Goal: Task Accomplishment & Management: Manage account settings

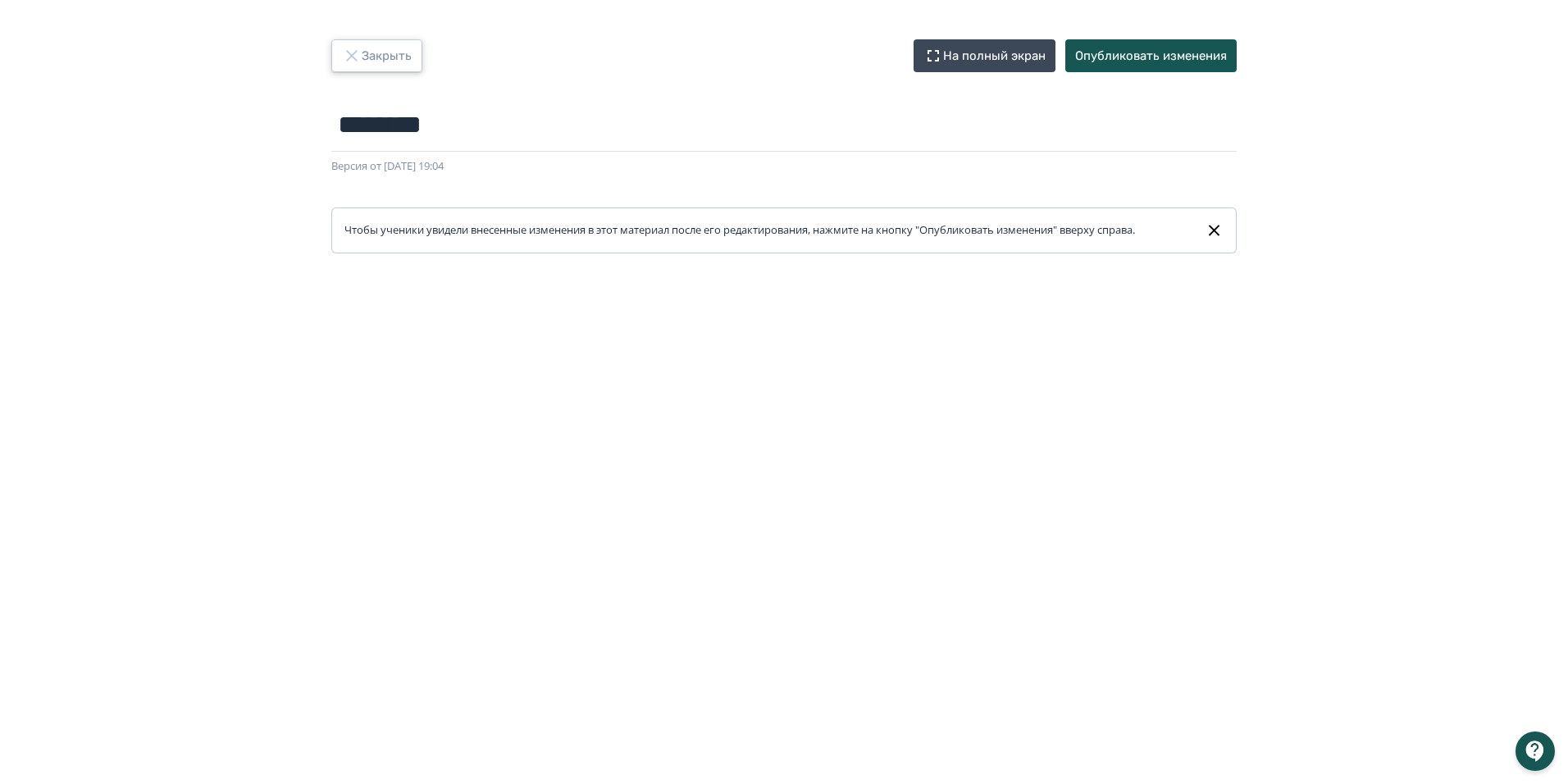
click at [359, 48] on icon "button" at bounding box center [352, 56] width 20 height 20
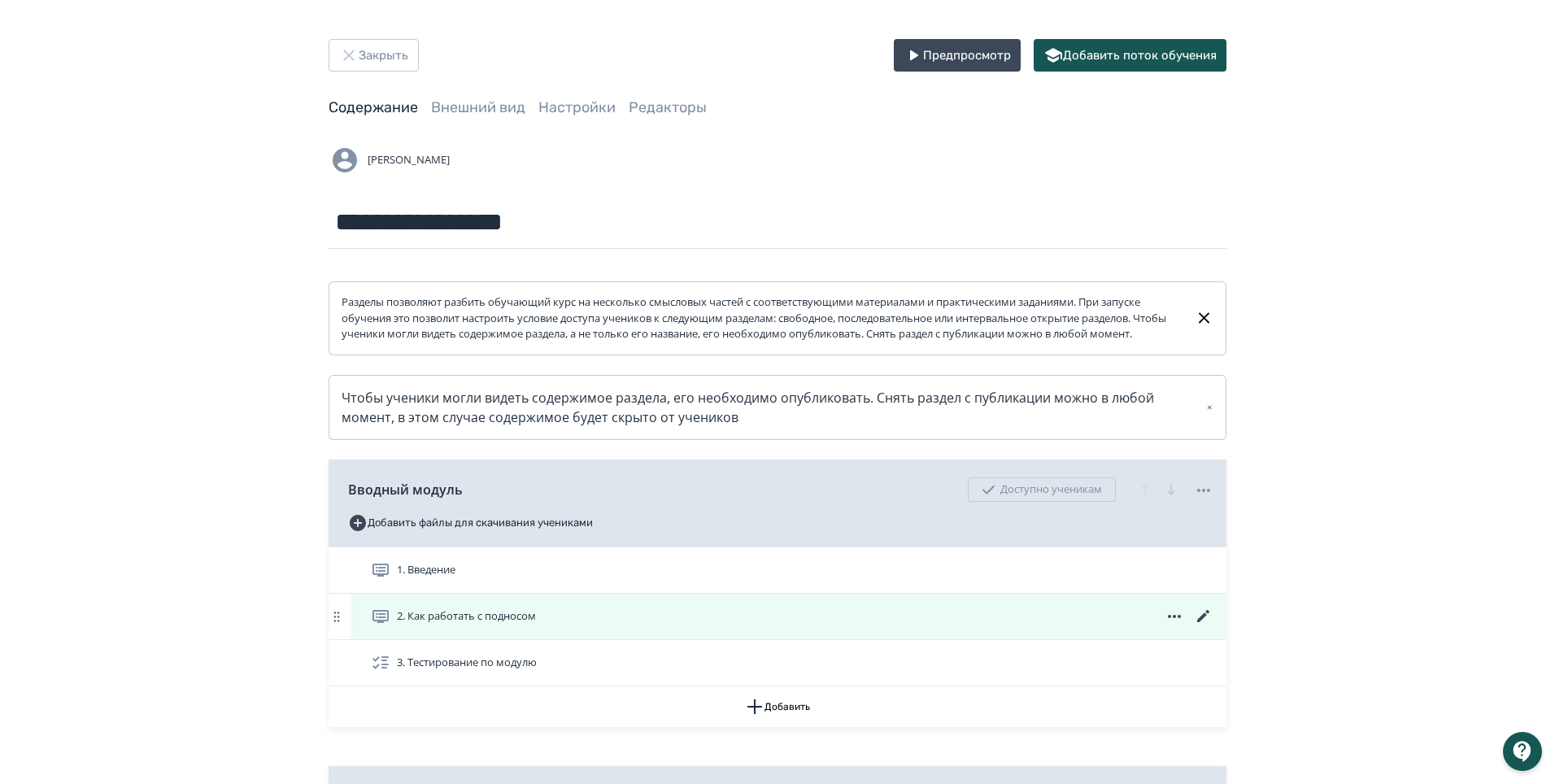
click at [1202, 622] on icon at bounding box center [1203, 616] width 12 height 12
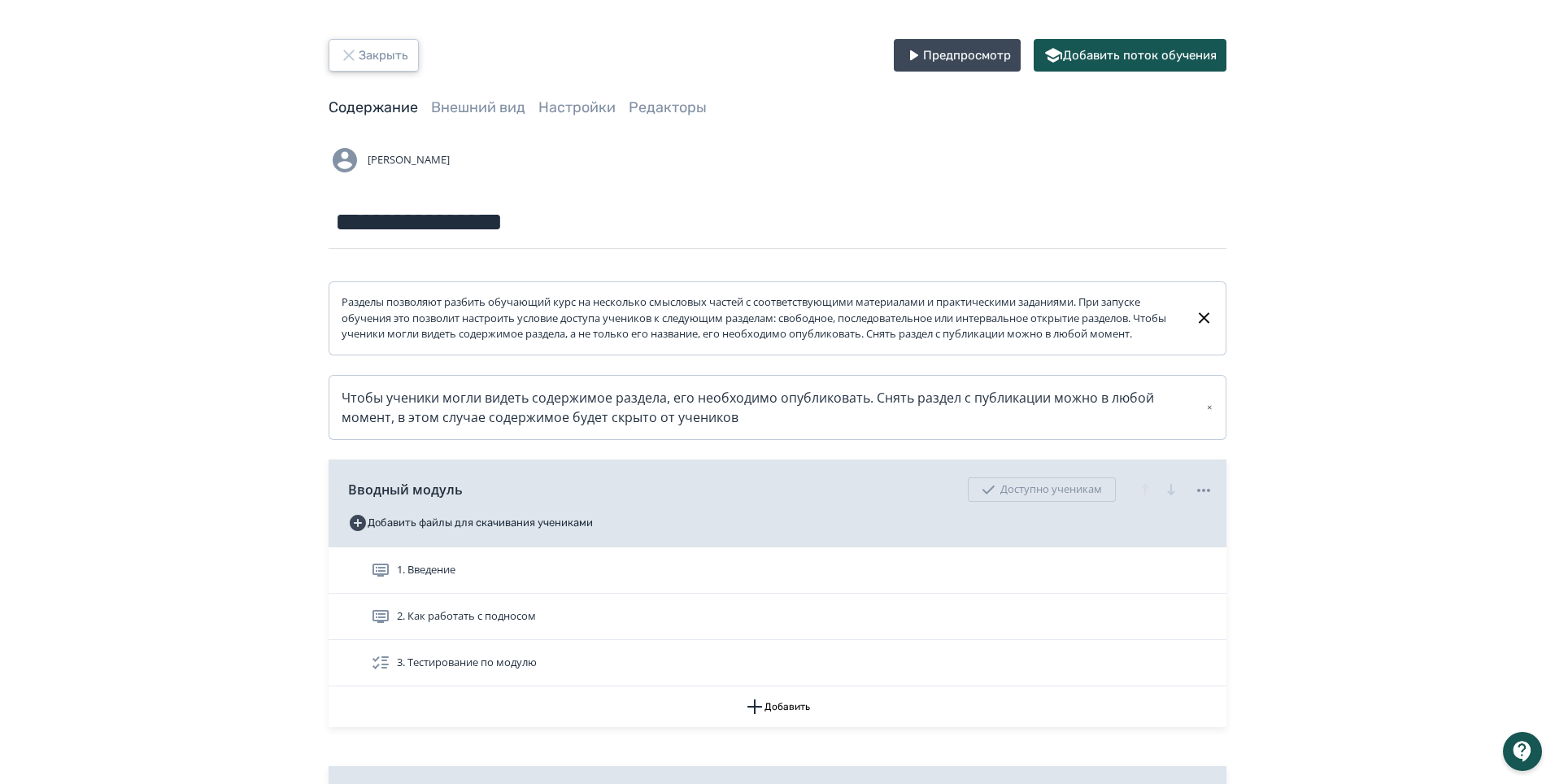
click at [342, 58] on icon "button" at bounding box center [349, 55] width 20 height 20
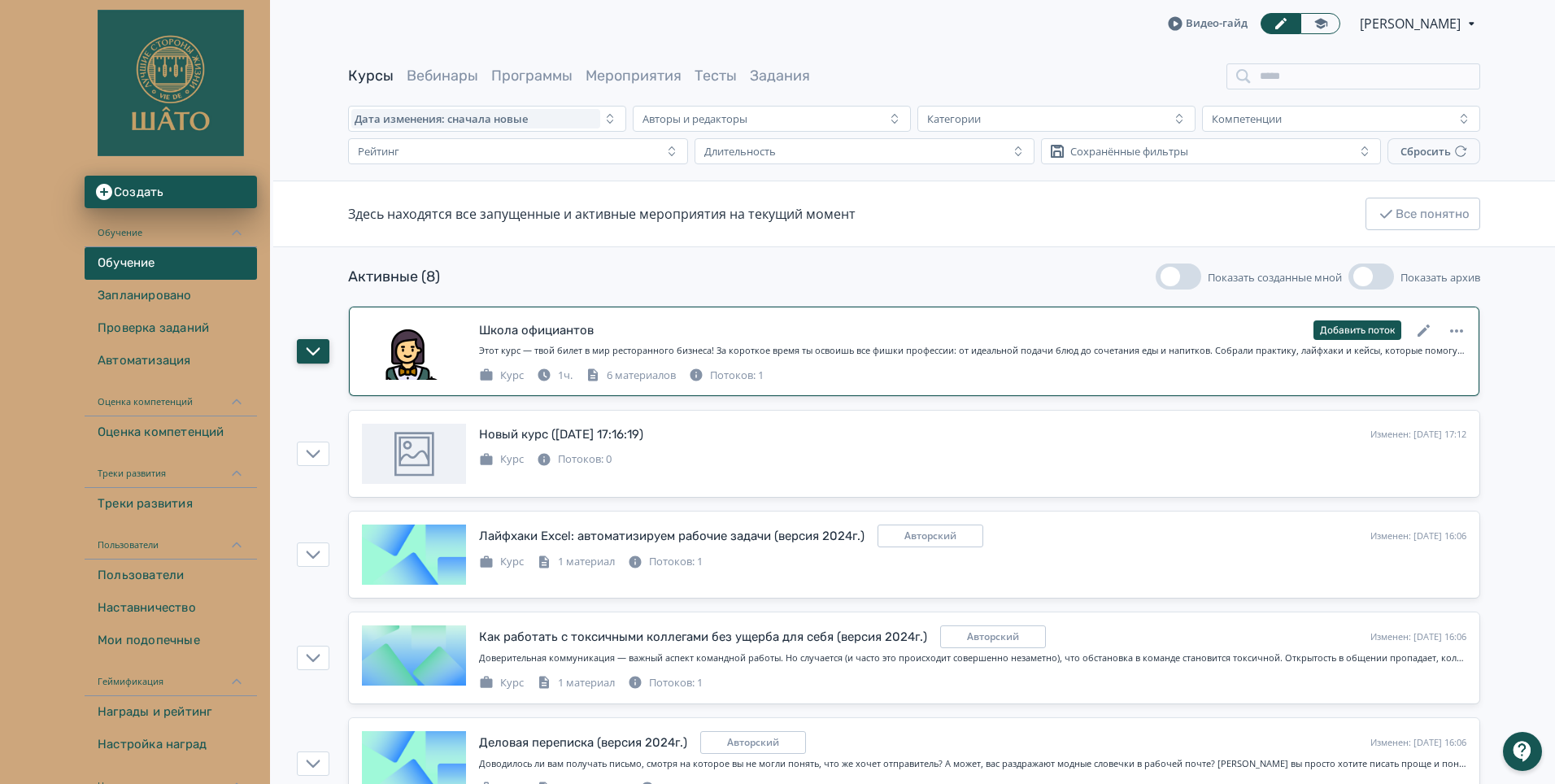
click at [314, 353] on icon "button" at bounding box center [314, 351] width 14 height 8
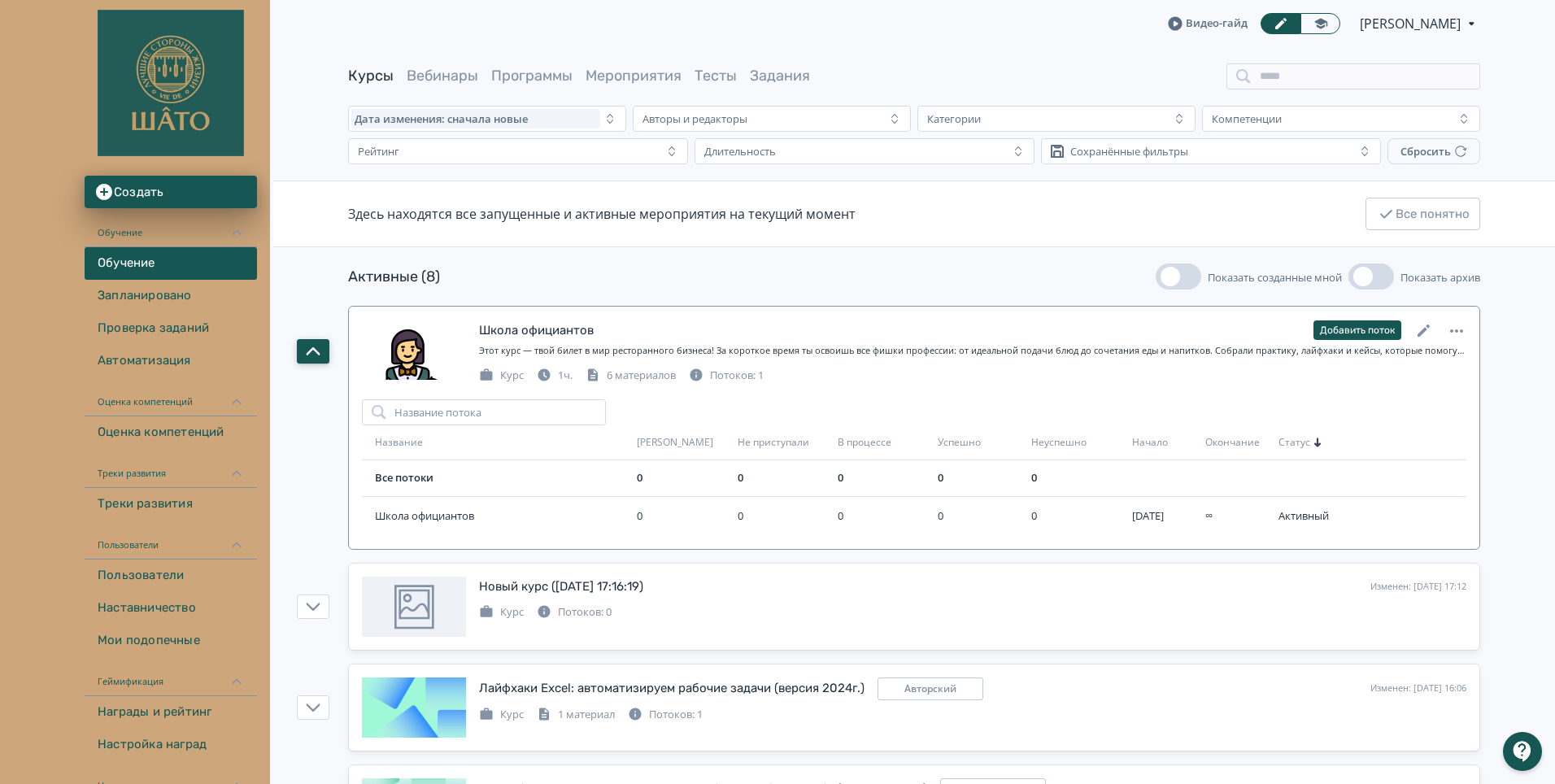
click at [314, 353] on icon "button" at bounding box center [313, 351] width 15 height 15
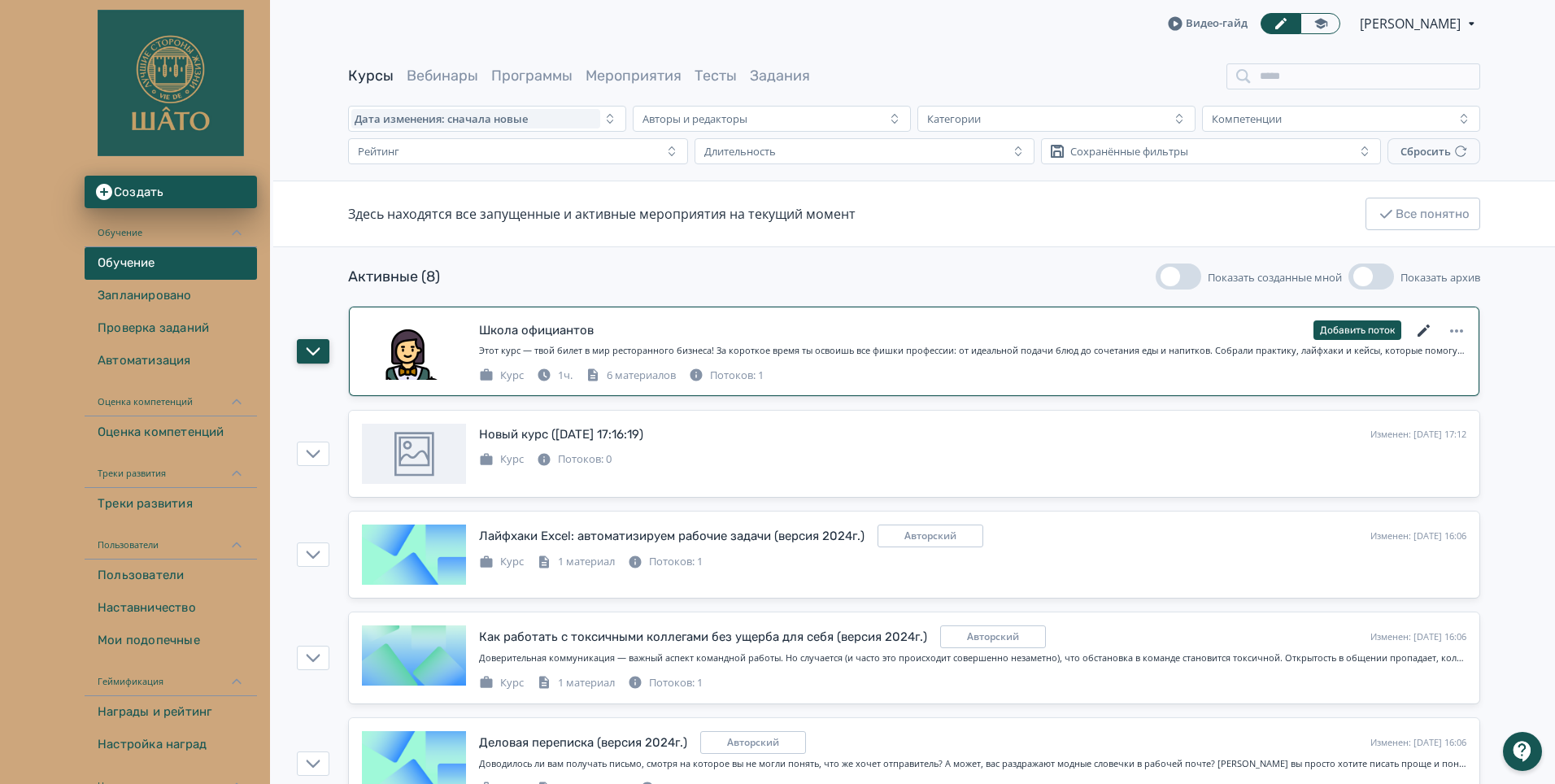
click at [1430, 329] on icon at bounding box center [1424, 331] width 20 height 20
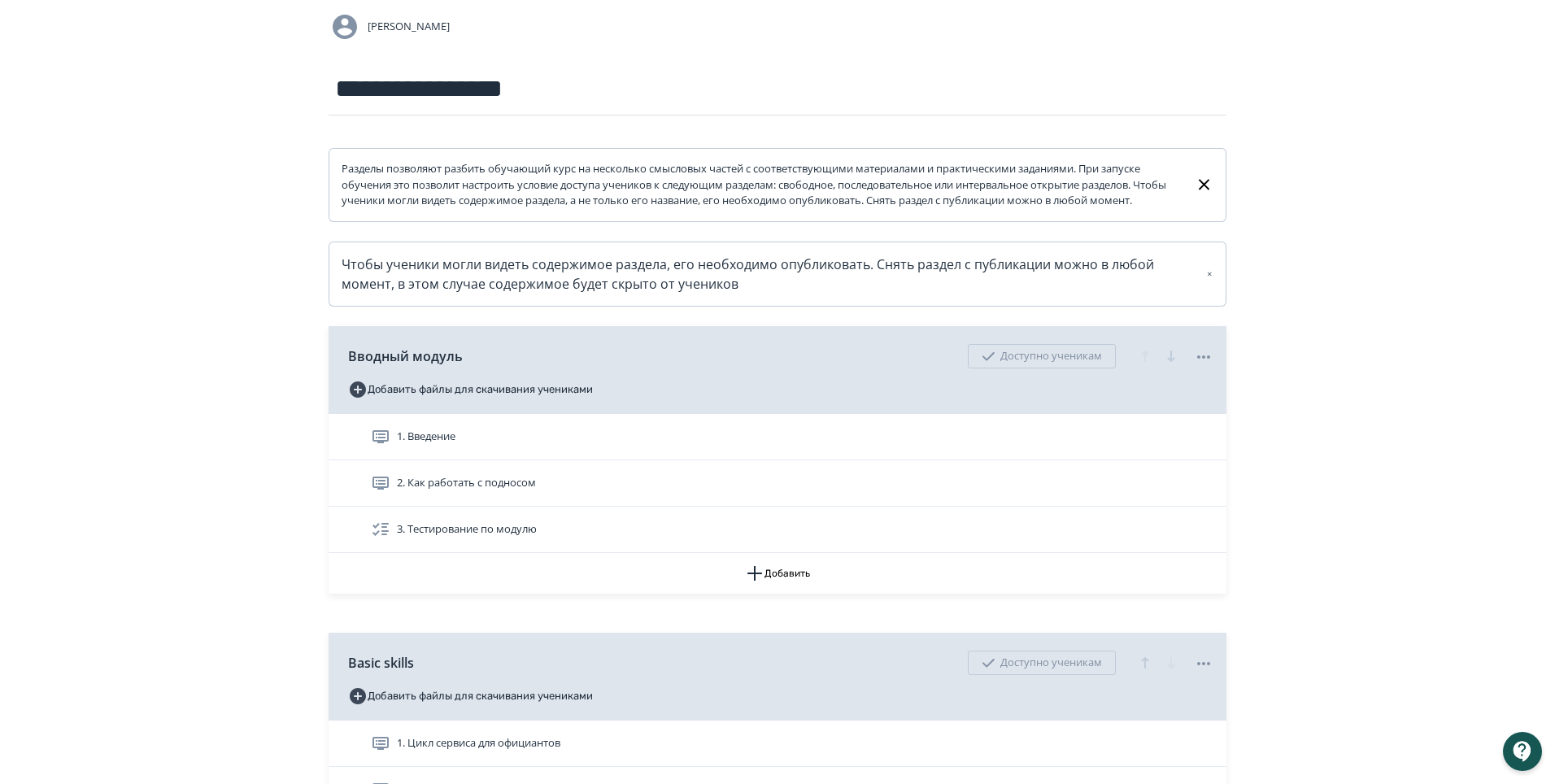
scroll to position [162, 0]
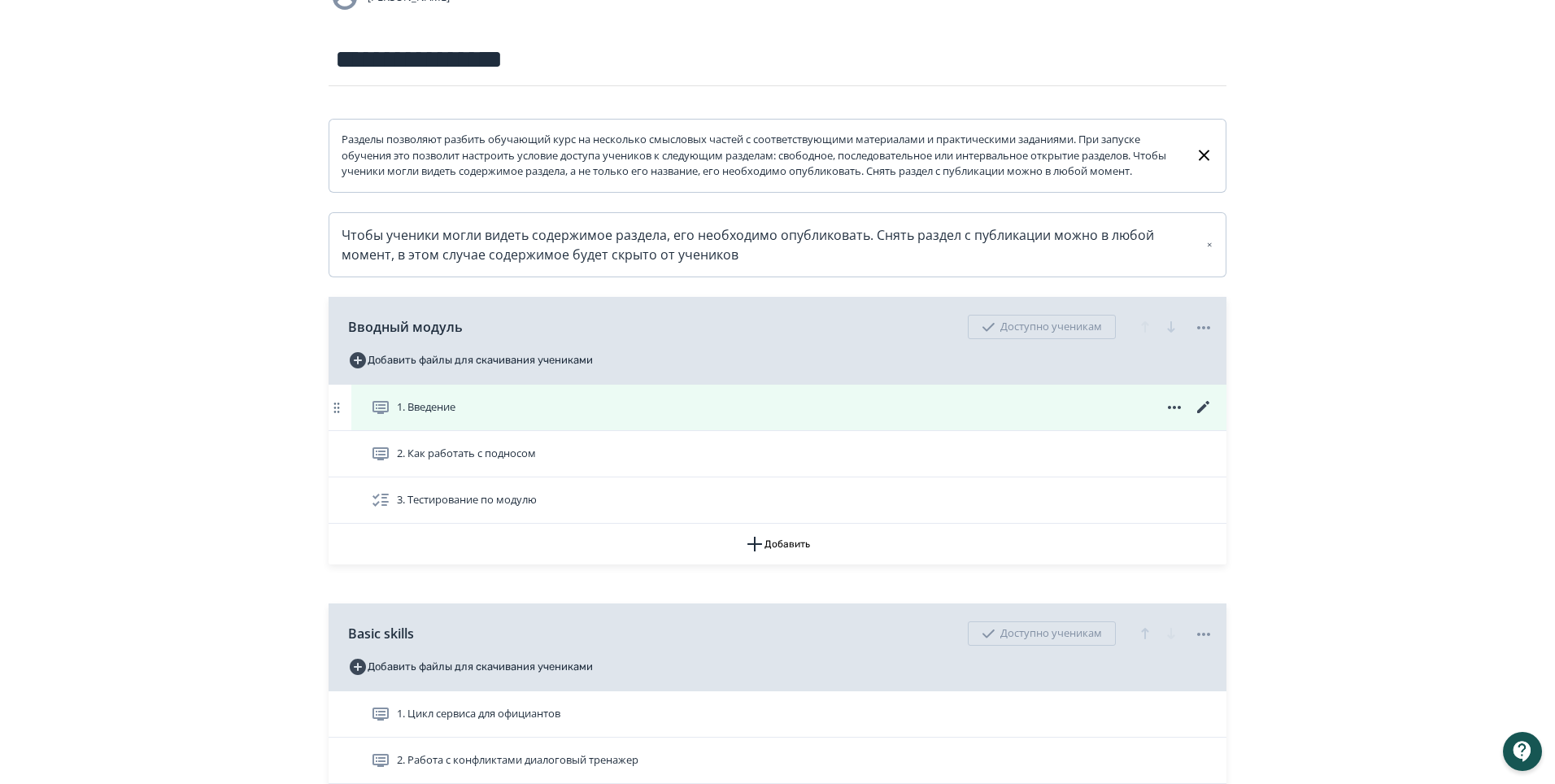
click at [380, 417] on icon at bounding box center [381, 407] width 20 height 20
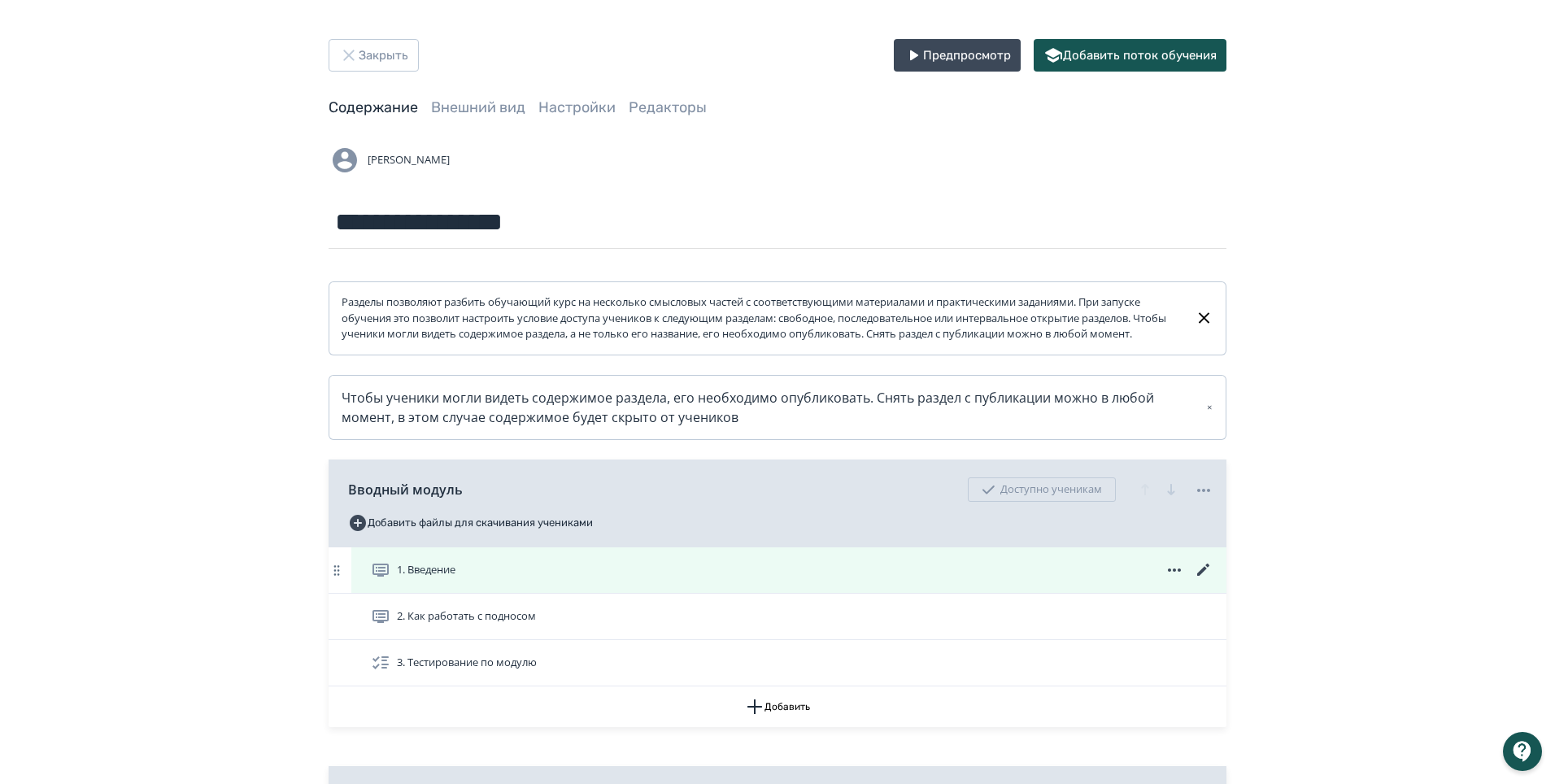
click at [1174, 572] on icon at bounding box center [1174, 570] width 13 height 3
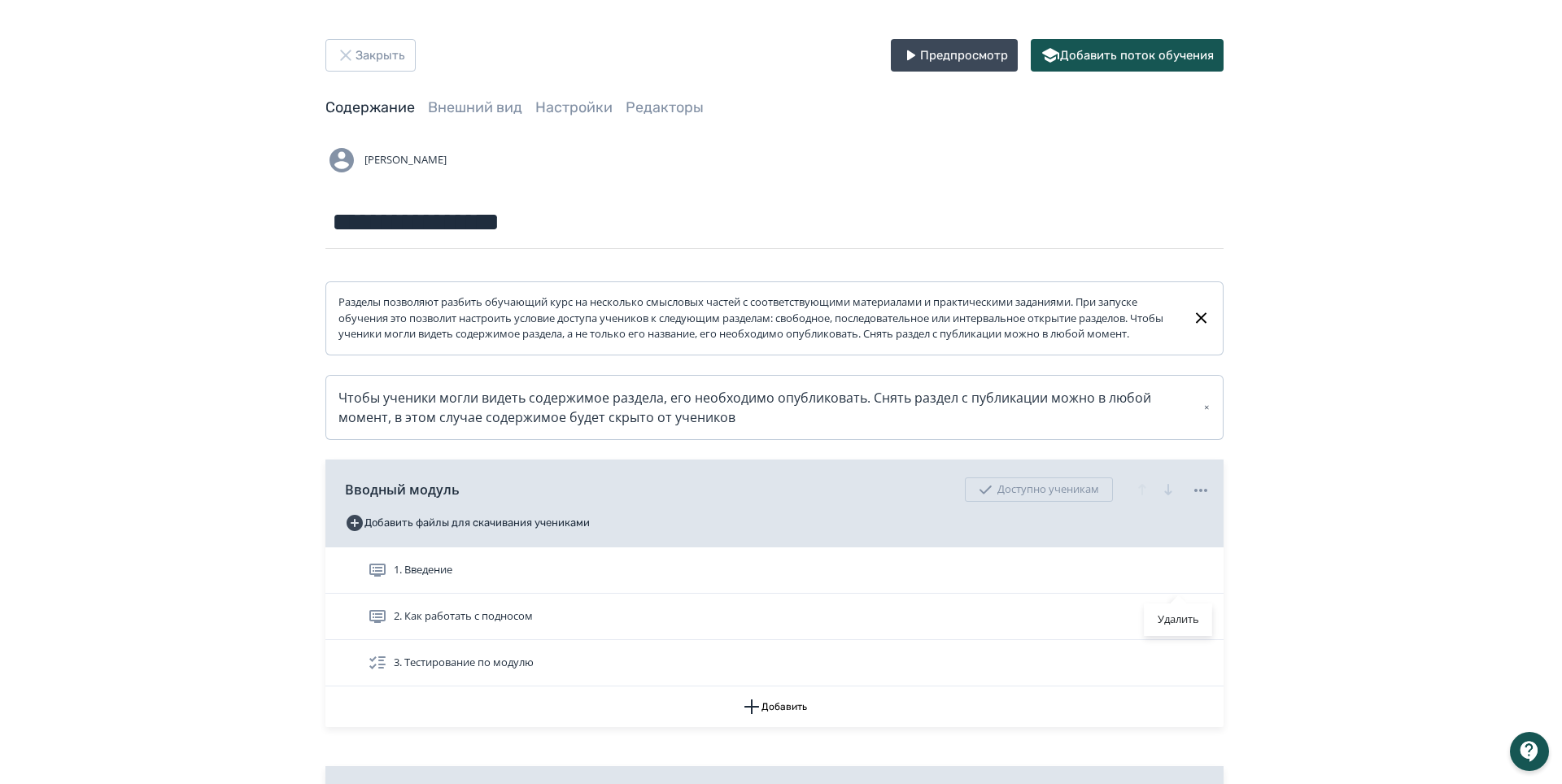
click at [1314, 560] on div "Удалить" at bounding box center [781, 392] width 1562 height 784
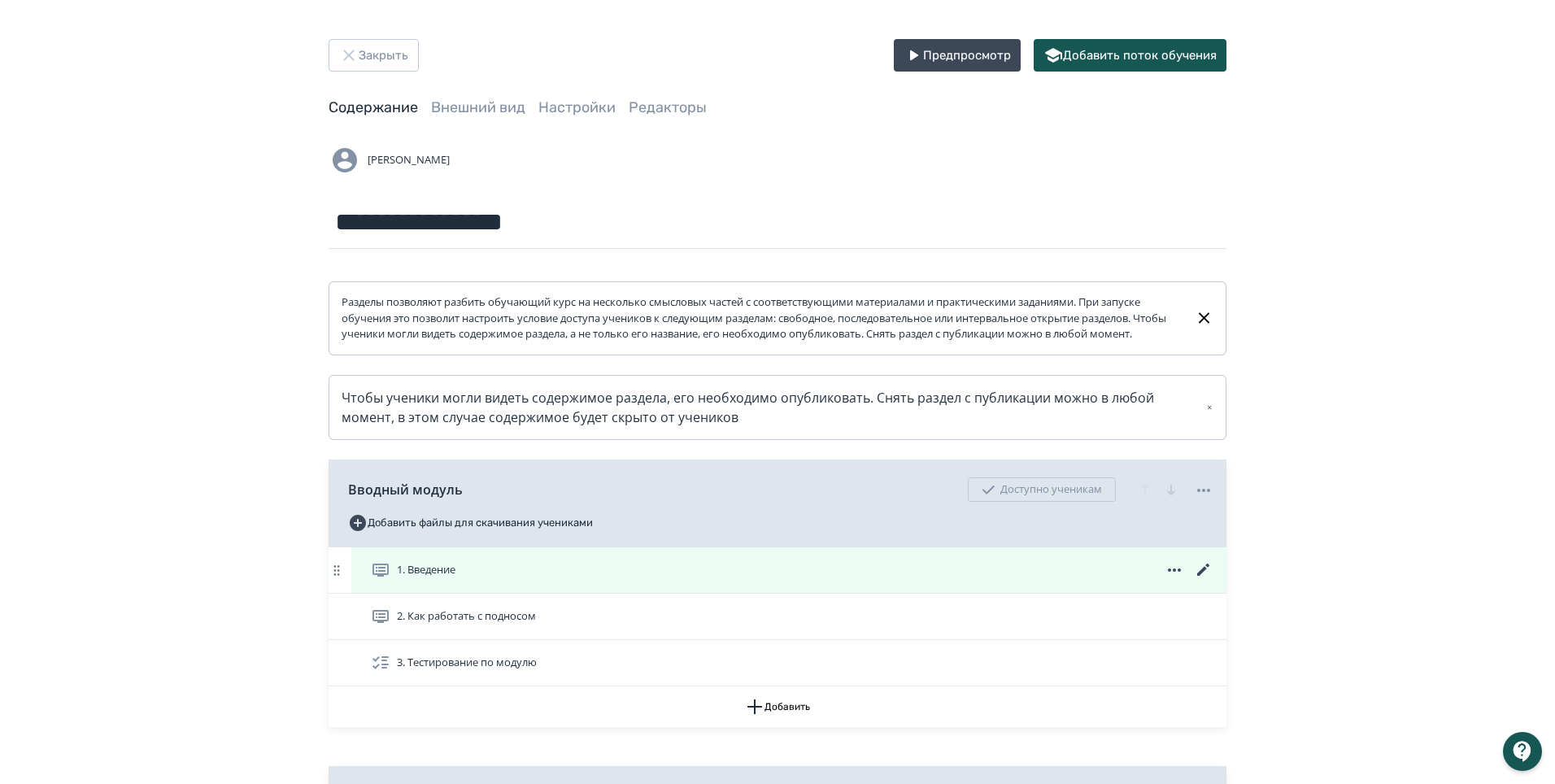
click at [1206, 579] on icon at bounding box center [1204, 570] width 20 height 20
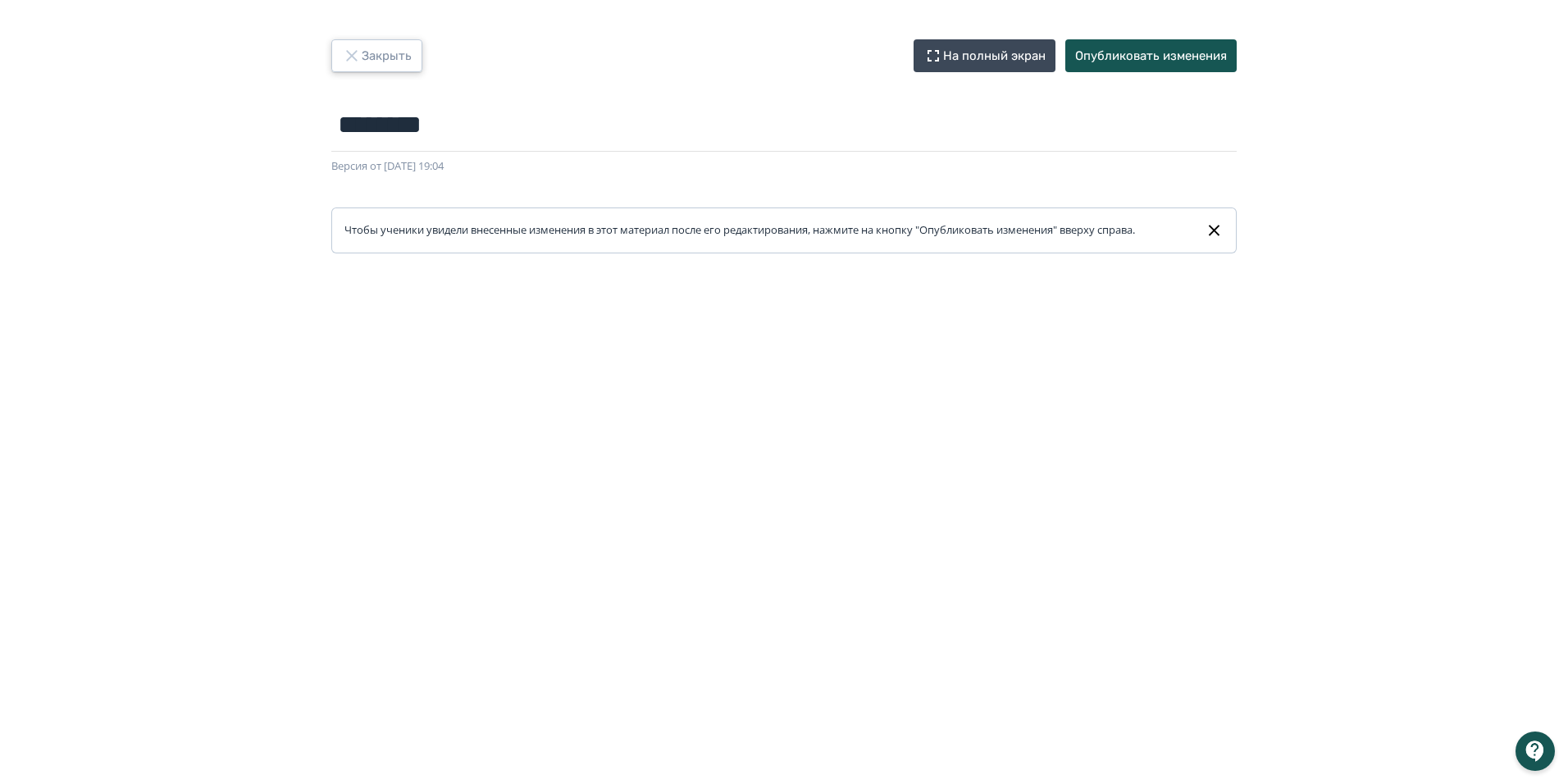
click at [364, 53] on button "Закрыть" at bounding box center [377, 56] width 91 height 33
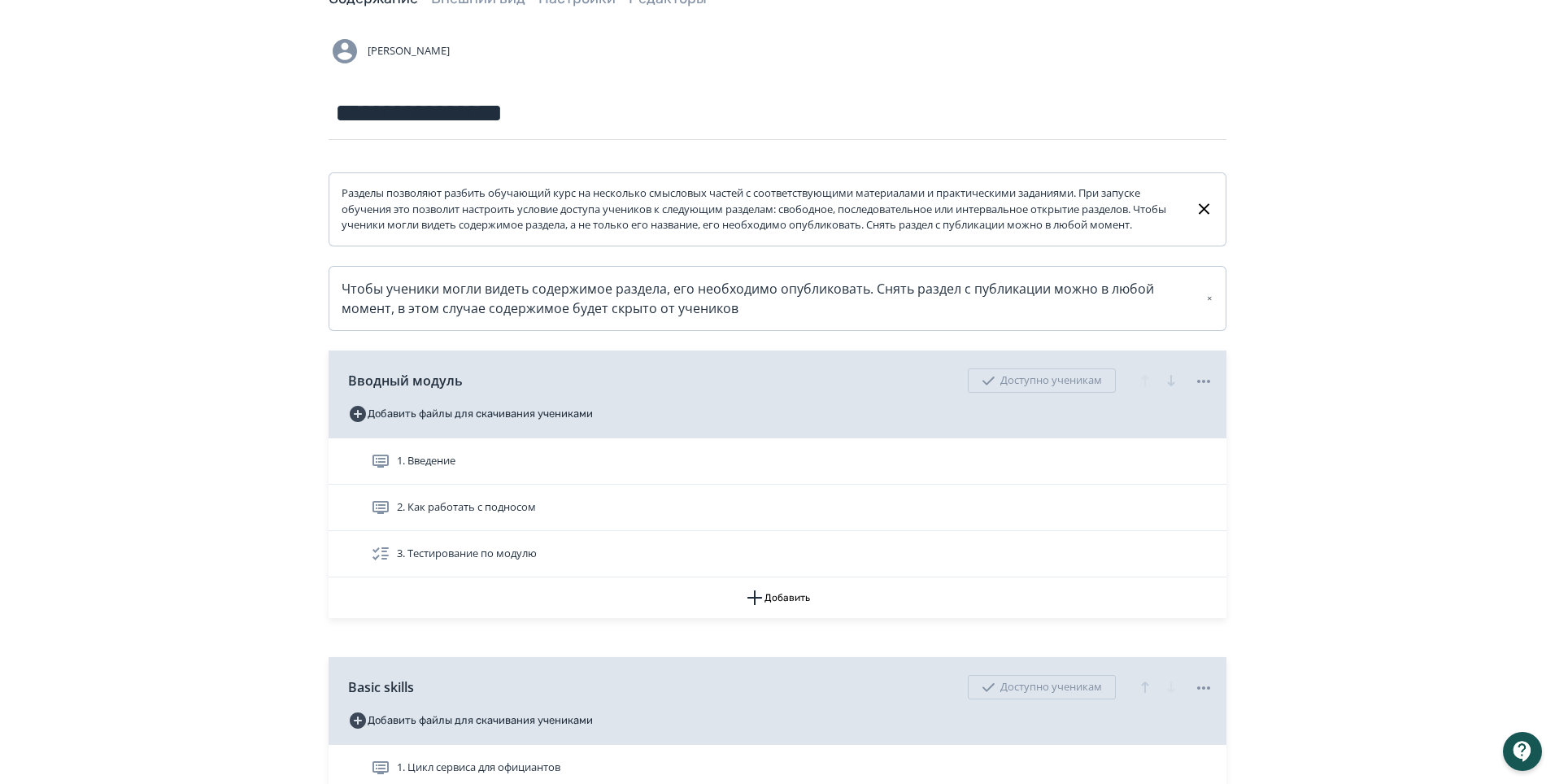
scroll to position [162, 0]
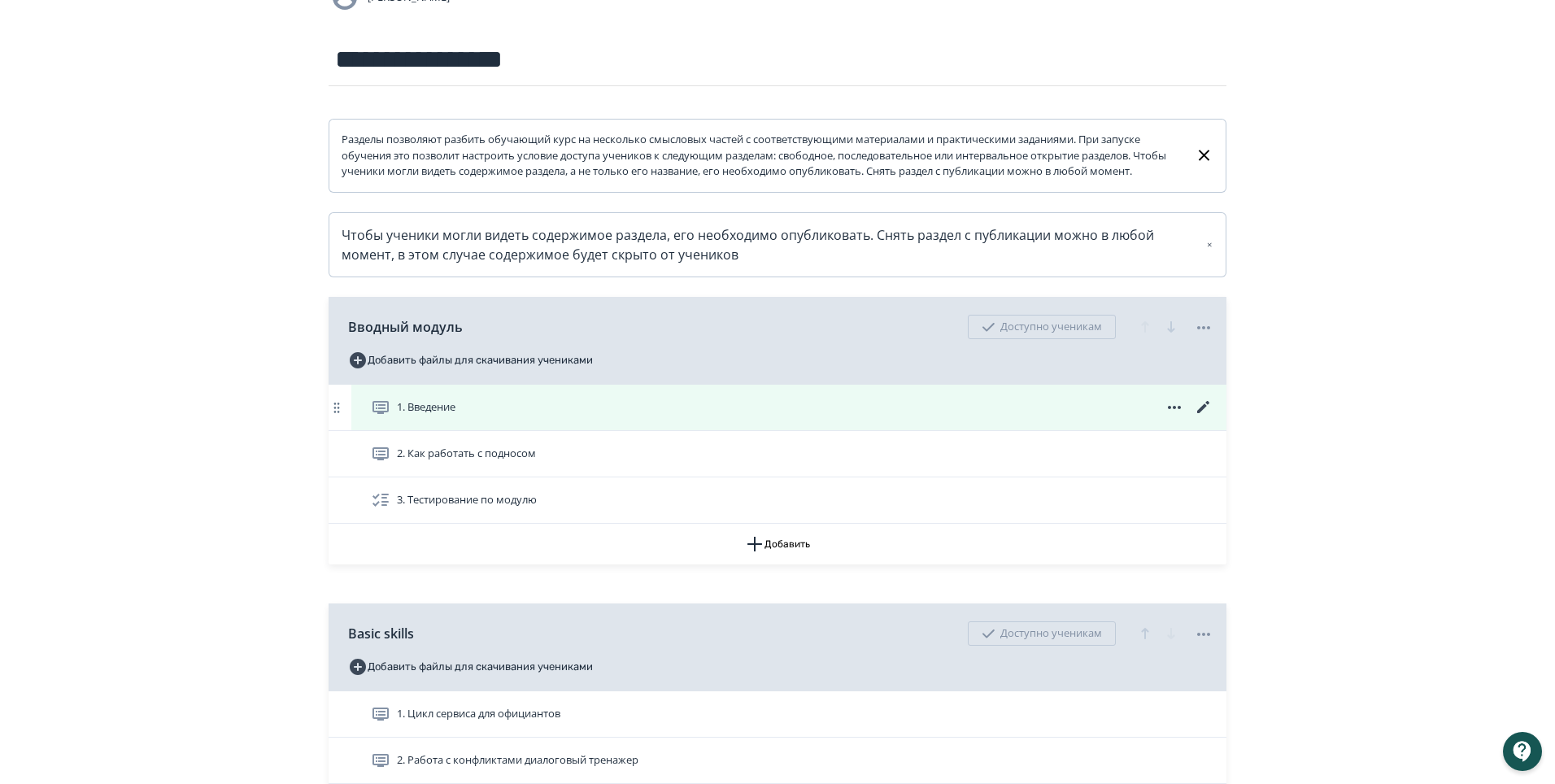
click at [1210, 417] on icon at bounding box center [1204, 407] width 20 height 20
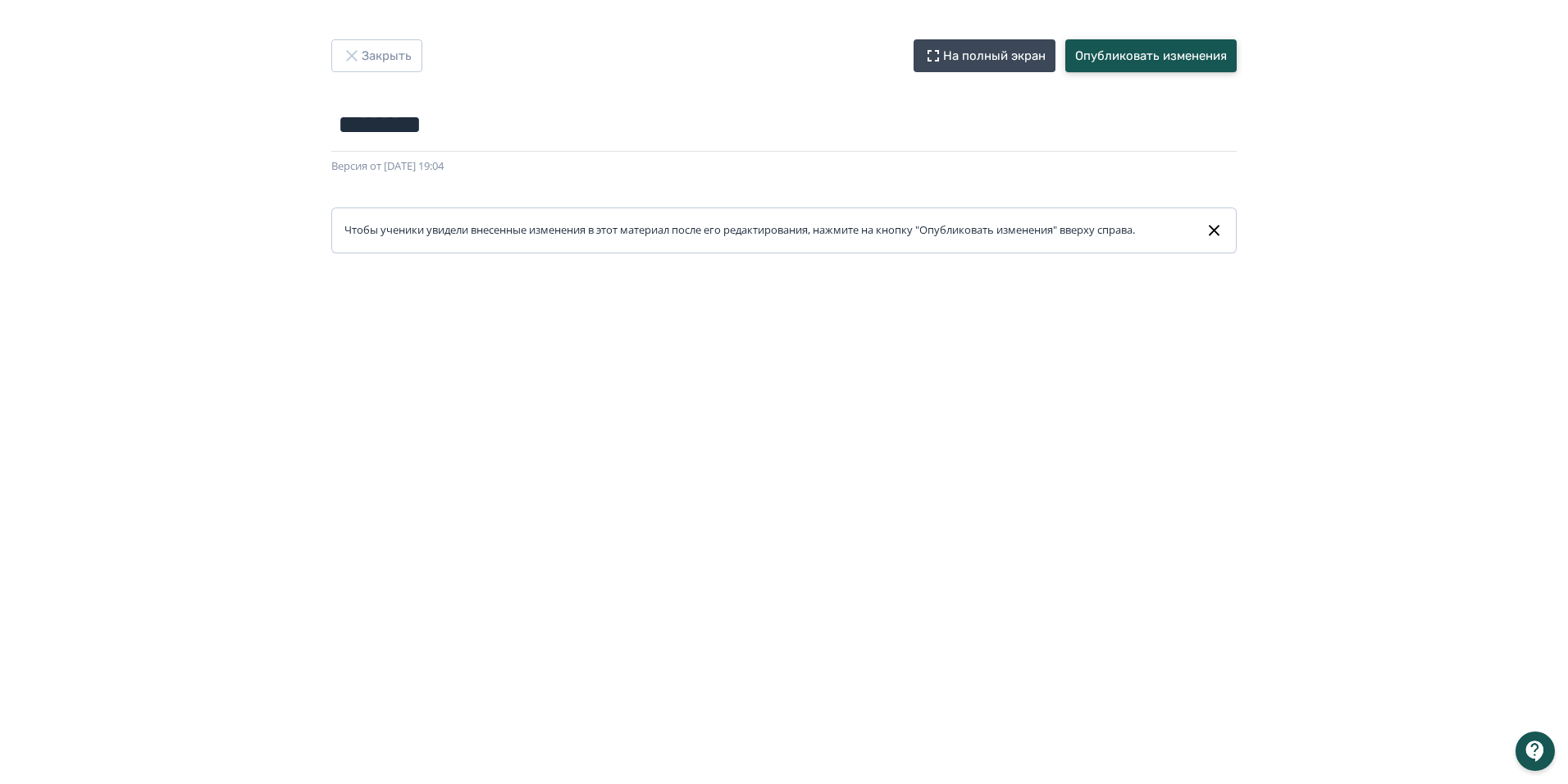
click at [1117, 60] on button "Опубликовать изменения" at bounding box center [1150, 56] width 172 height 33
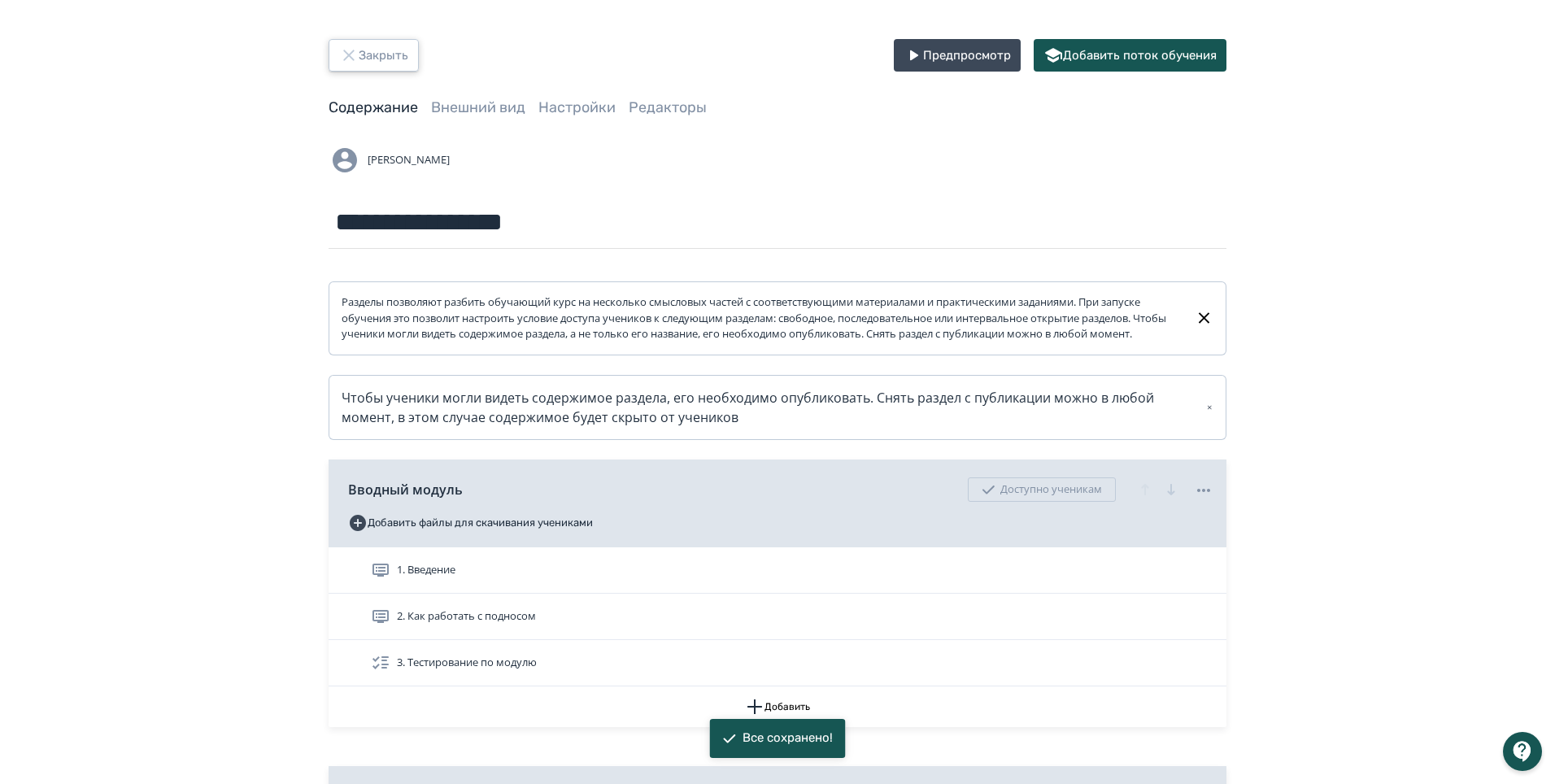
click at [404, 57] on button "Закрыть" at bounding box center [374, 55] width 91 height 32
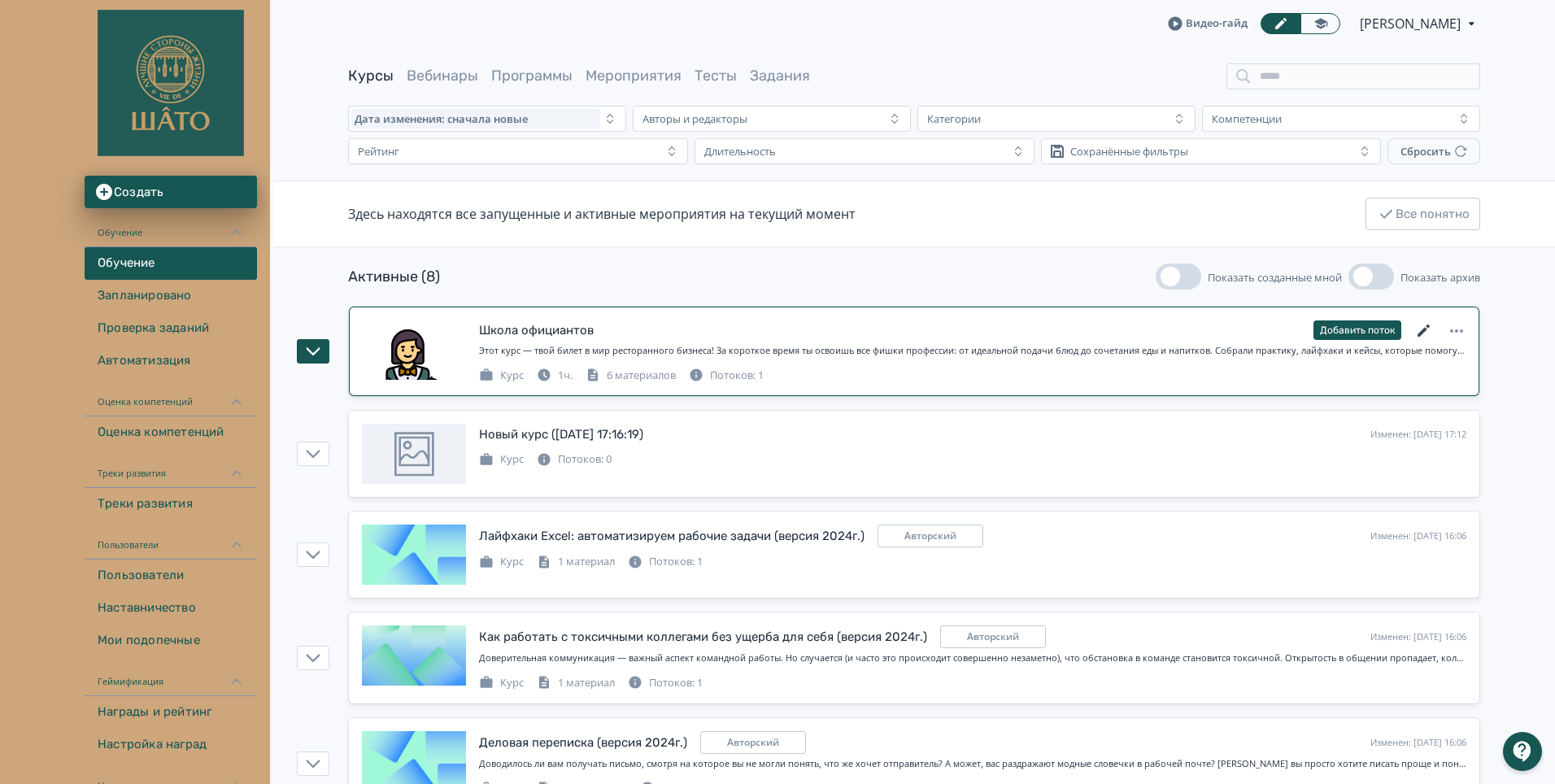
click at [1426, 330] on icon at bounding box center [1423, 331] width 12 height 12
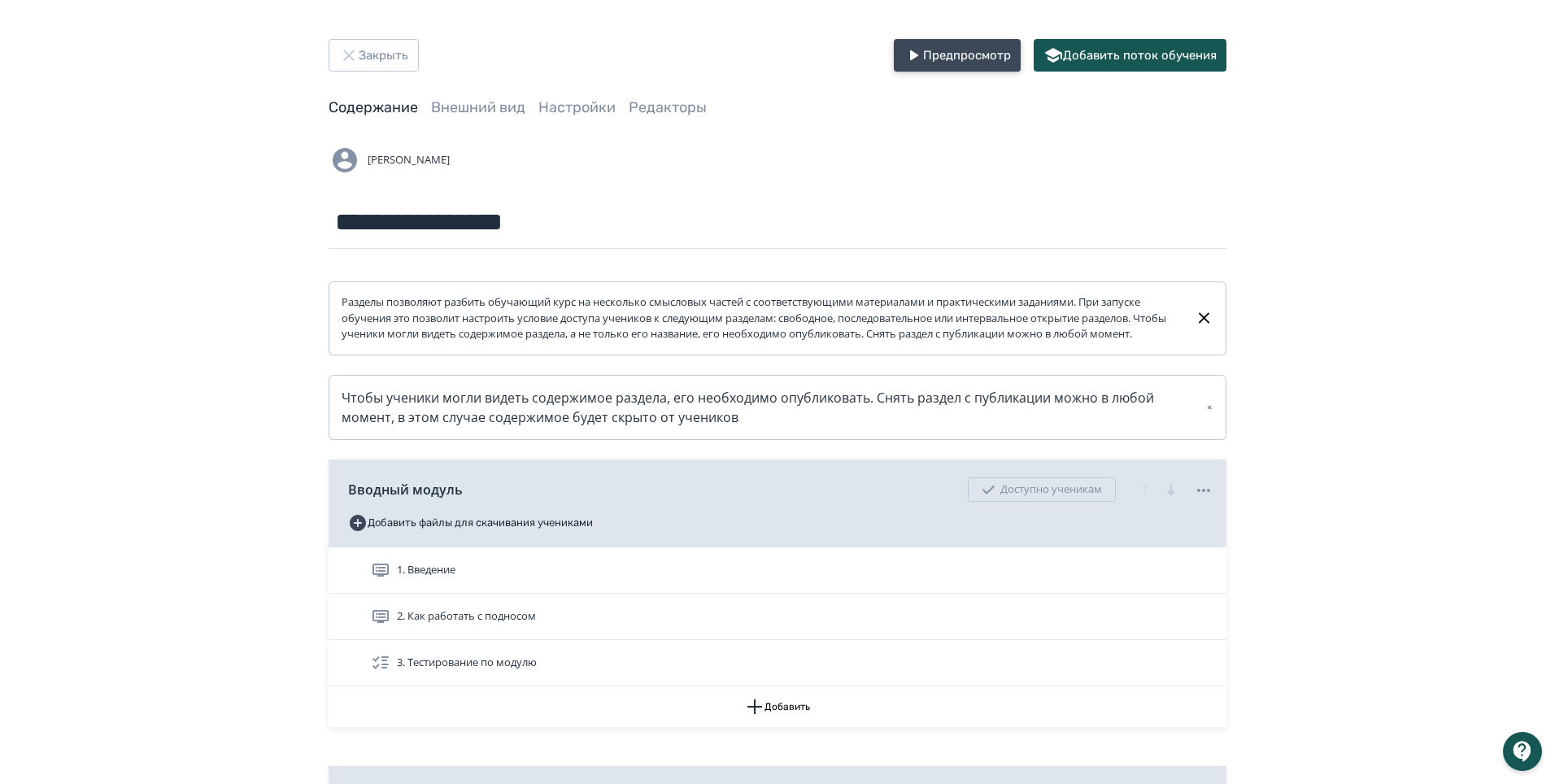
click at [958, 51] on button "Предпросмотр" at bounding box center [957, 55] width 127 height 32
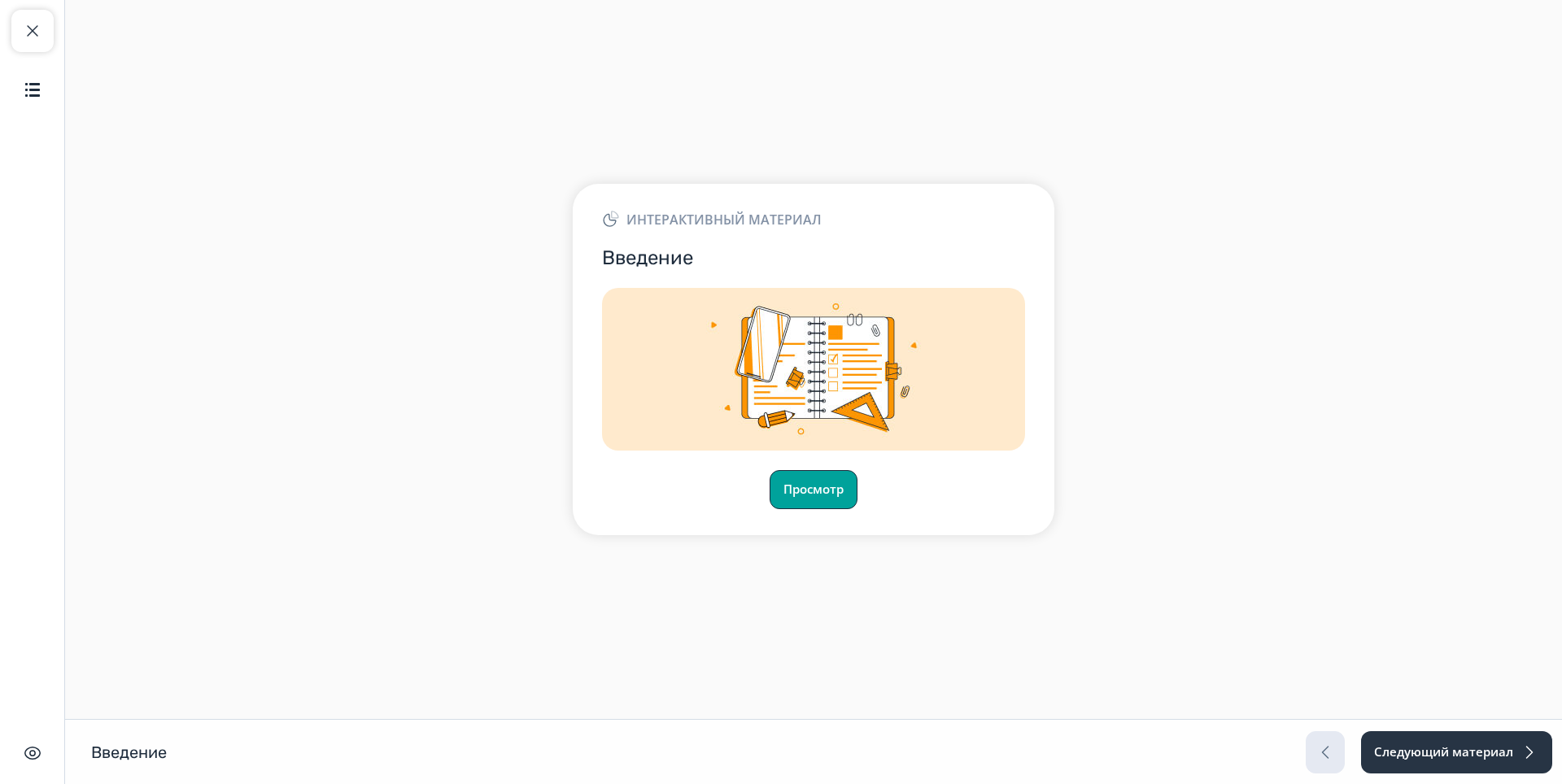
click at [809, 489] on button "Просмотр" at bounding box center [813, 490] width 88 height 39
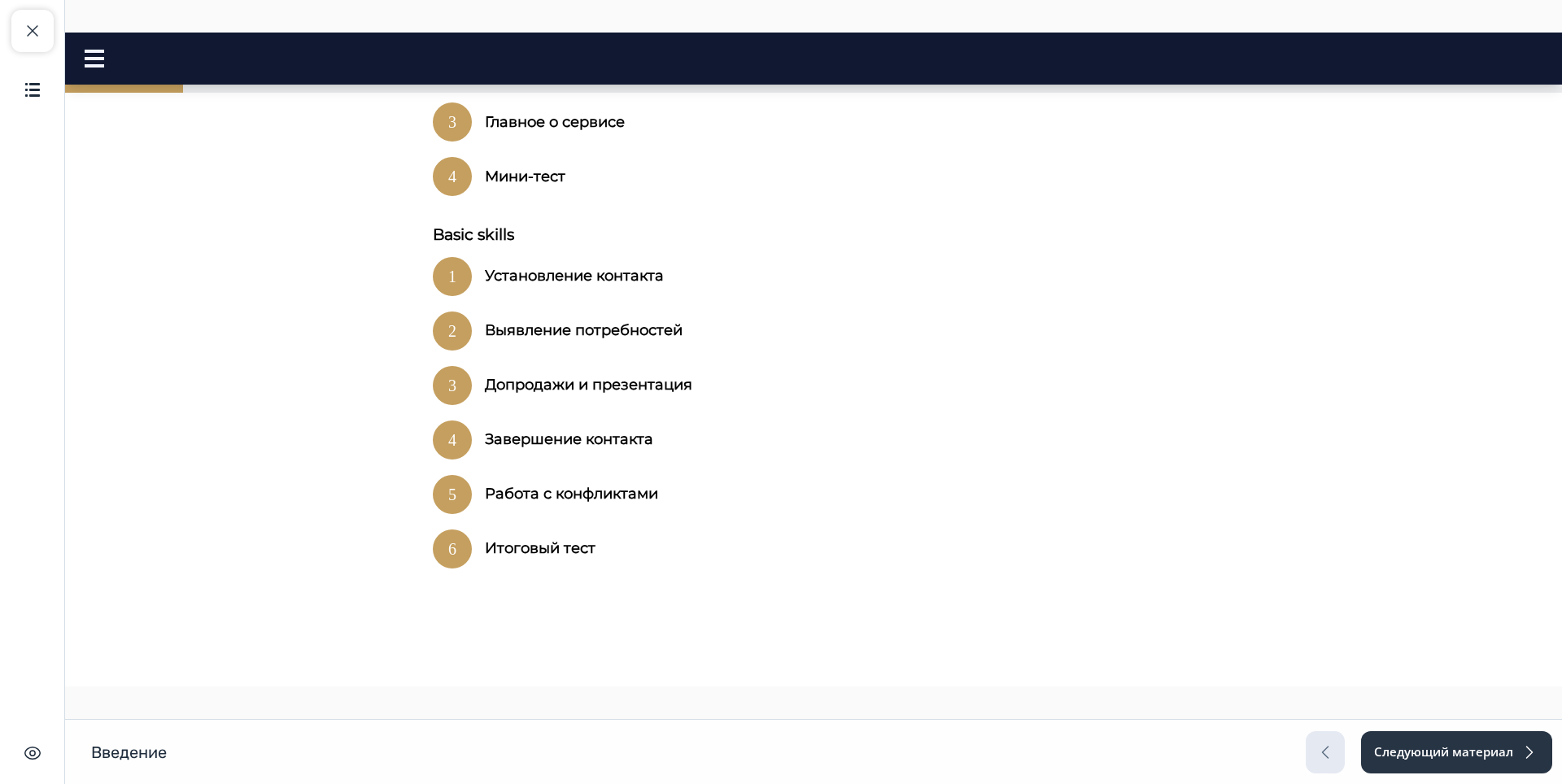
scroll to position [1125, 0]
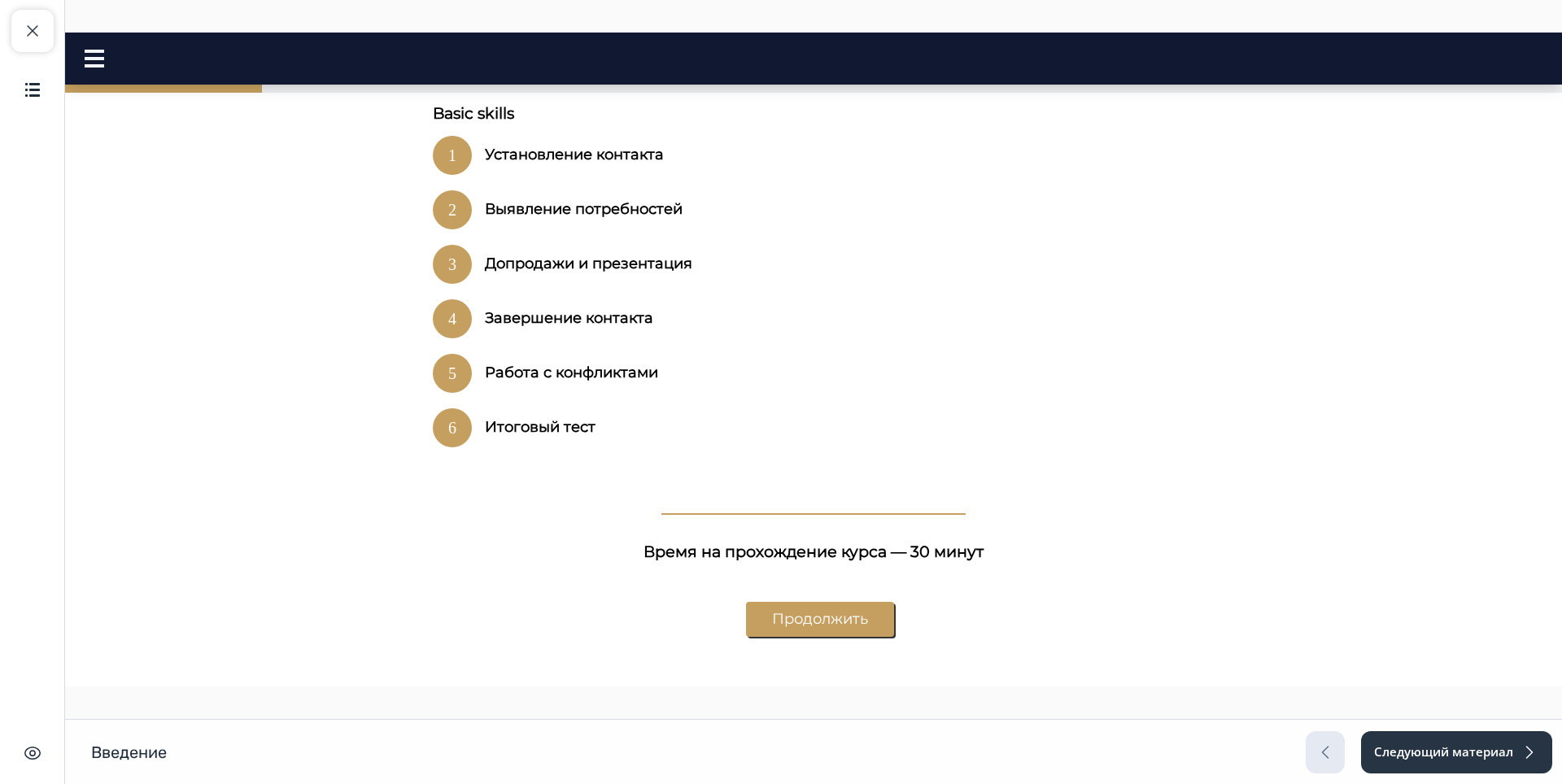
click at [805, 601] on button "Продолжить" at bounding box center [820, 619] width 148 height 35
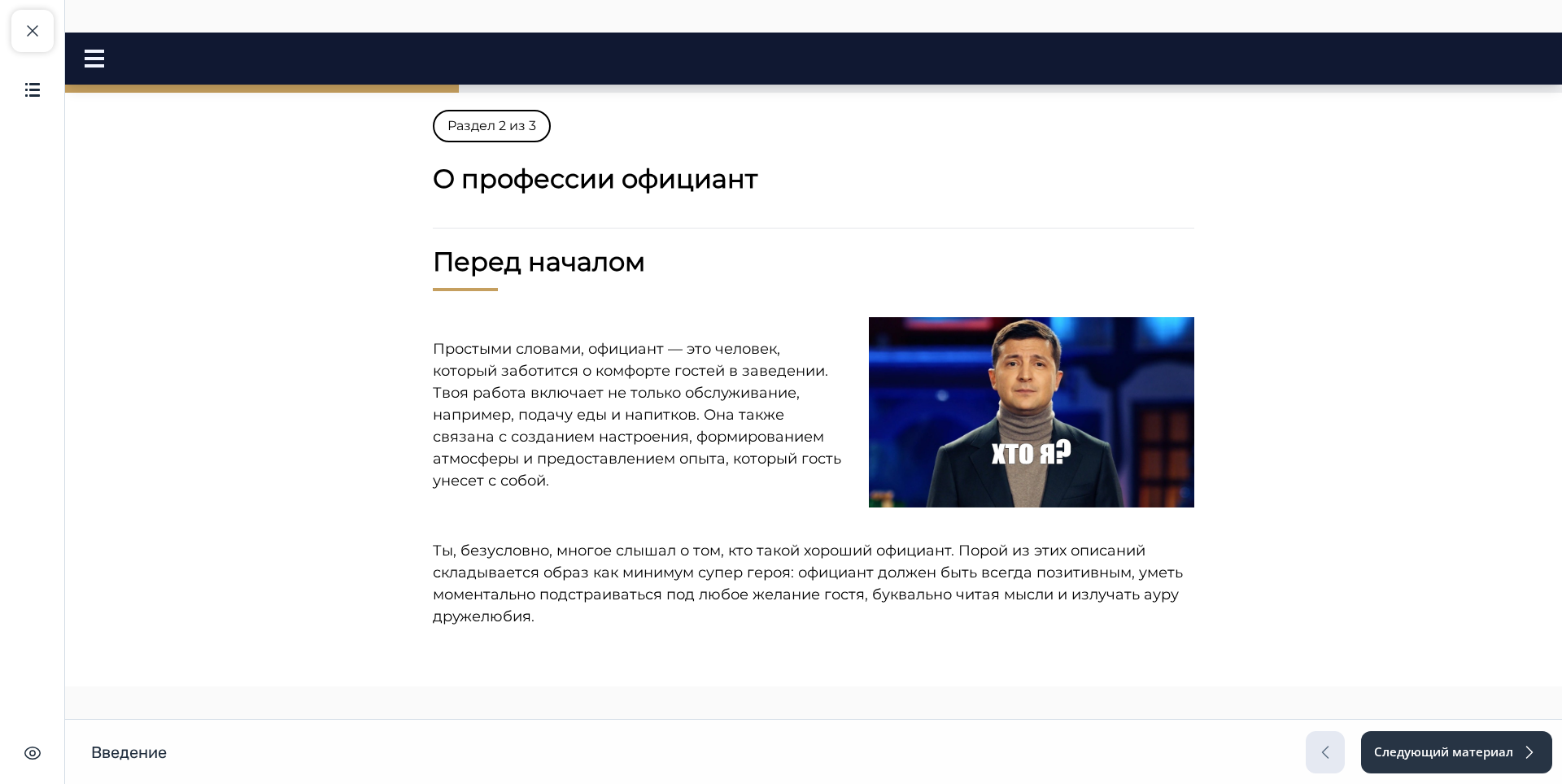
scroll to position [0, 0]
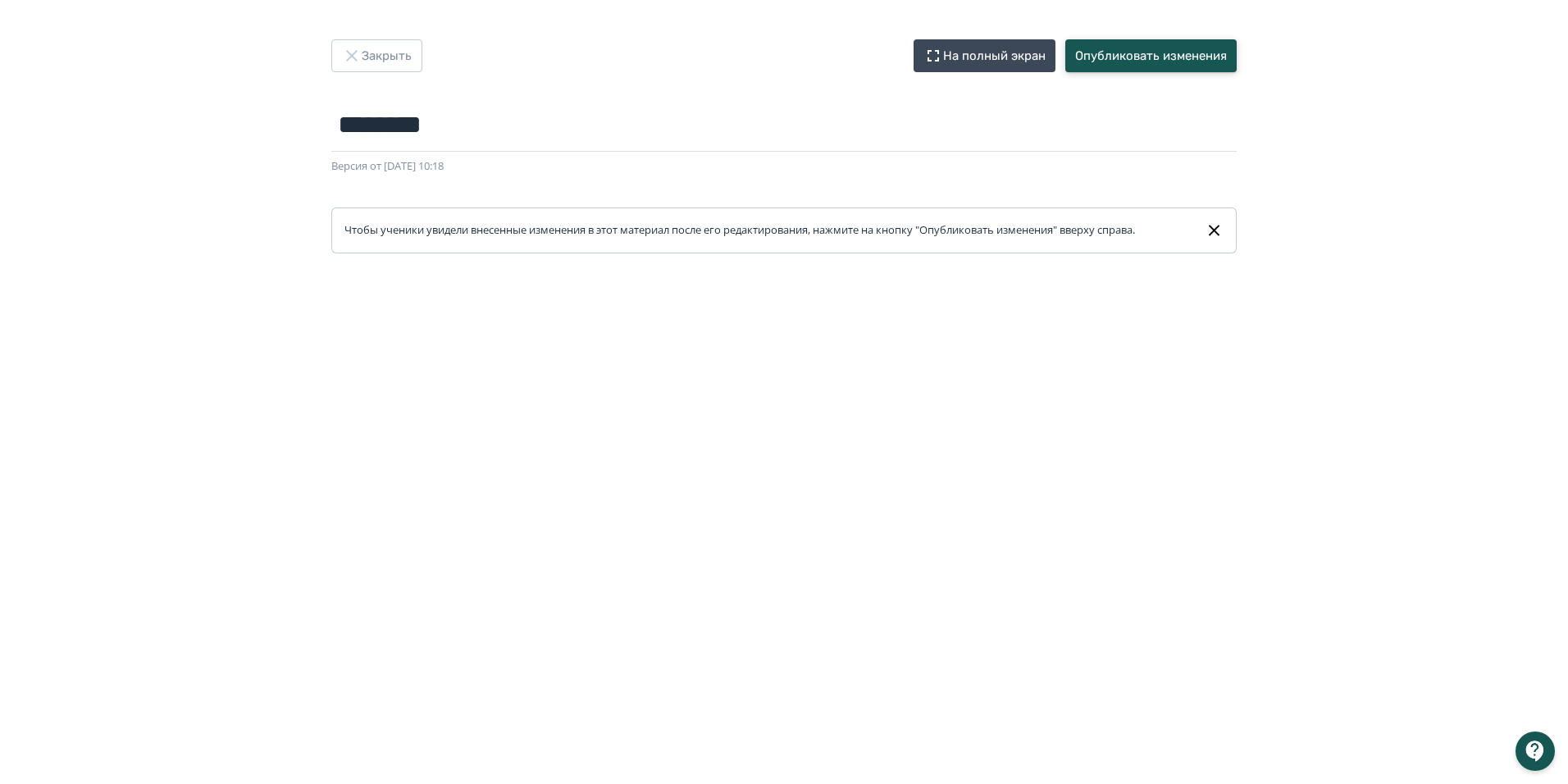
click at [1144, 61] on button "Опубликовать изменения" at bounding box center [1150, 56] width 172 height 33
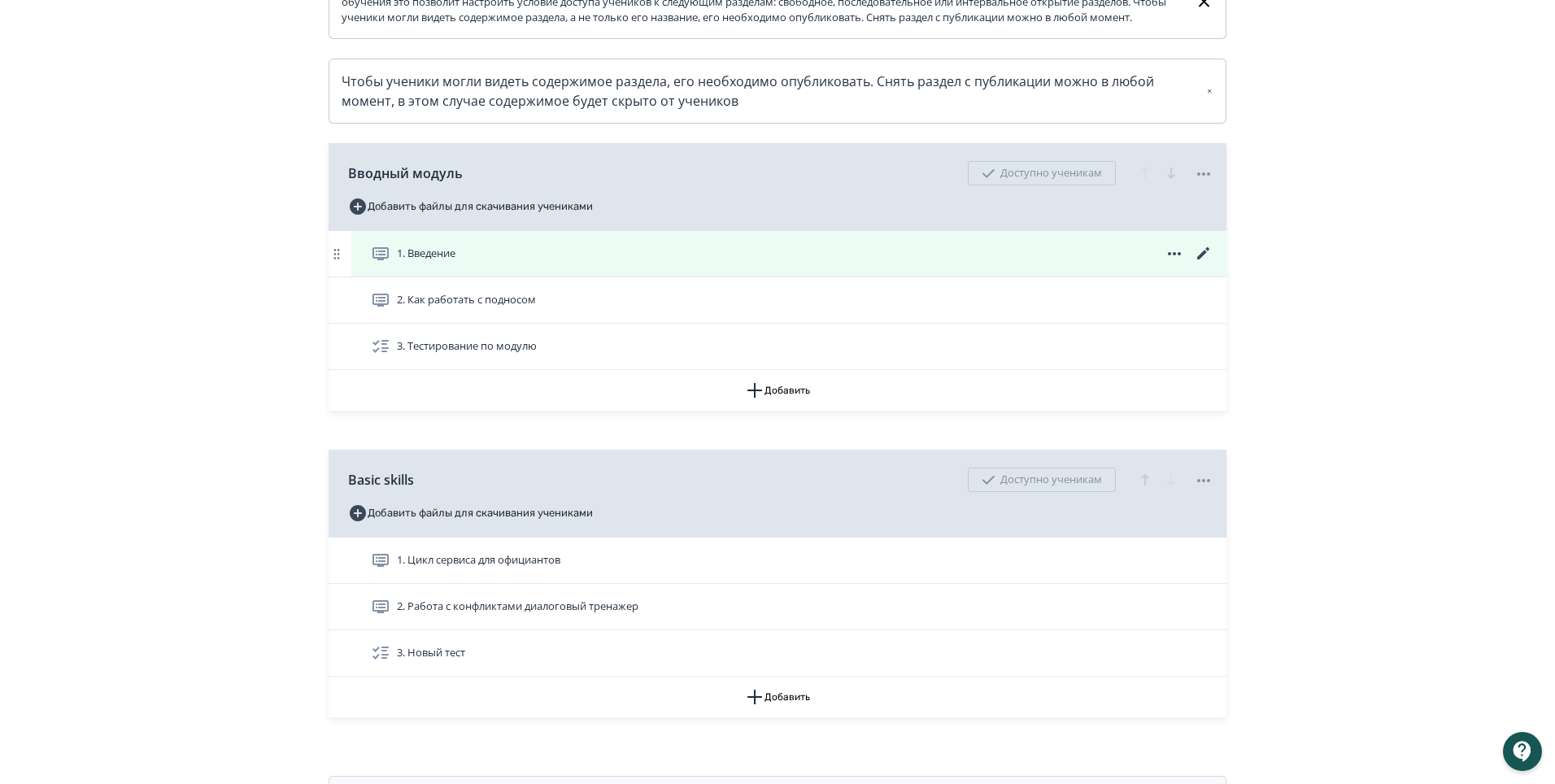
scroll to position [401, 0]
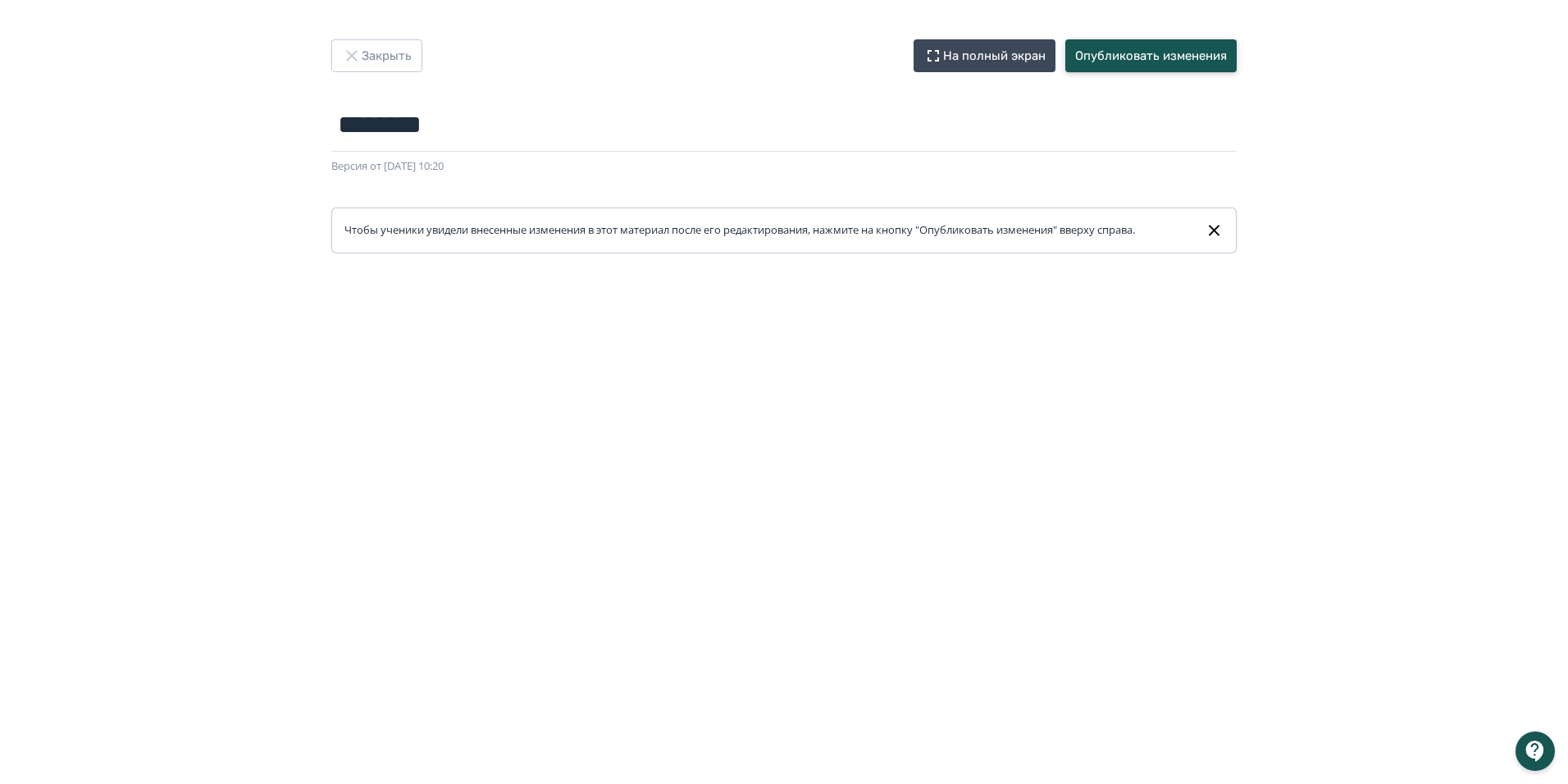
click at [1156, 57] on button "Опубликовать изменения" at bounding box center [1150, 56] width 172 height 33
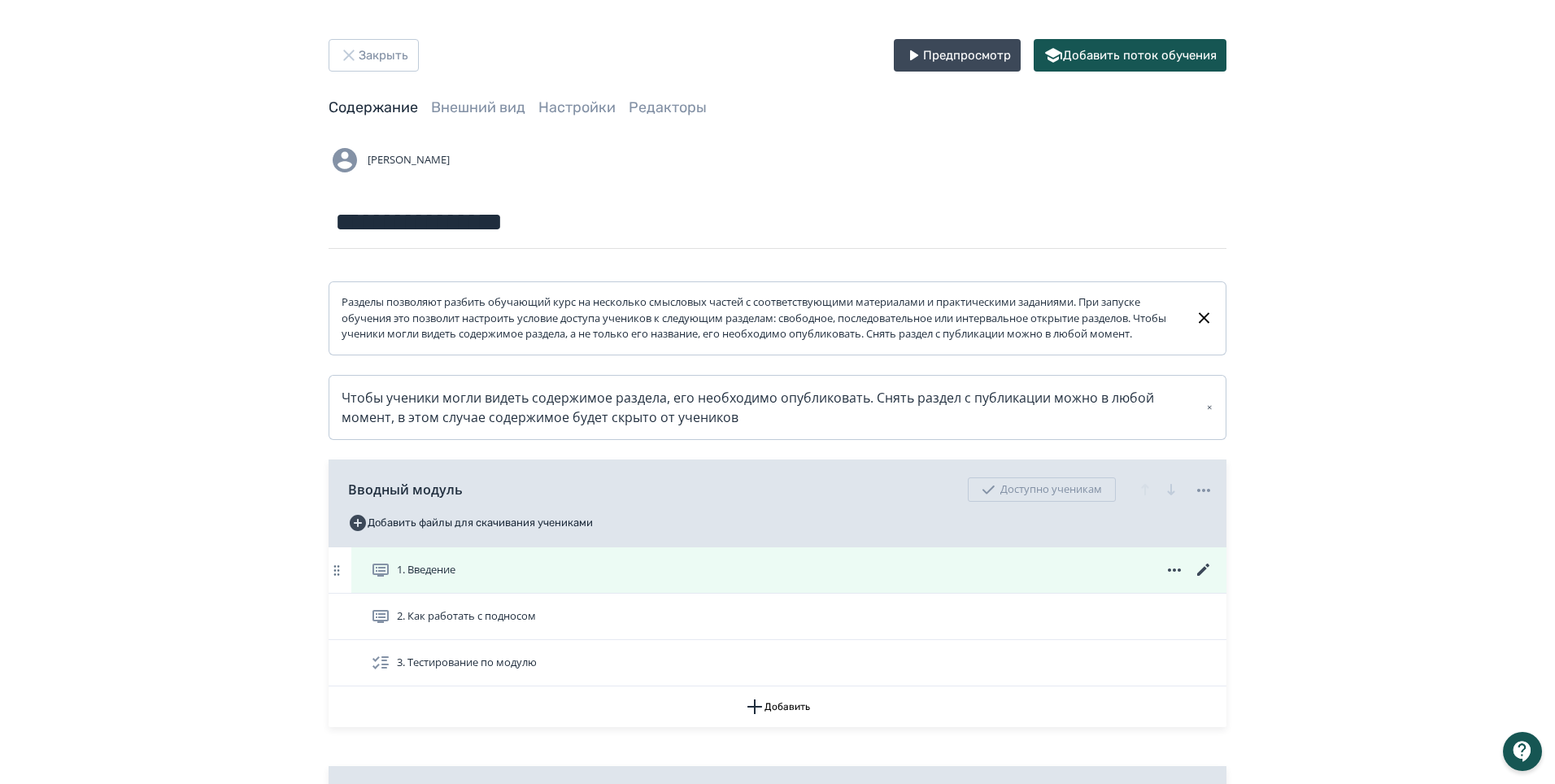
click at [1206, 579] on icon at bounding box center [1204, 570] width 20 height 20
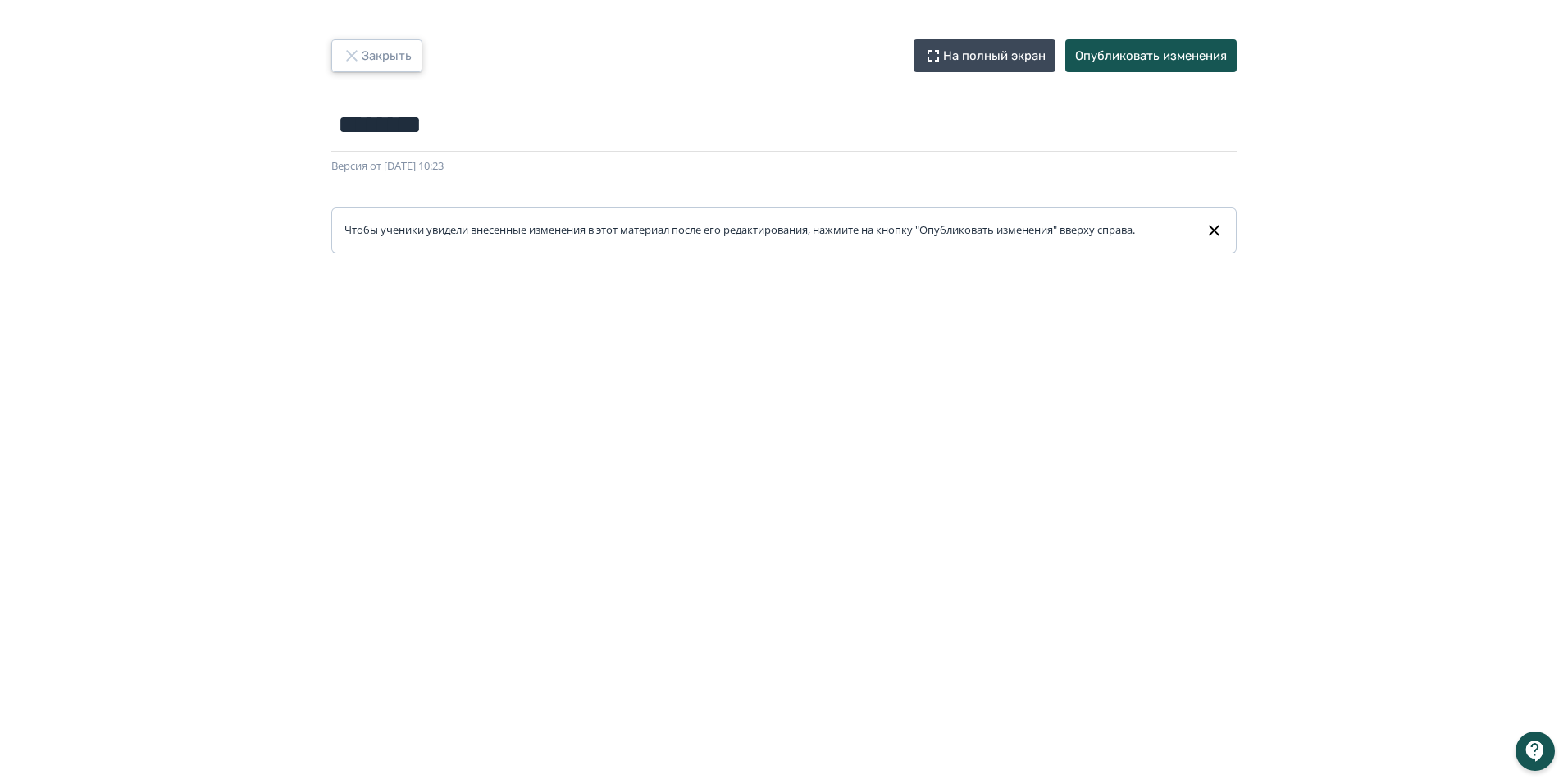
click at [390, 61] on button "Закрыть" at bounding box center [377, 56] width 91 height 33
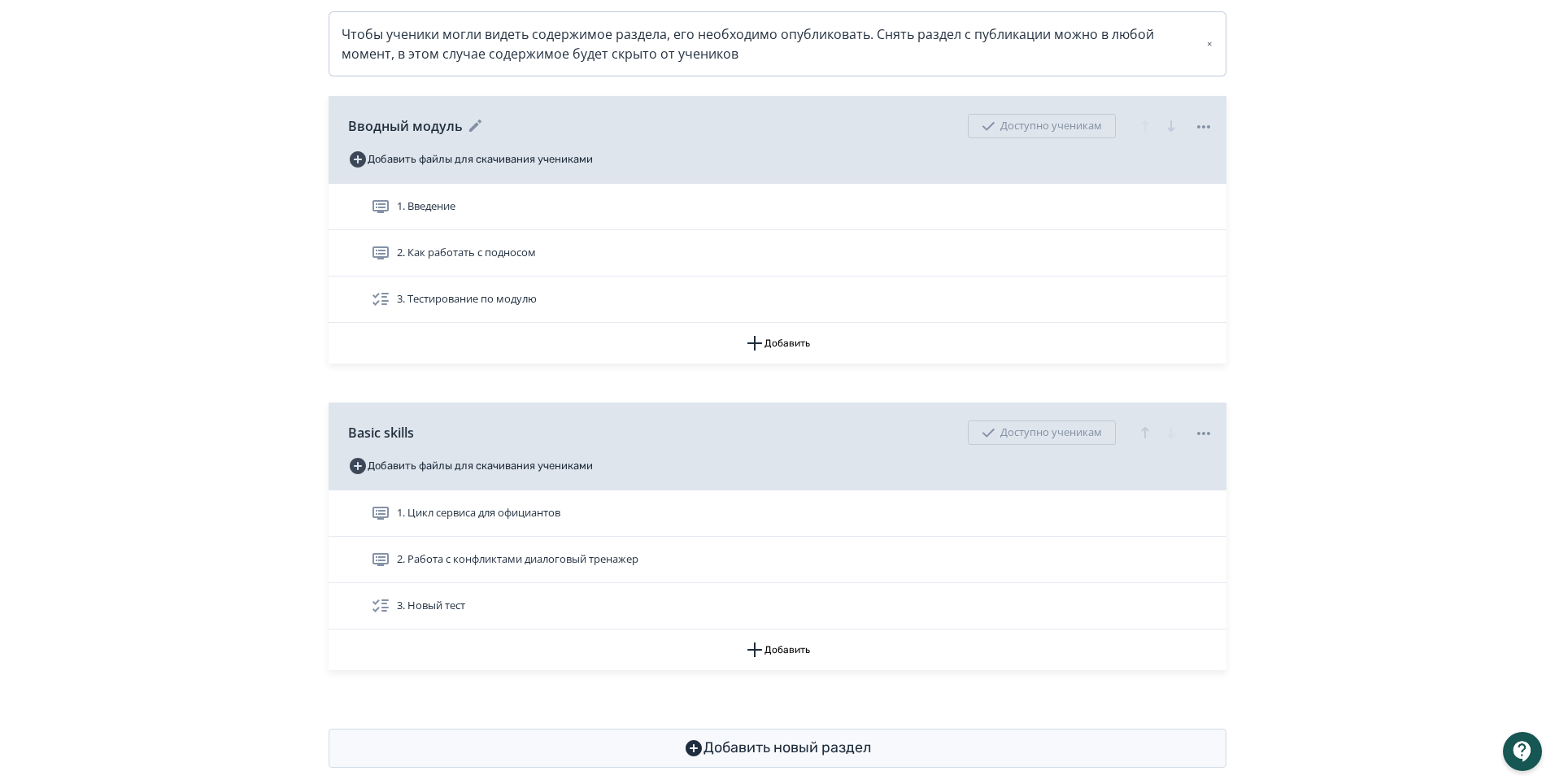
scroll to position [401, 0]
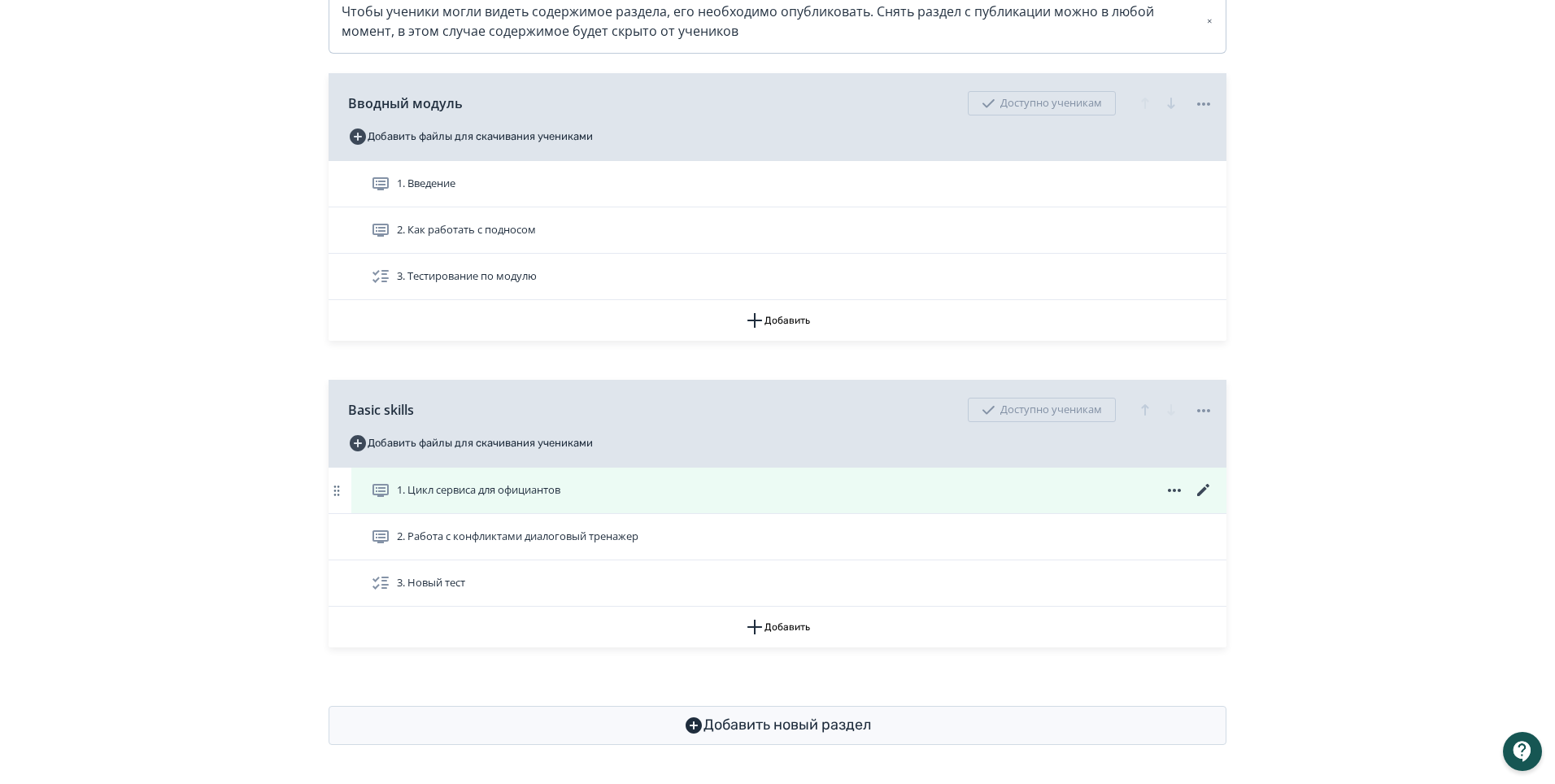
click at [1201, 495] on icon at bounding box center [1204, 490] width 20 height 20
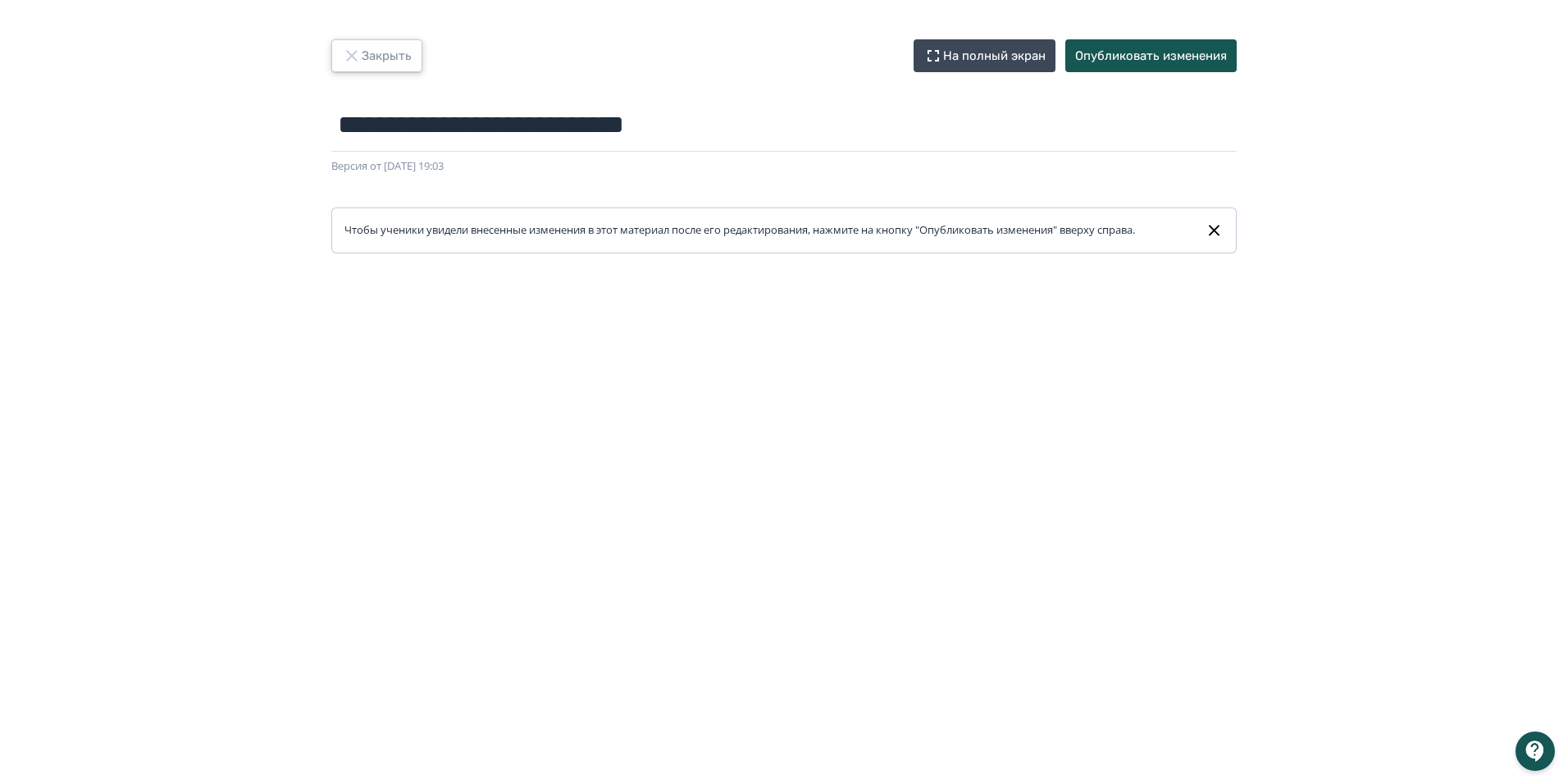
click at [395, 54] on button "Закрыть" at bounding box center [377, 56] width 91 height 33
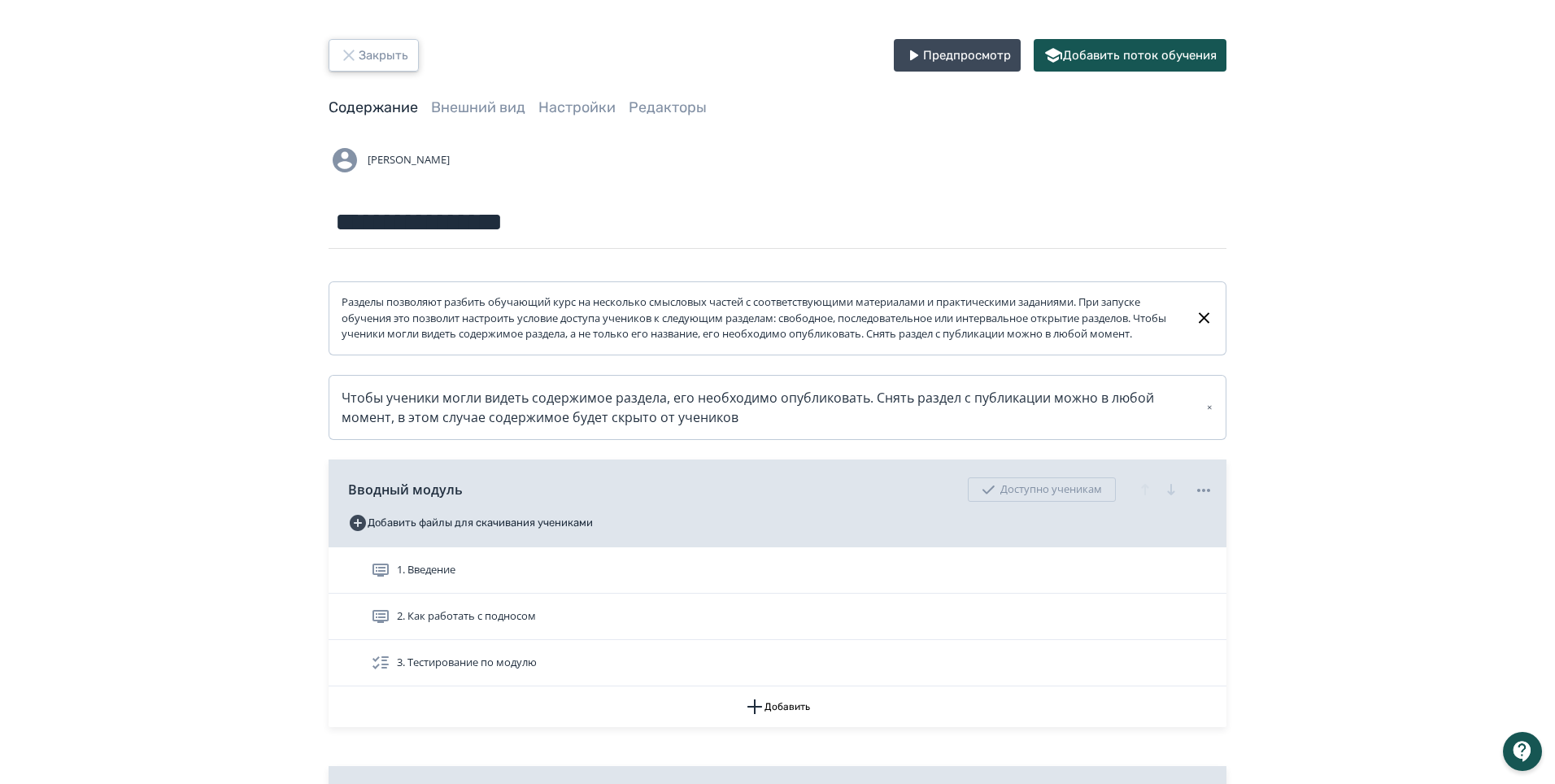
click at [365, 59] on button "Закрыть" at bounding box center [374, 55] width 91 height 32
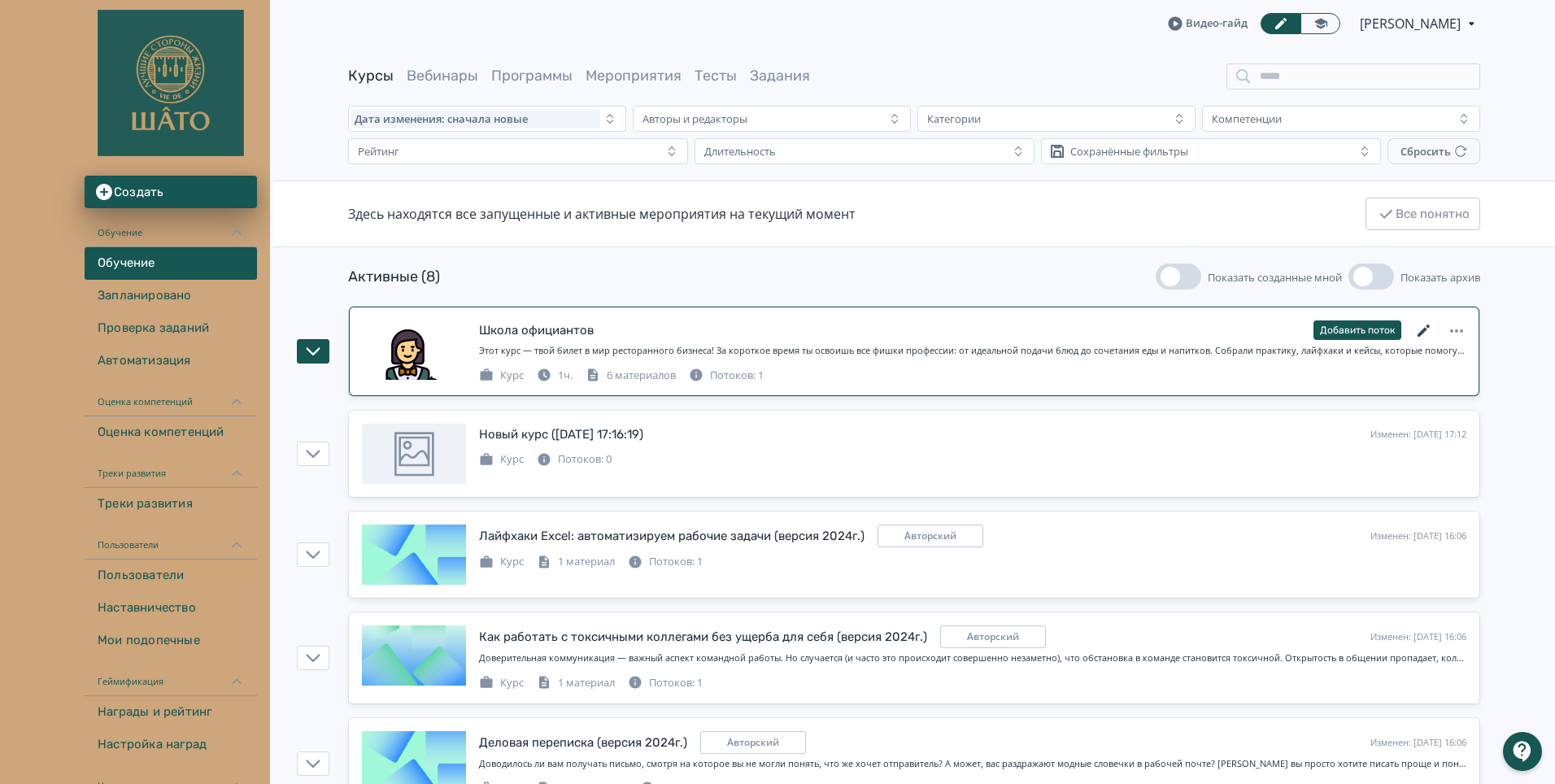
click at [1427, 330] on icon at bounding box center [1424, 331] width 20 height 20
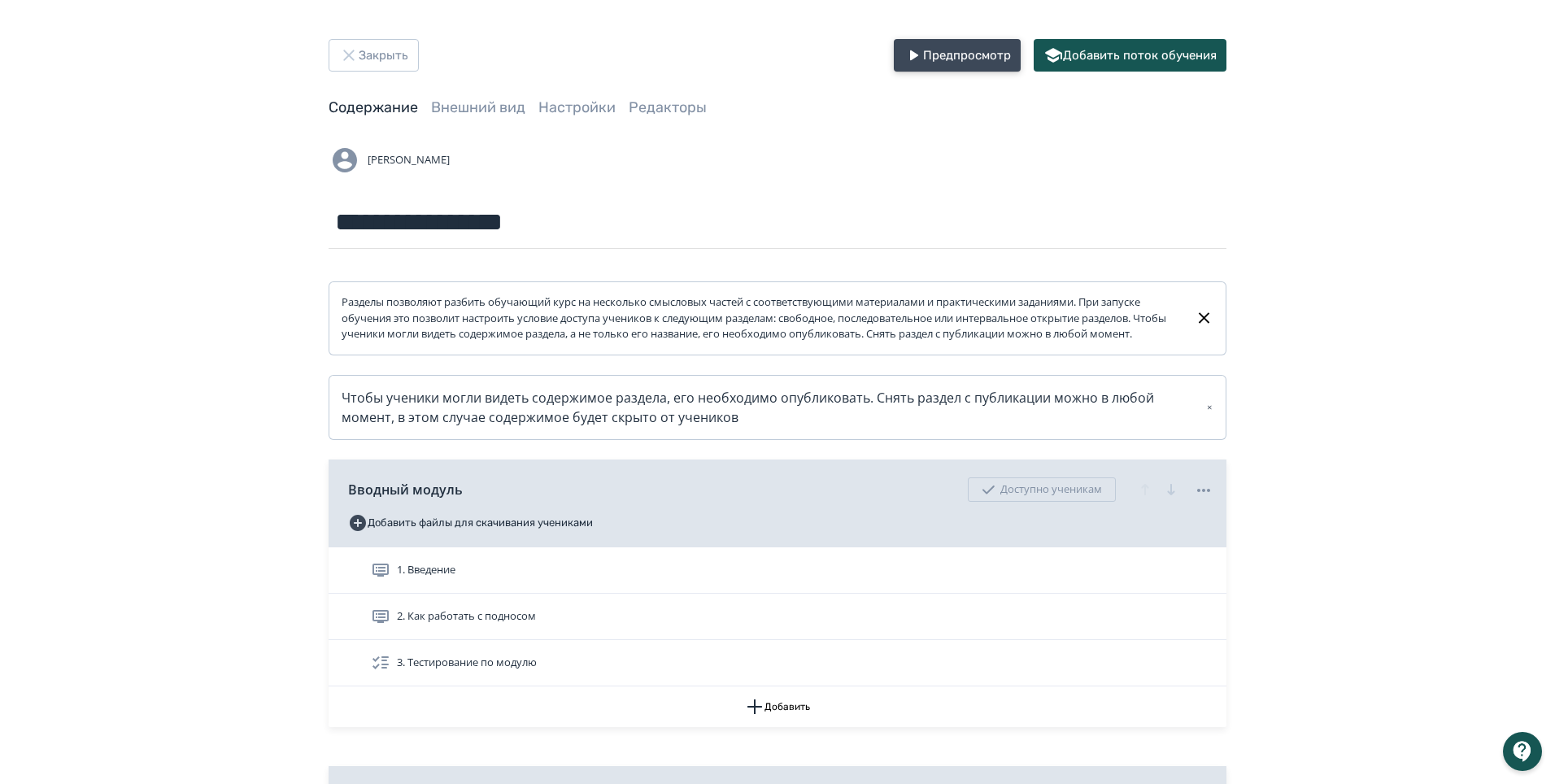
click at [971, 47] on button "Предпросмотр" at bounding box center [957, 55] width 127 height 32
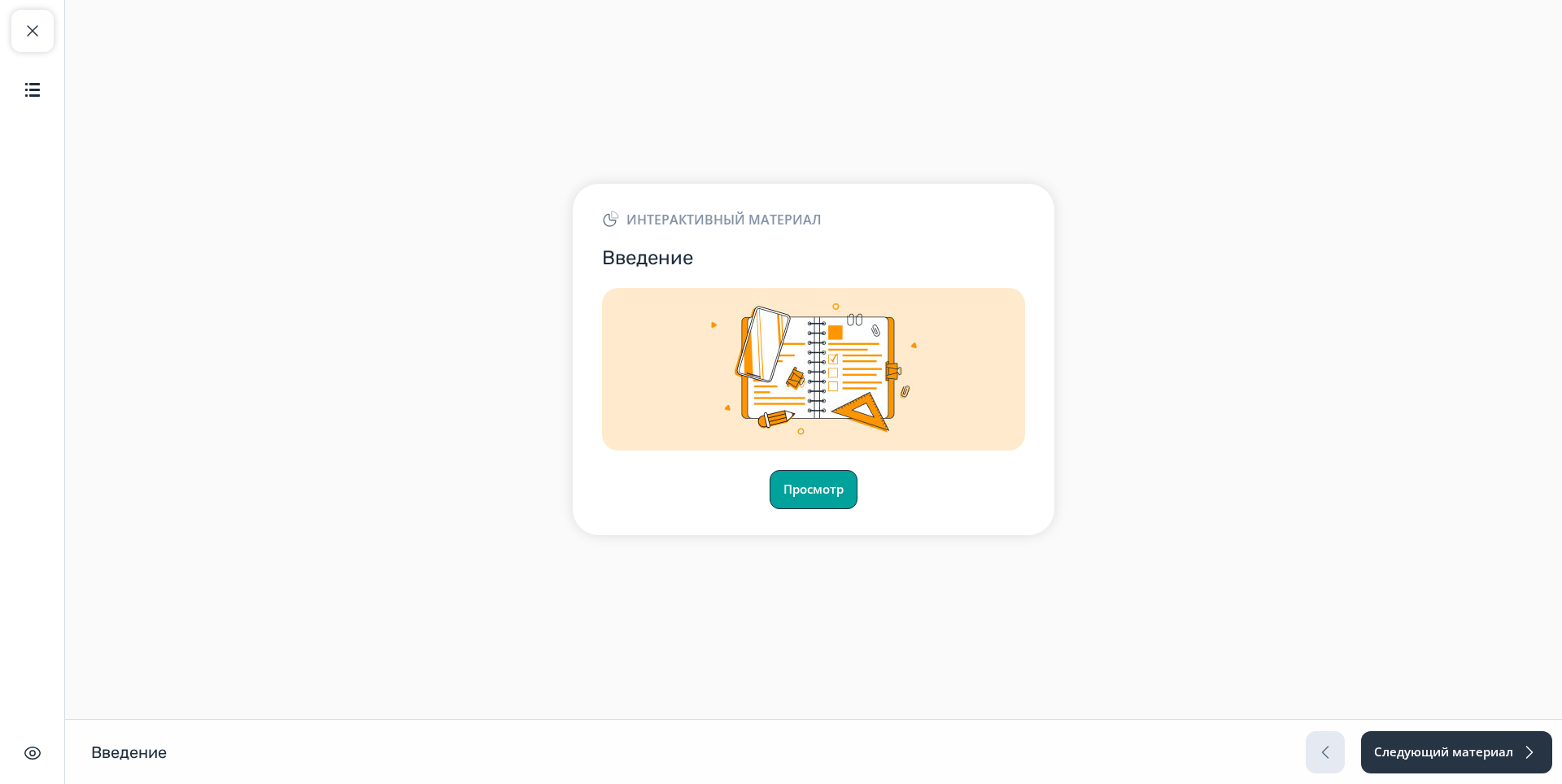
click at [804, 497] on button "Просмотр" at bounding box center [813, 490] width 88 height 39
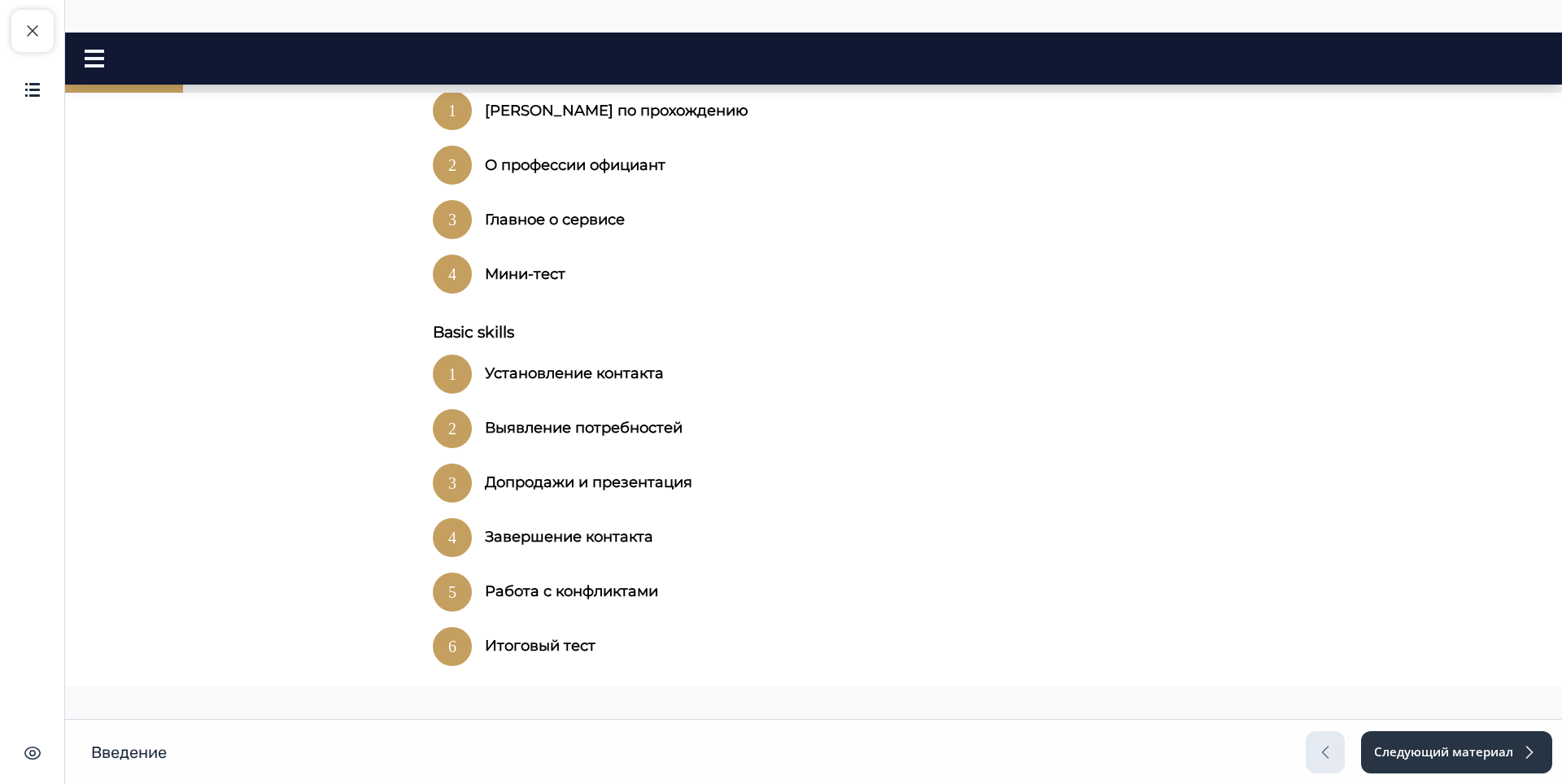
scroll to position [1125, 0]
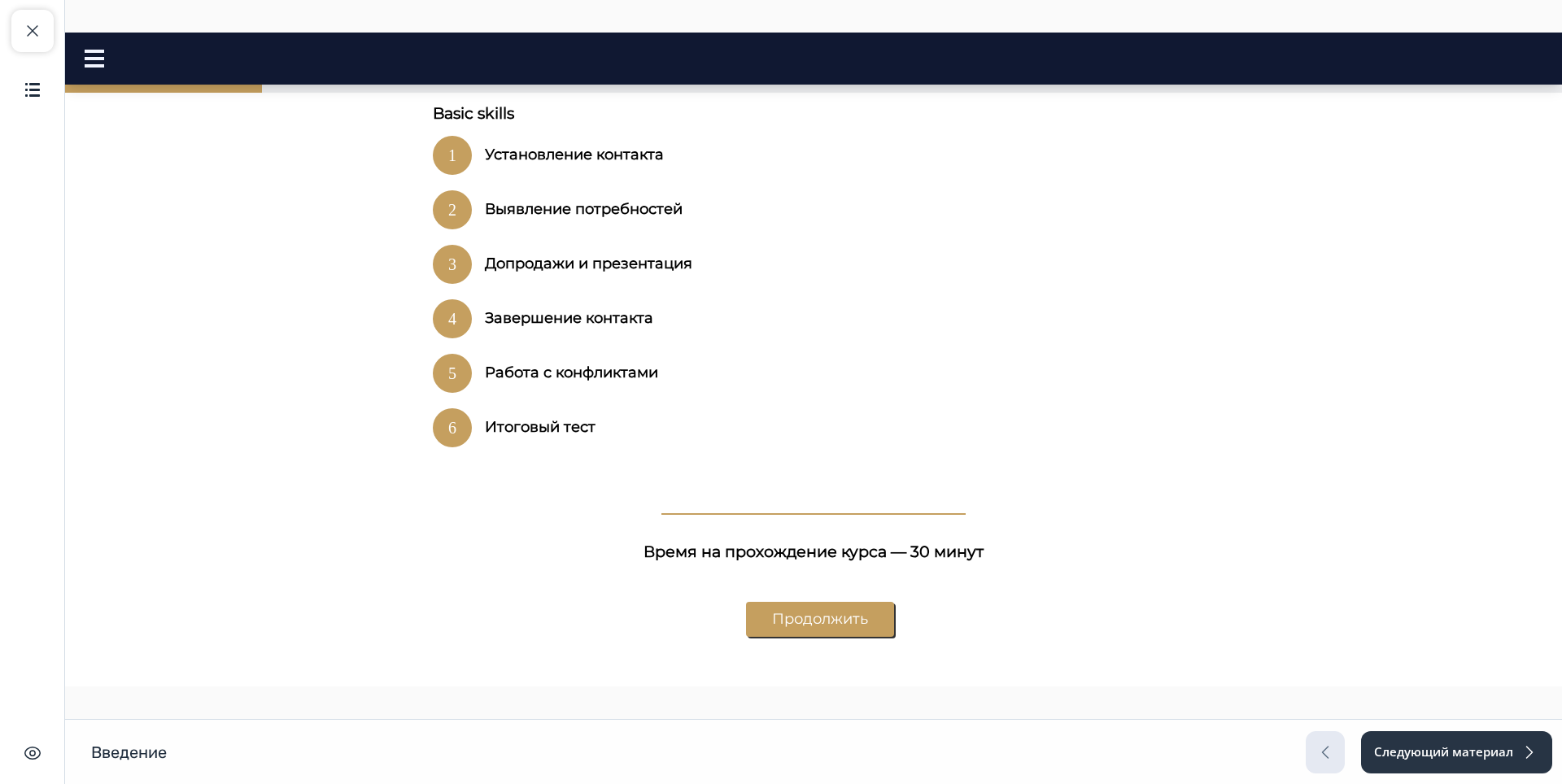
click at [828, 601] on button "Продолжить" at bounding box center [820, 619] width 148 height 35
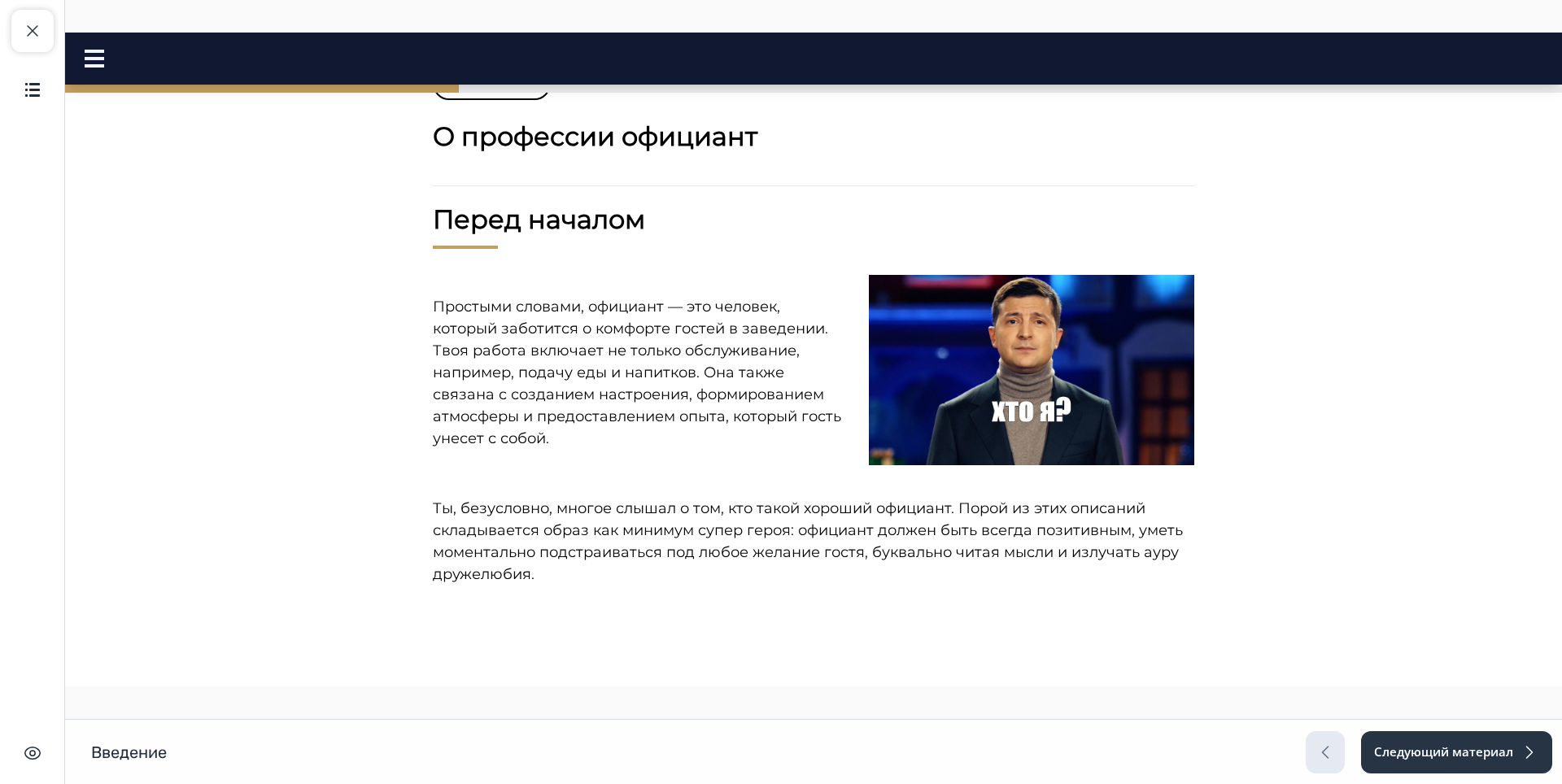
scroll to position [0, 0]
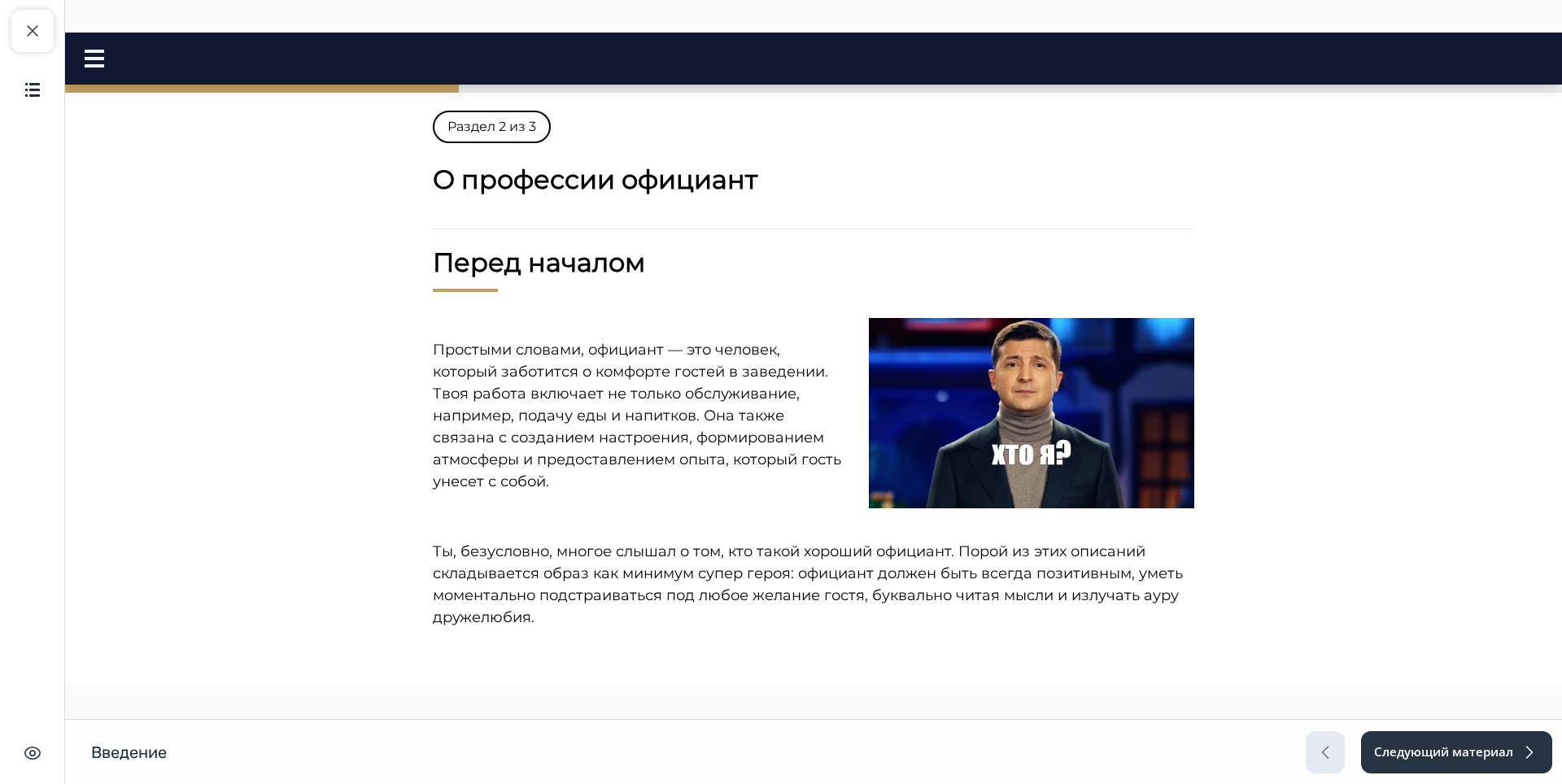
click at [88, 59] on rect at bounding box center [94, 58] width 20 height 3
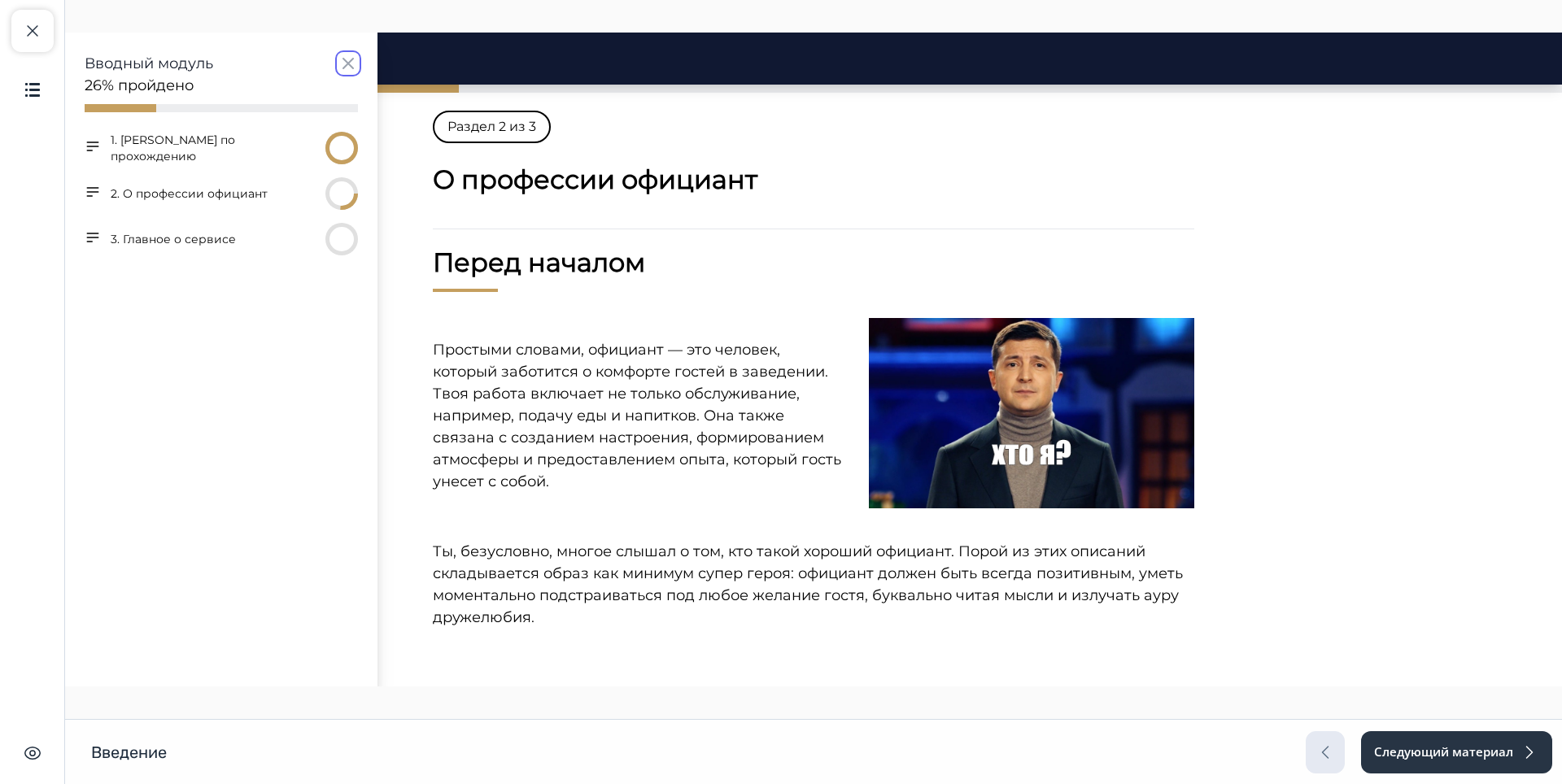
click at [352, 68] on icon "button" at bounding box center [348, 63] width 10 height 10
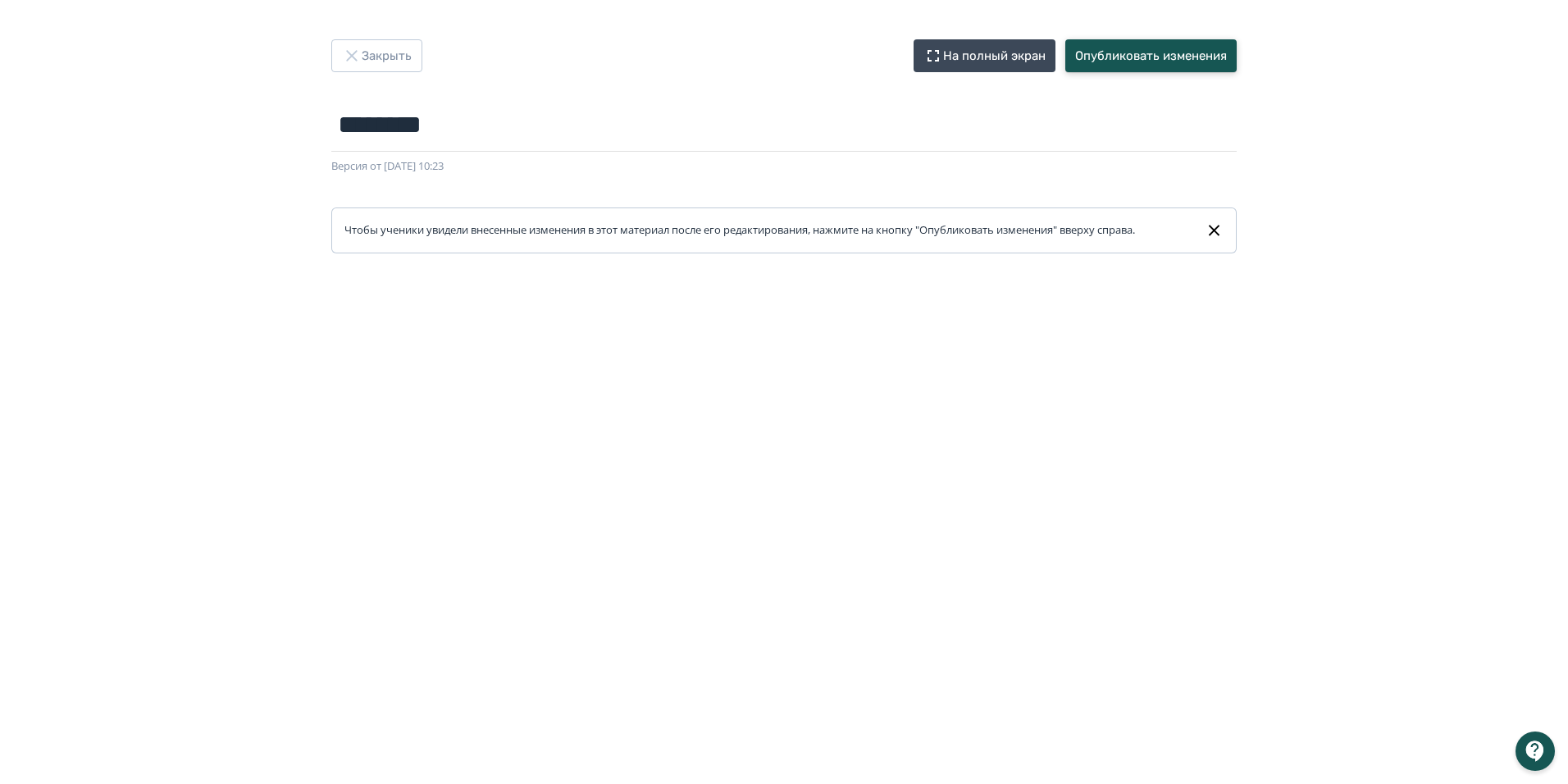
click at [1145, 56] on button "Опубликовать изменения" at bounding box center [1150, 56] width 172 height 33
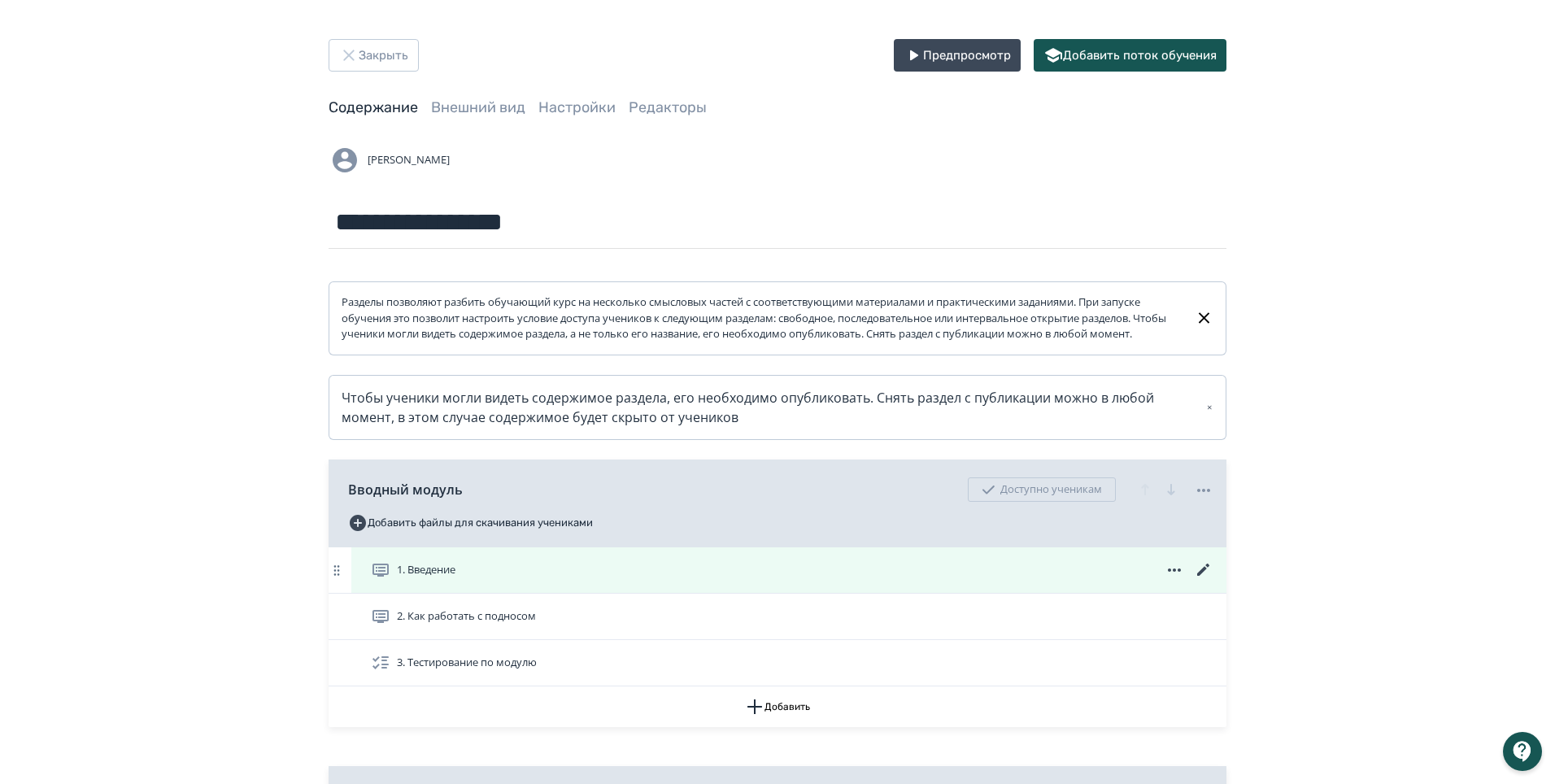
click at [1208, 579] on icon at bounding box center [1204, 570] width 20 height 20
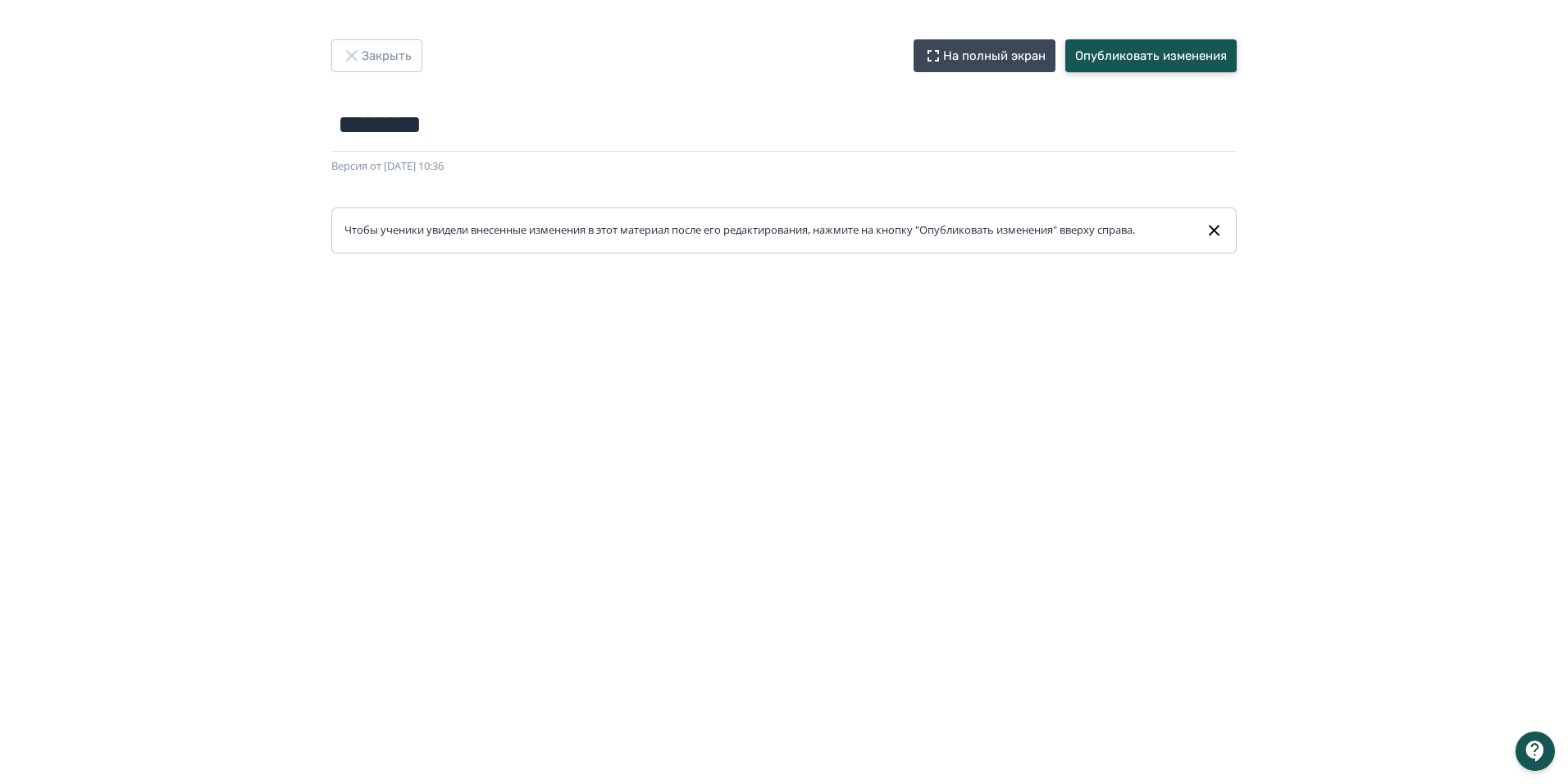
click at [1142, 56] on button "Опубликовать изменения" at bounding box center [1150, 56] width 172 height 33
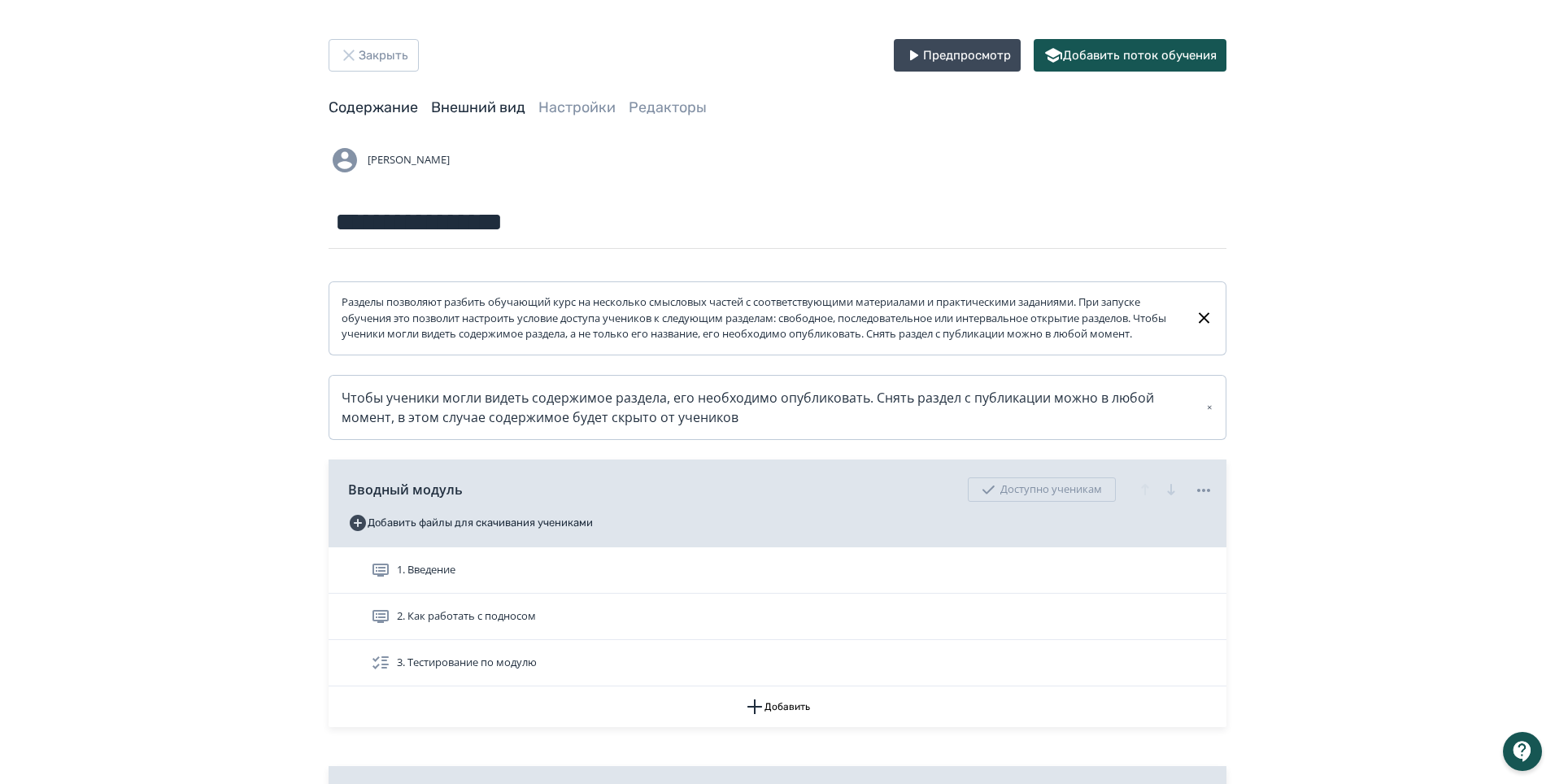
click at [472, 109] on link "Внешний вид" at bounding box center [478, 107] width 94 height 18
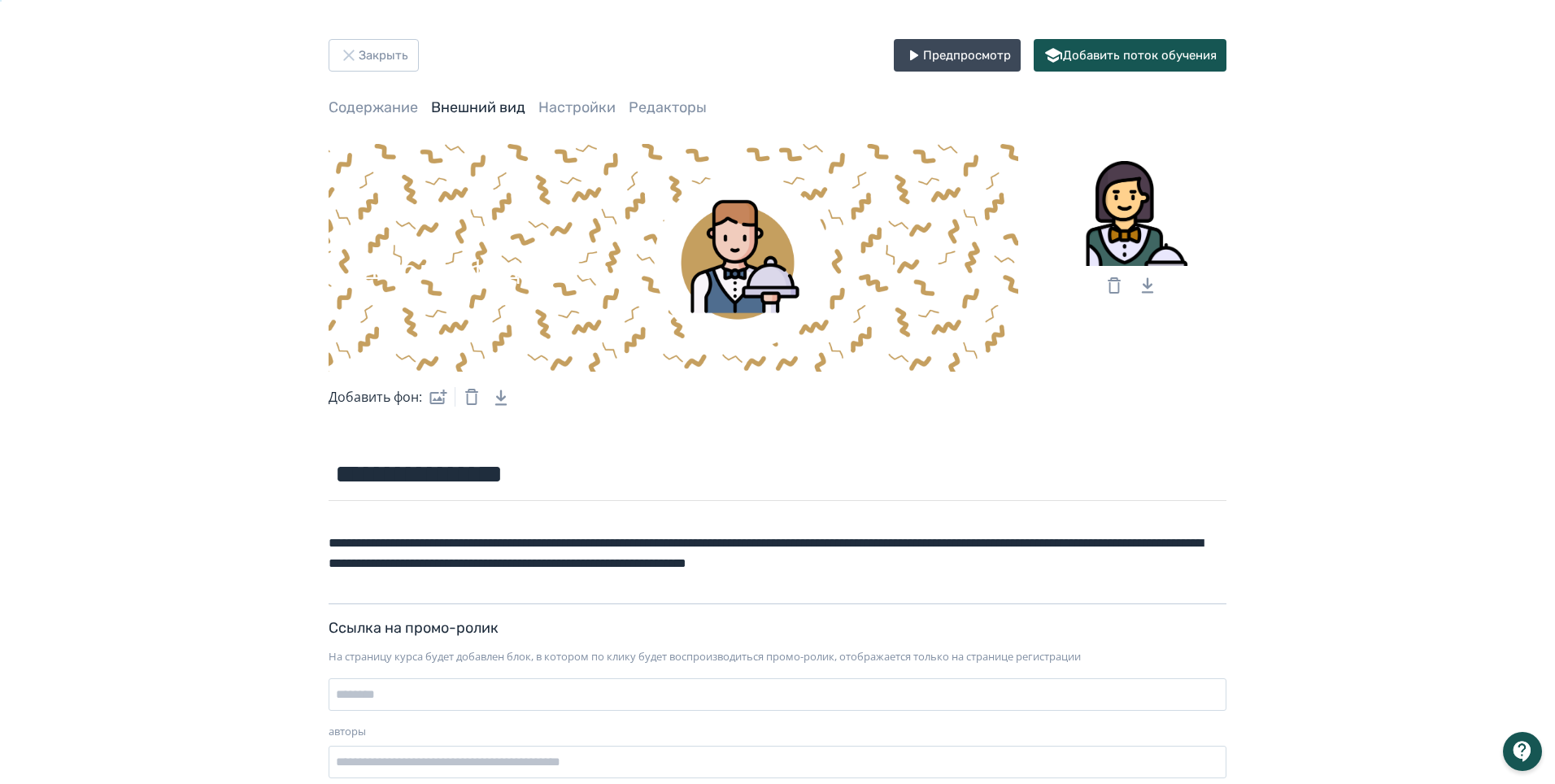
click at [566, 93] on div "**********" at bounding box center [778, 415] width 976 height 752
click at [567, 104] on link "Настройки" at bounding box center [577, 107] width 78 height 18
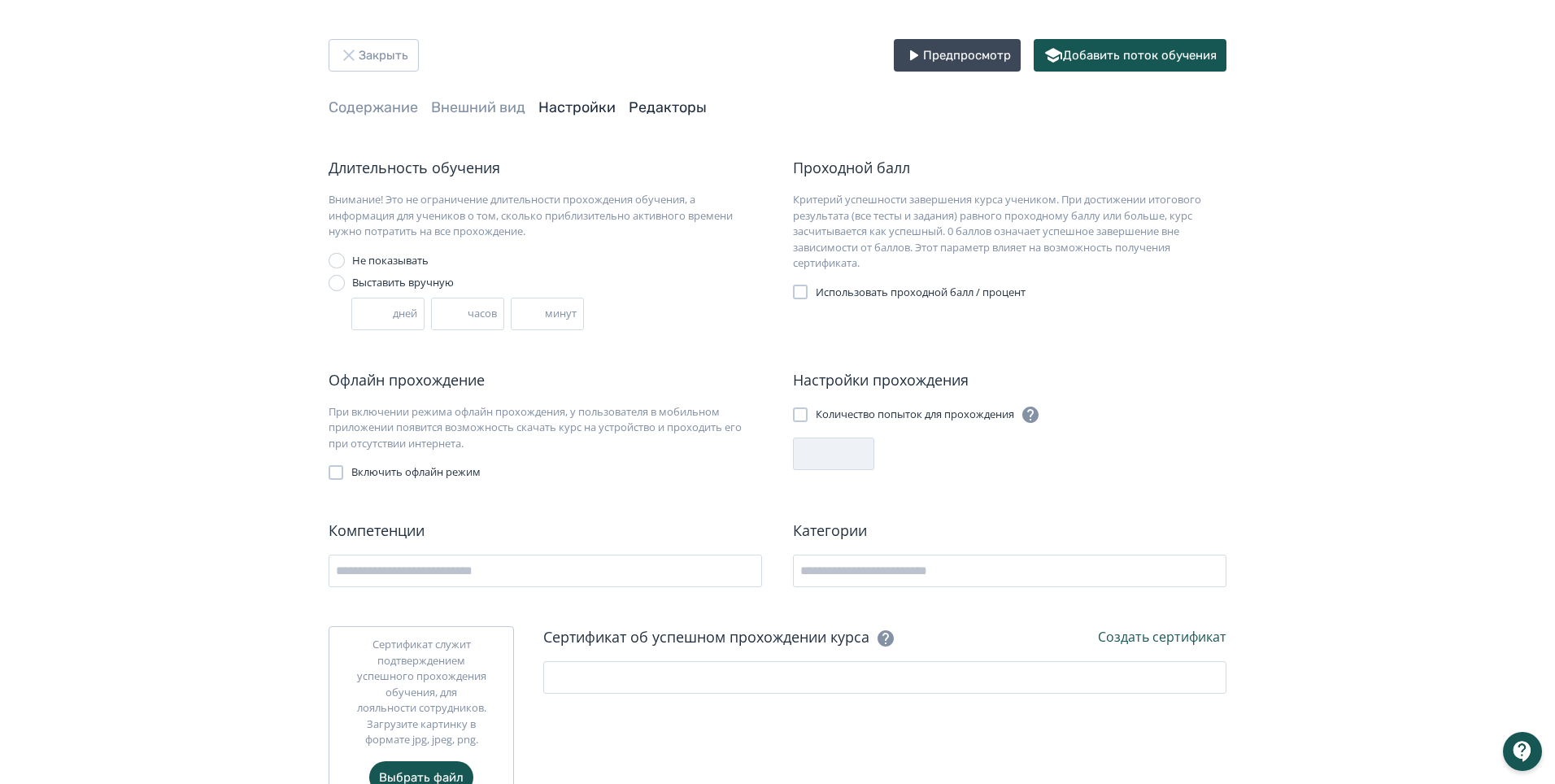
click at [644, 106] on link "Редакторы" at bounding box center [667, 107] width 78 height 18
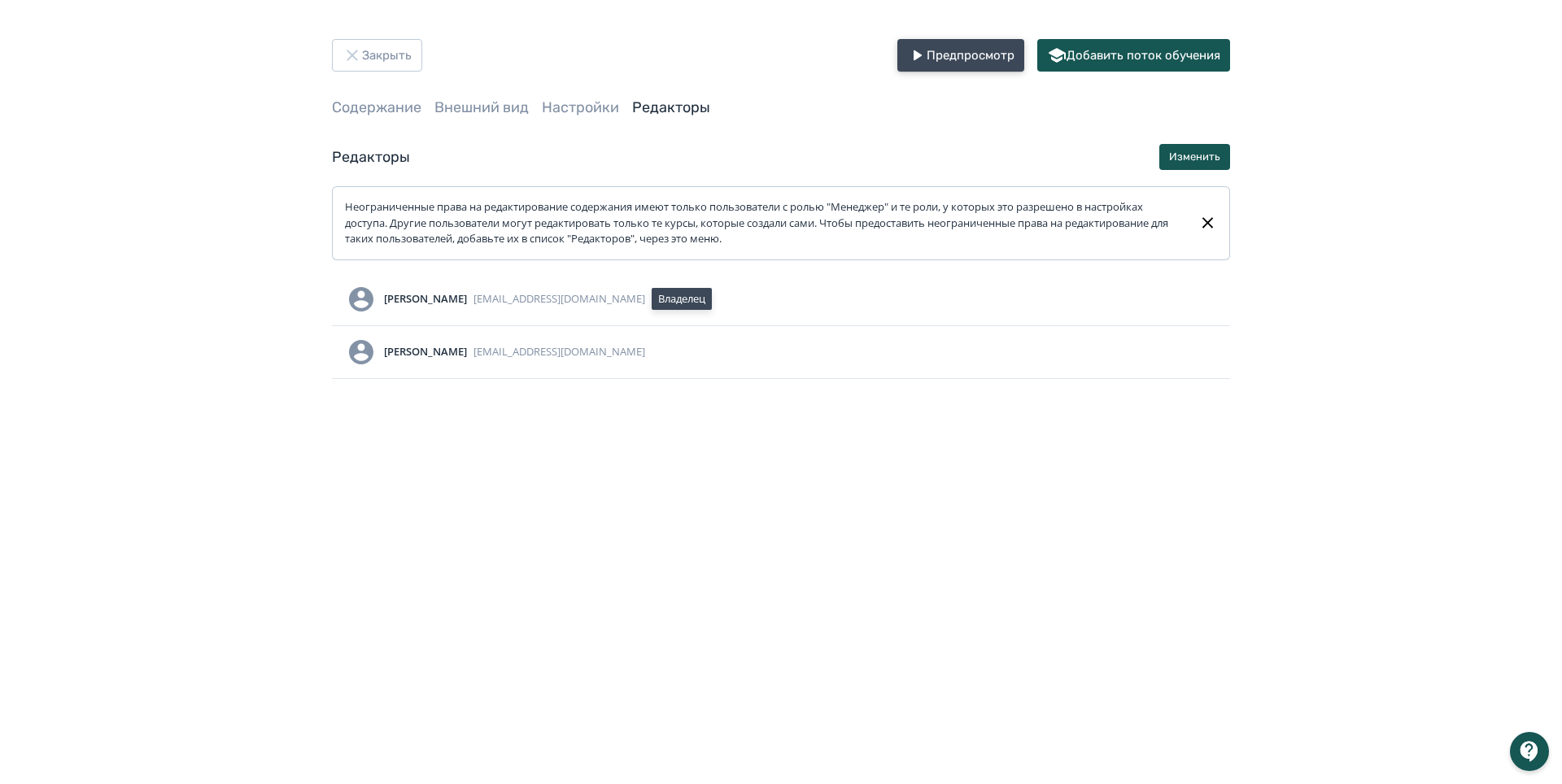
click at [958, 61] on button "Предпросмотр" at bounding box center [960, 55] width 127 height 32
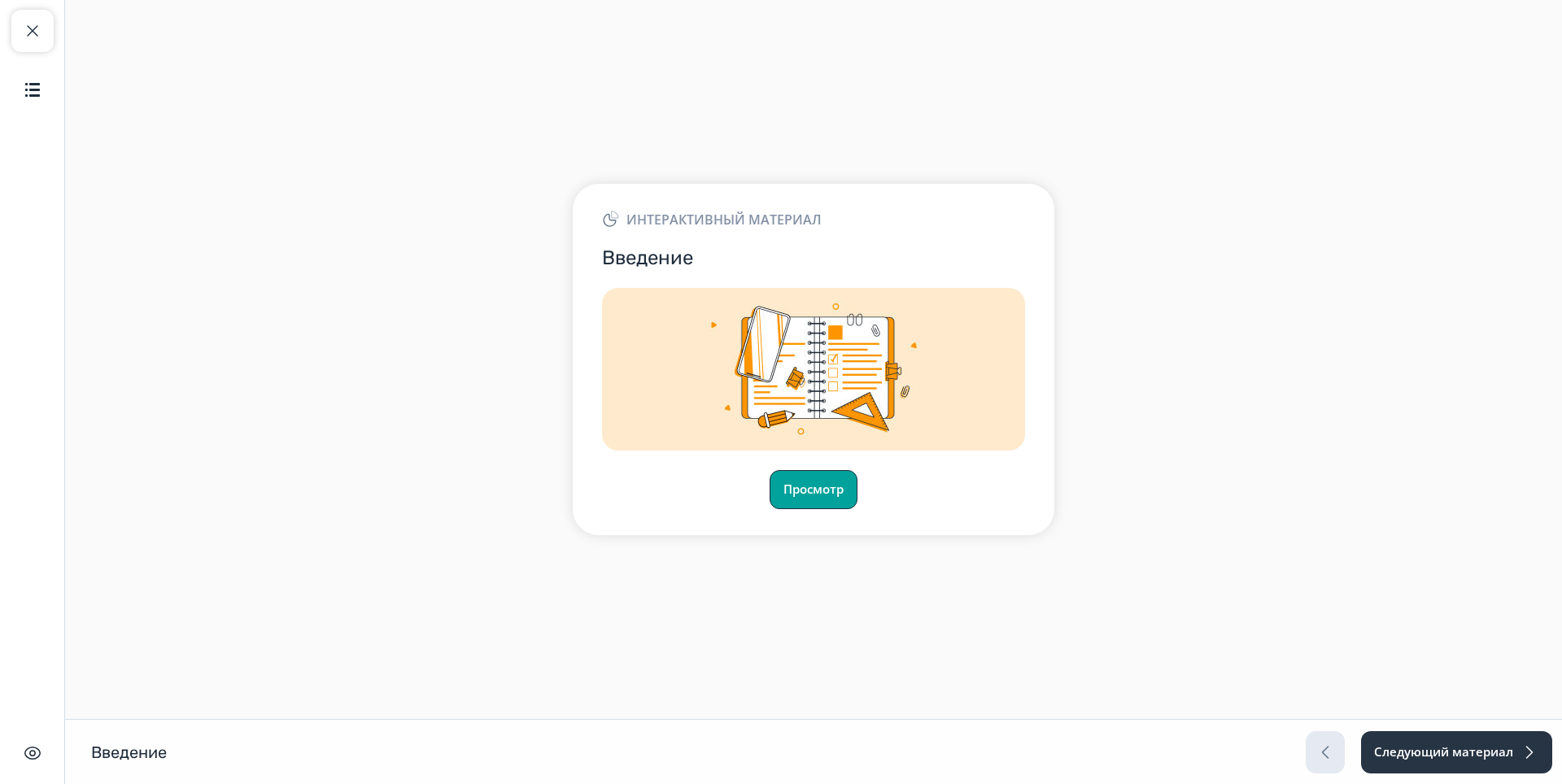
click at [816, 499] on button "Просмотр" at bounding box center [813, 490] width 88 height 39
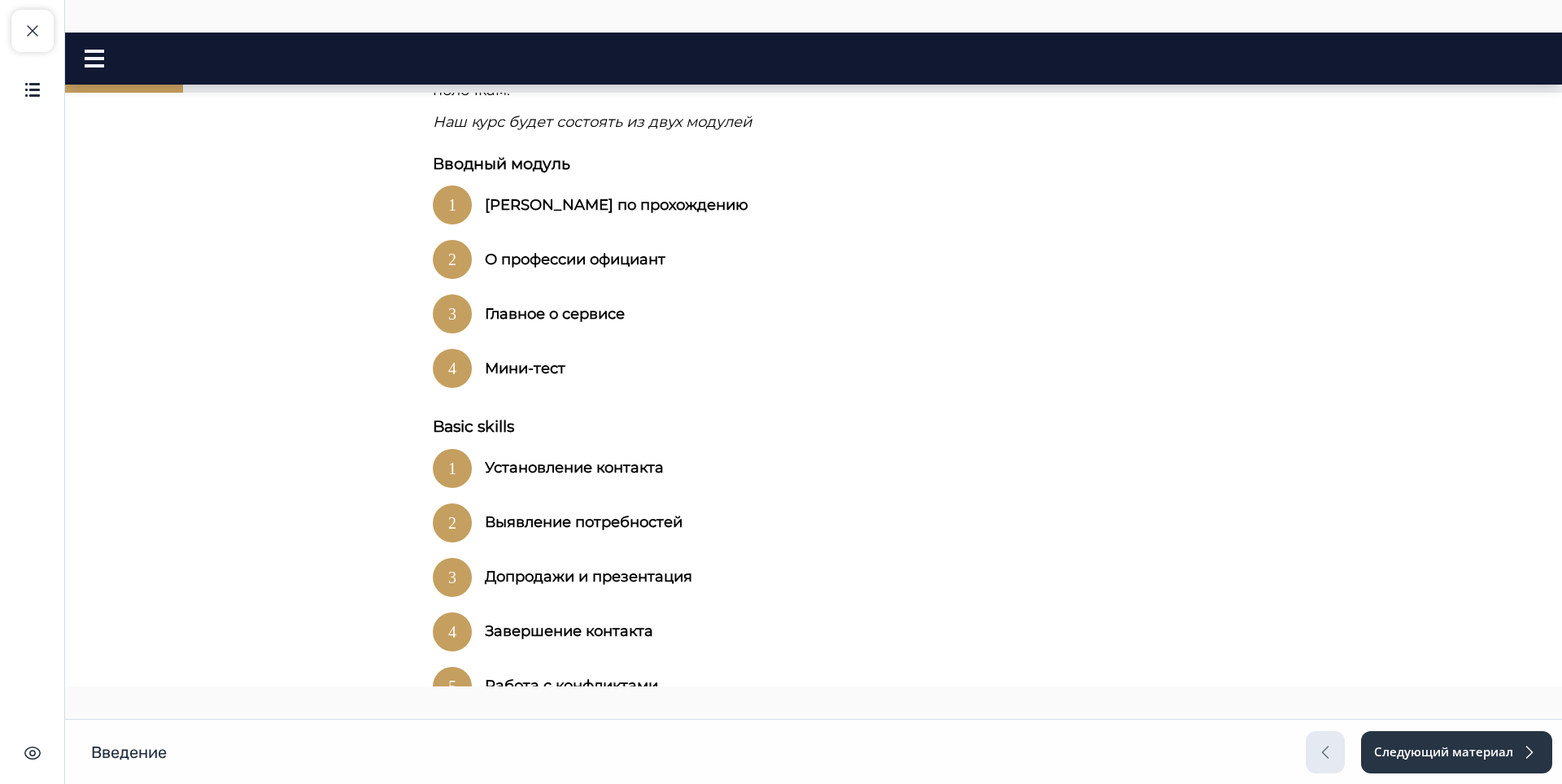
scroll to position [1125, 0]
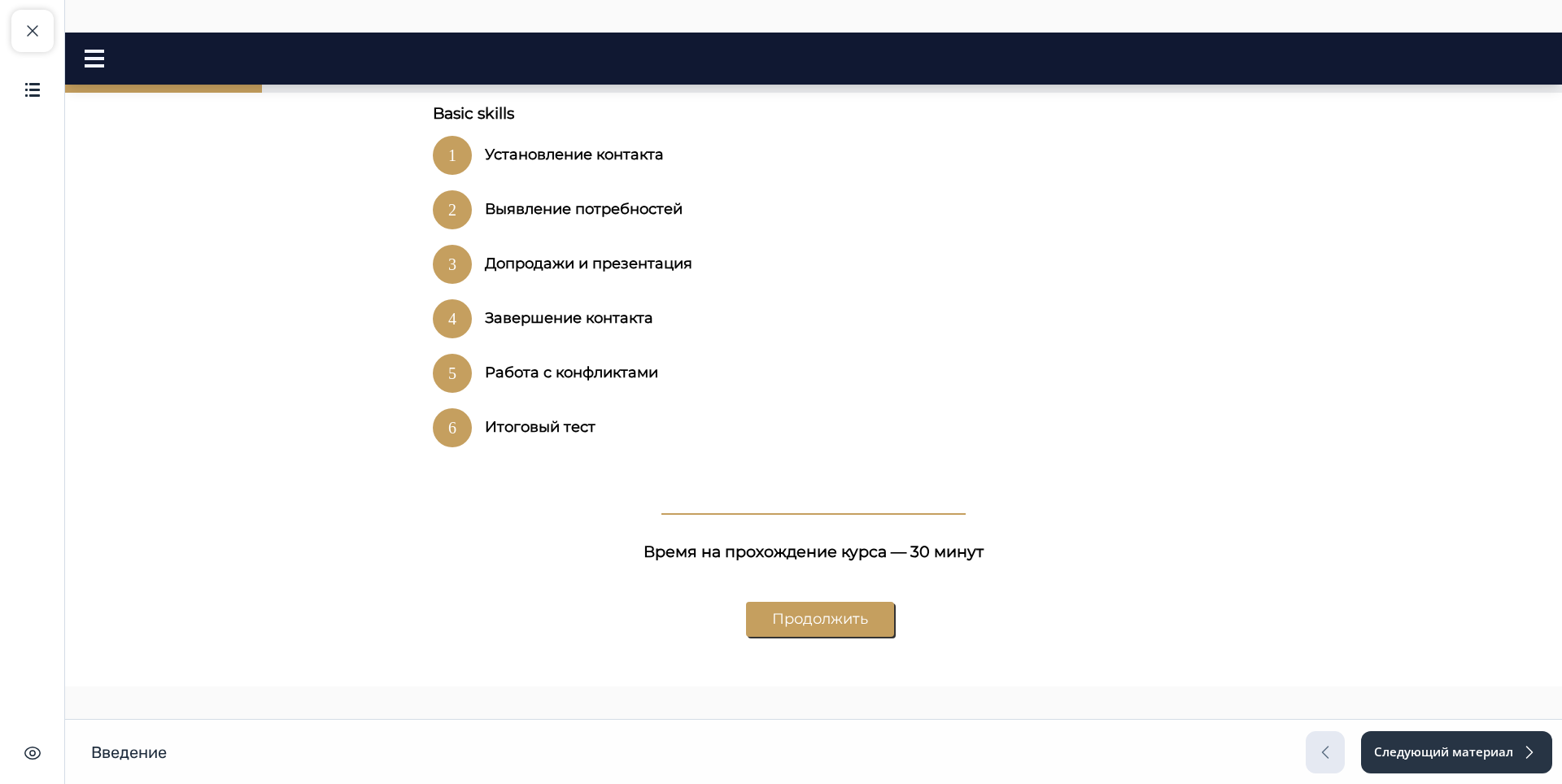
click at [873, 601] on button "Продолжить" at bounding box center [820, 619] width 148 height 35
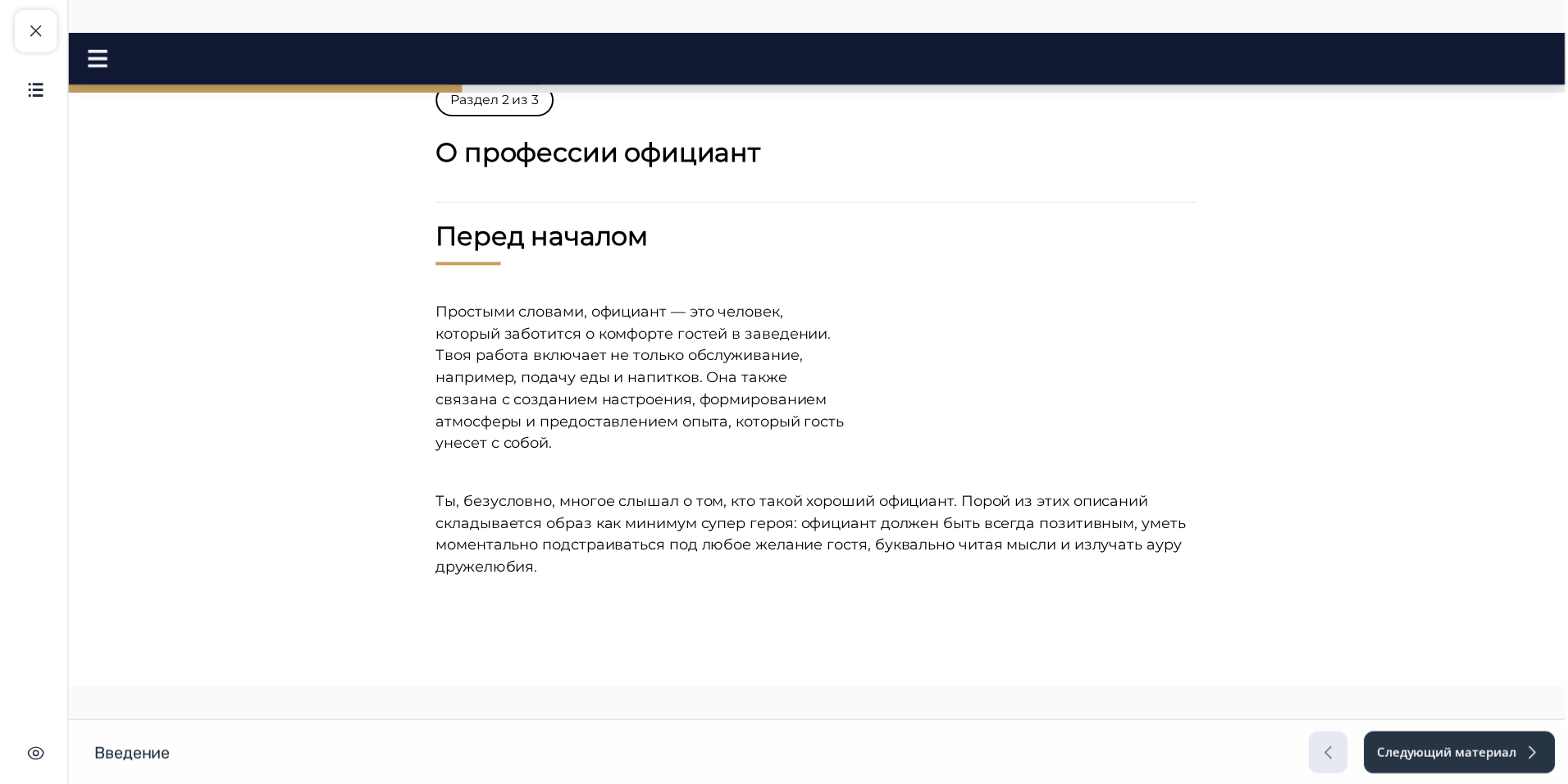
scroll to position [0, 0]
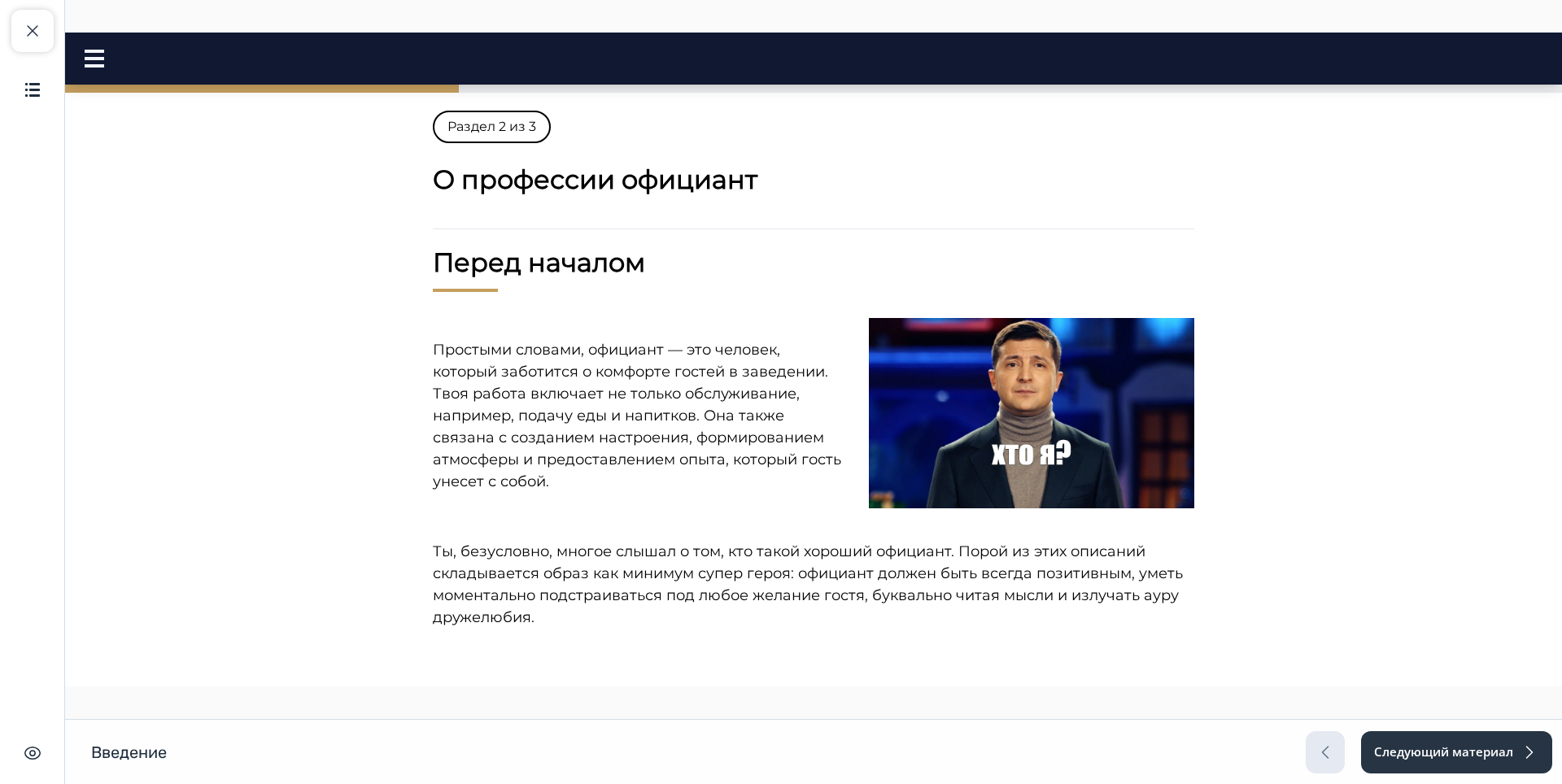
click at [936, 486] on img at bounding box center [1031, 412] width 326 height 190
click at [27, 30] on span "button" at bounding box center [32, 30] width 20 height 20
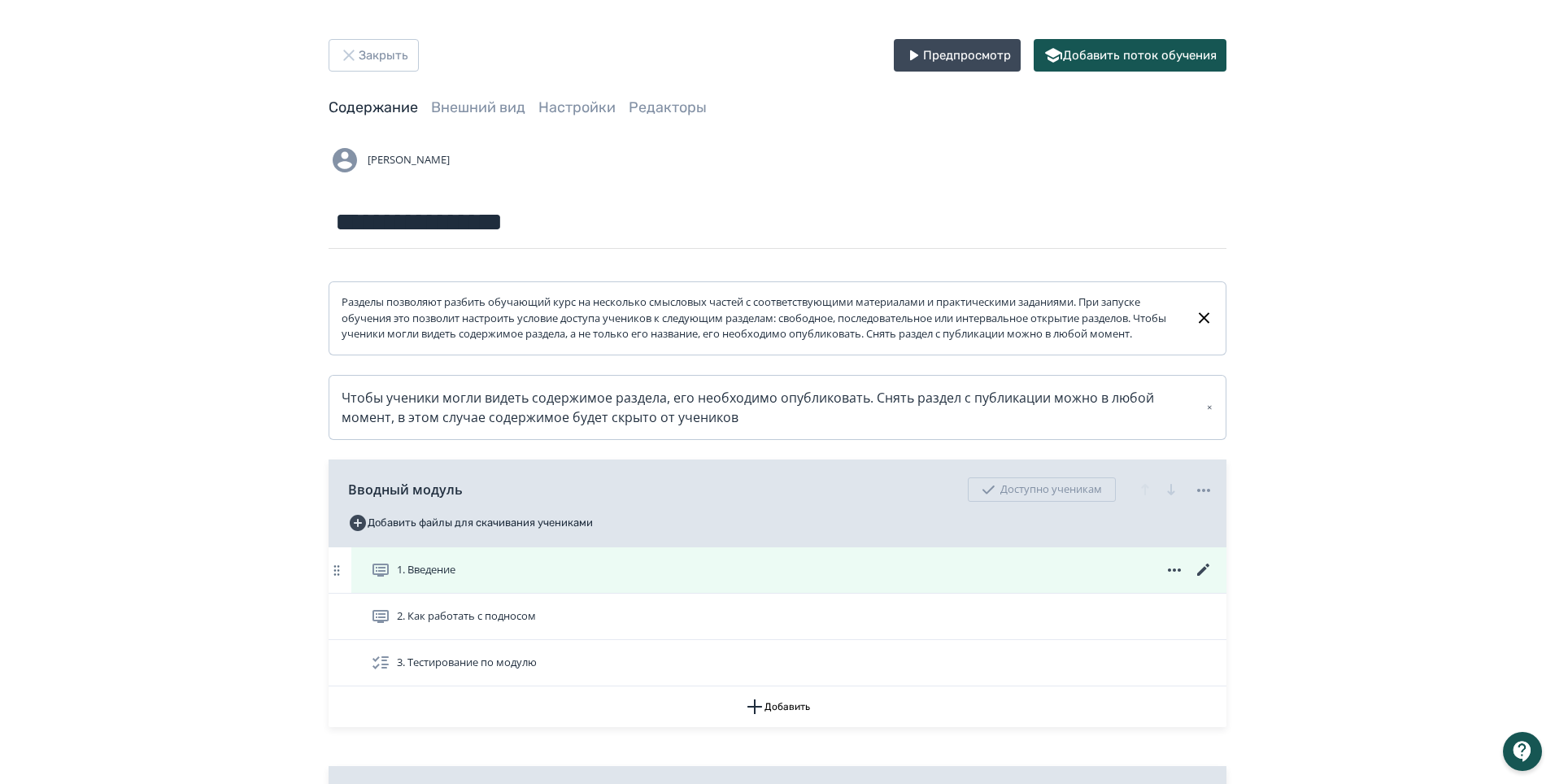
click at [1201, 579] on icon at bounding box center [1204, 570] width 20 height 20
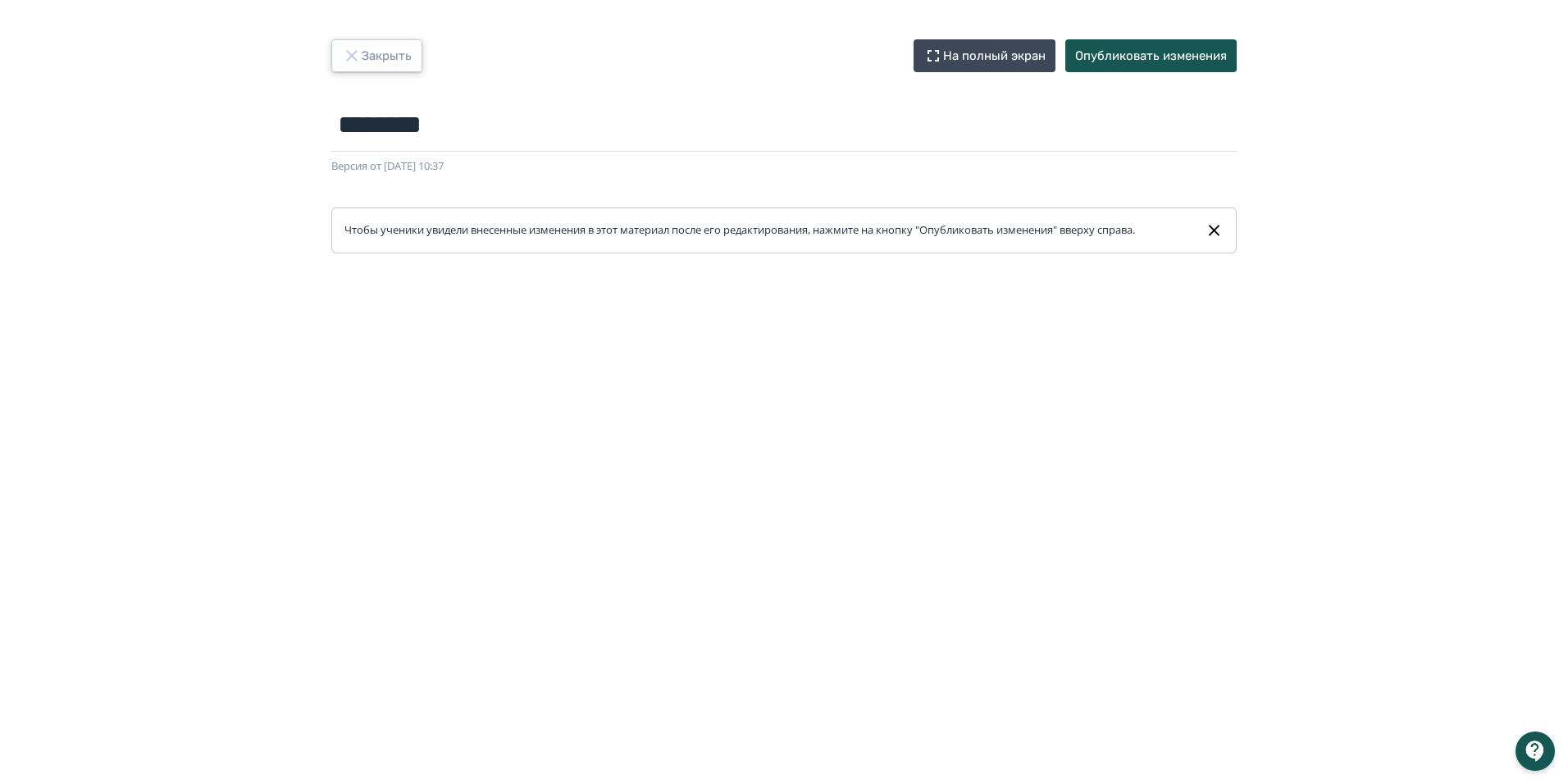
click at [373, 50] on button "Закрыть" at bounding box center [377, 56] width 91 height 33
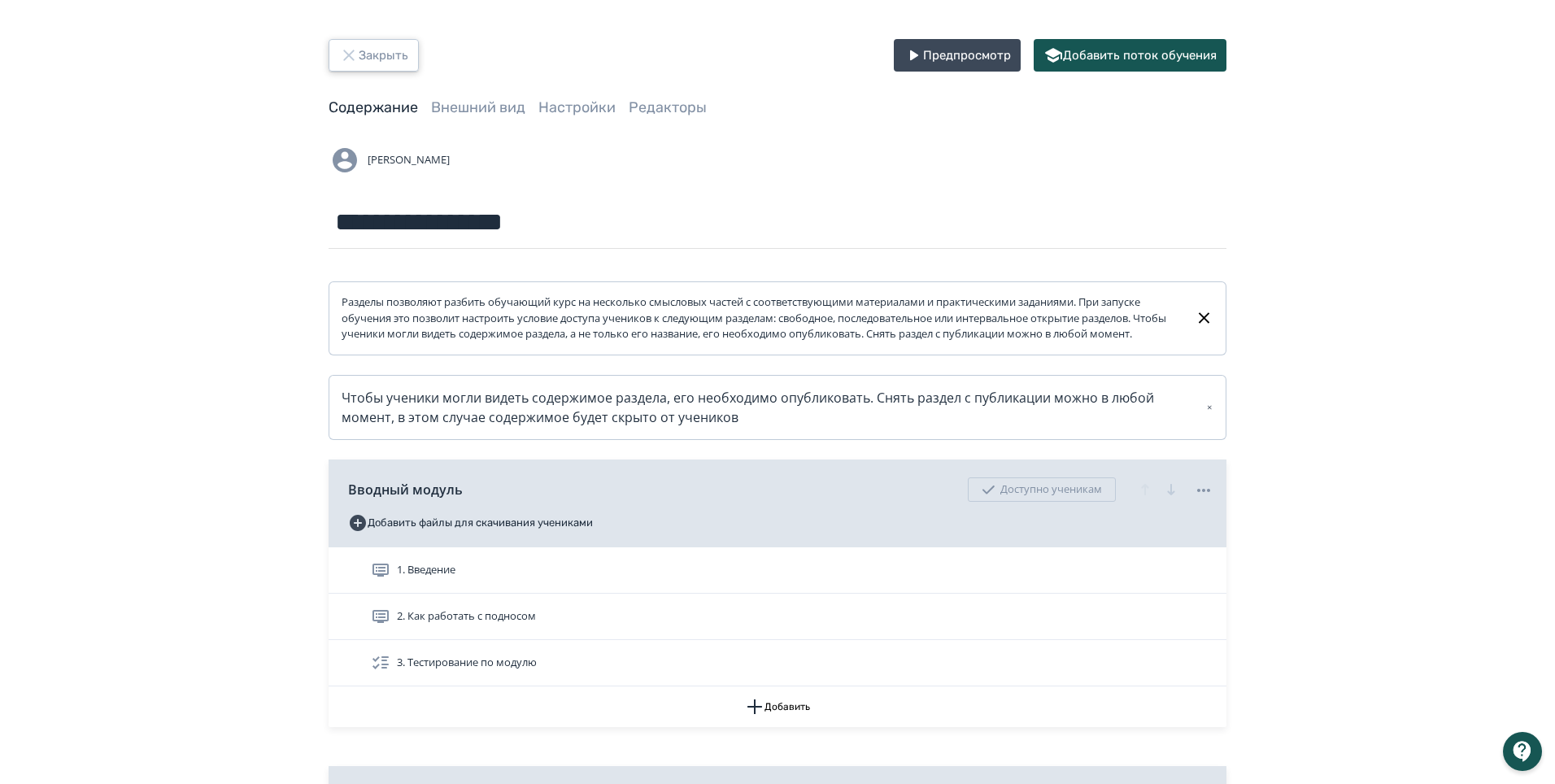
click at [358, 53] on icon "button" at bounding box center [349, 55] width 20 height 20
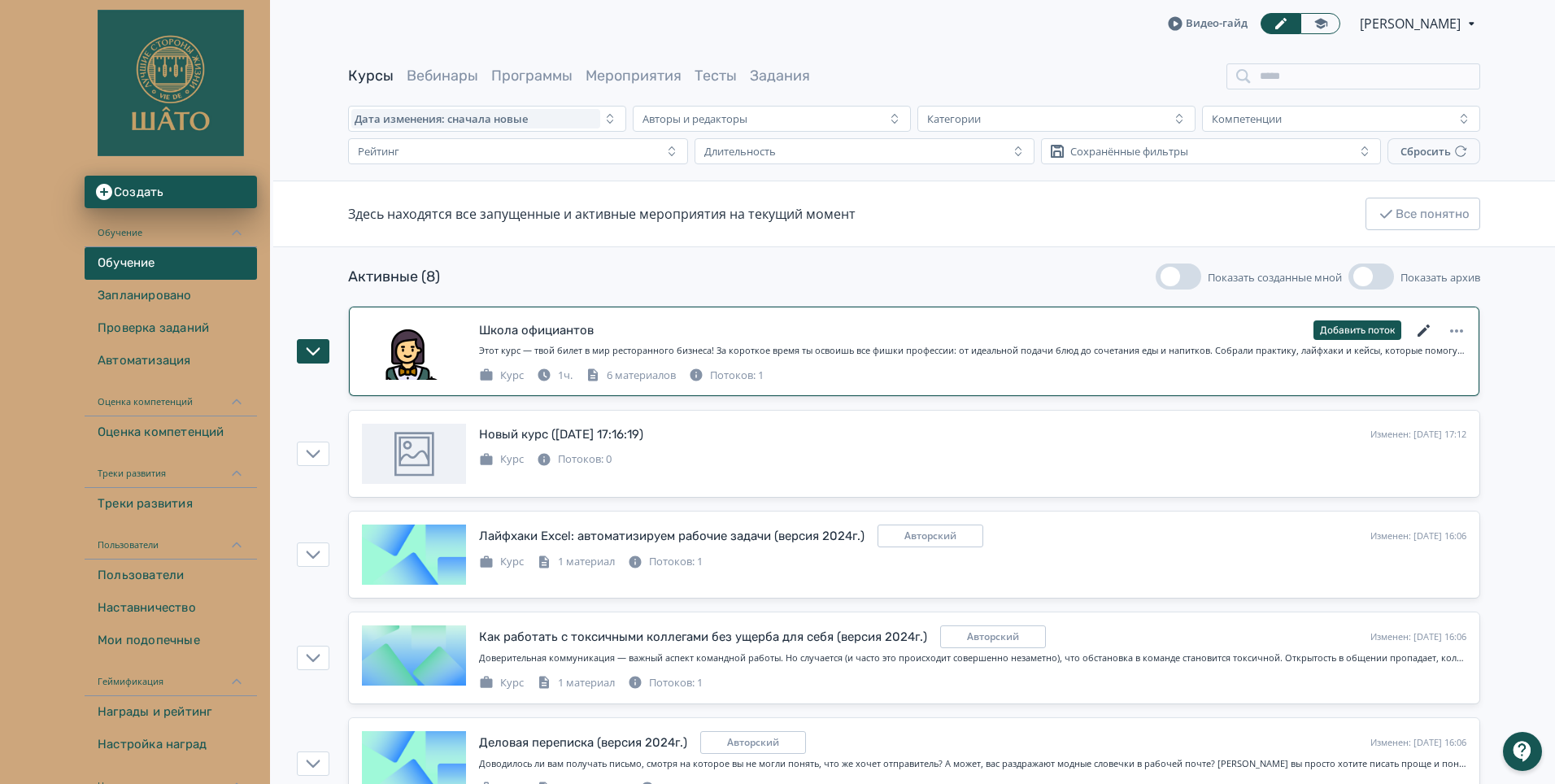
click at [1421, 331] on icon at bounding box center [1424, 331] width 20 height 20
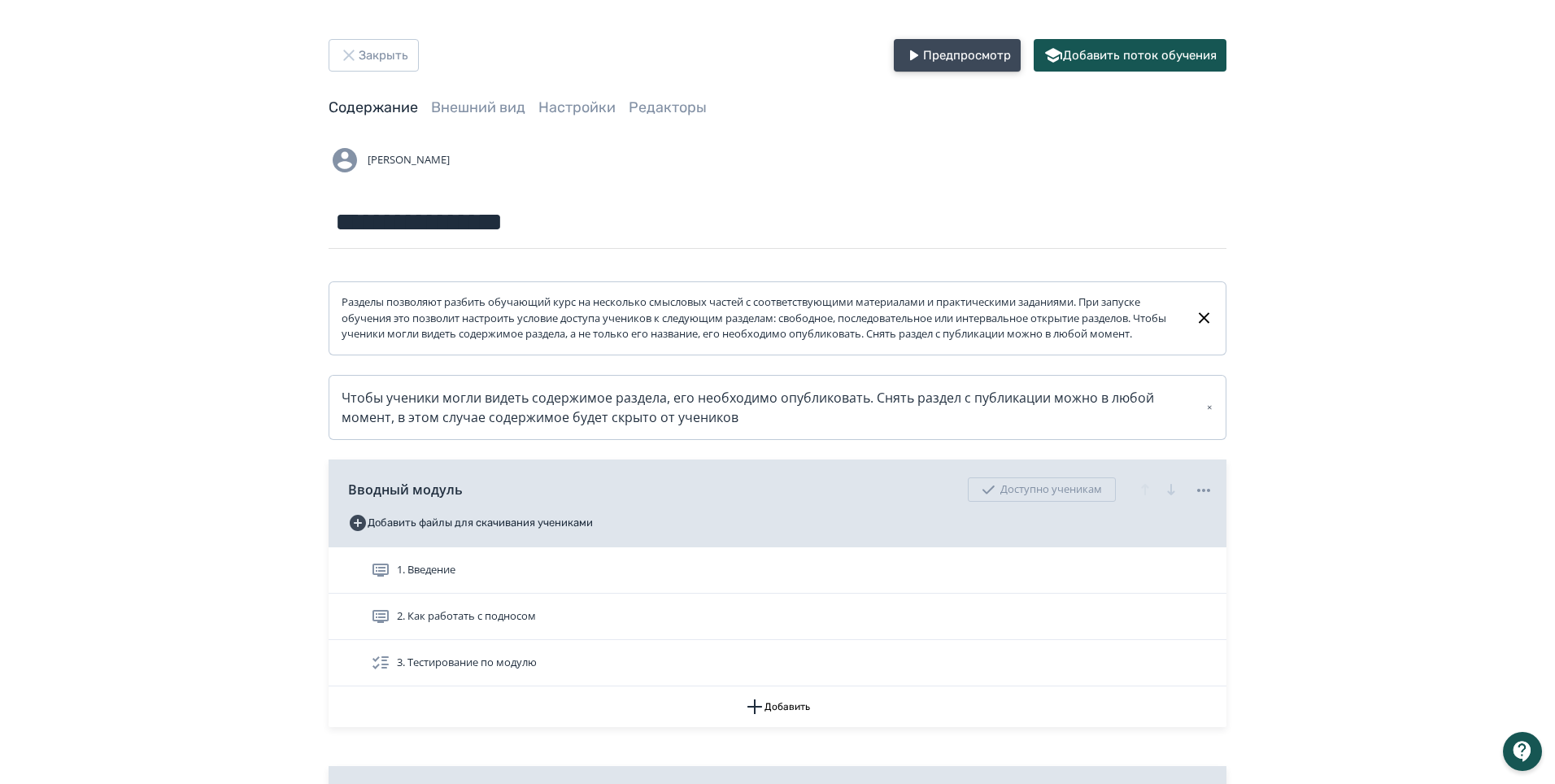
click at [948, 55] on button "Предпросмотр" at bounding box center [957, 55] width 127 height 32
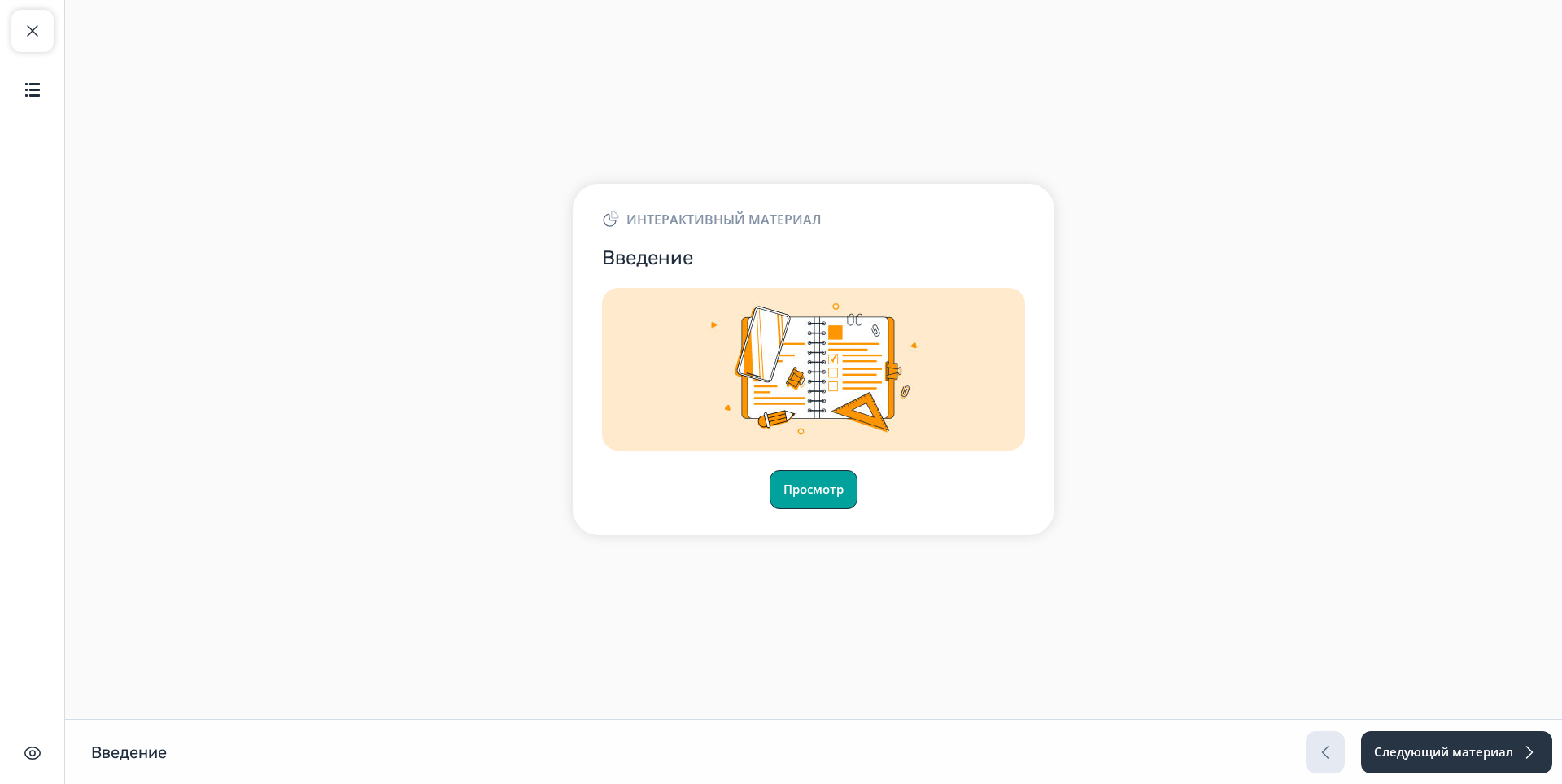
click at [808, 494] on button "Просмотр" at bounding box center [813, 490] width 88 height 39
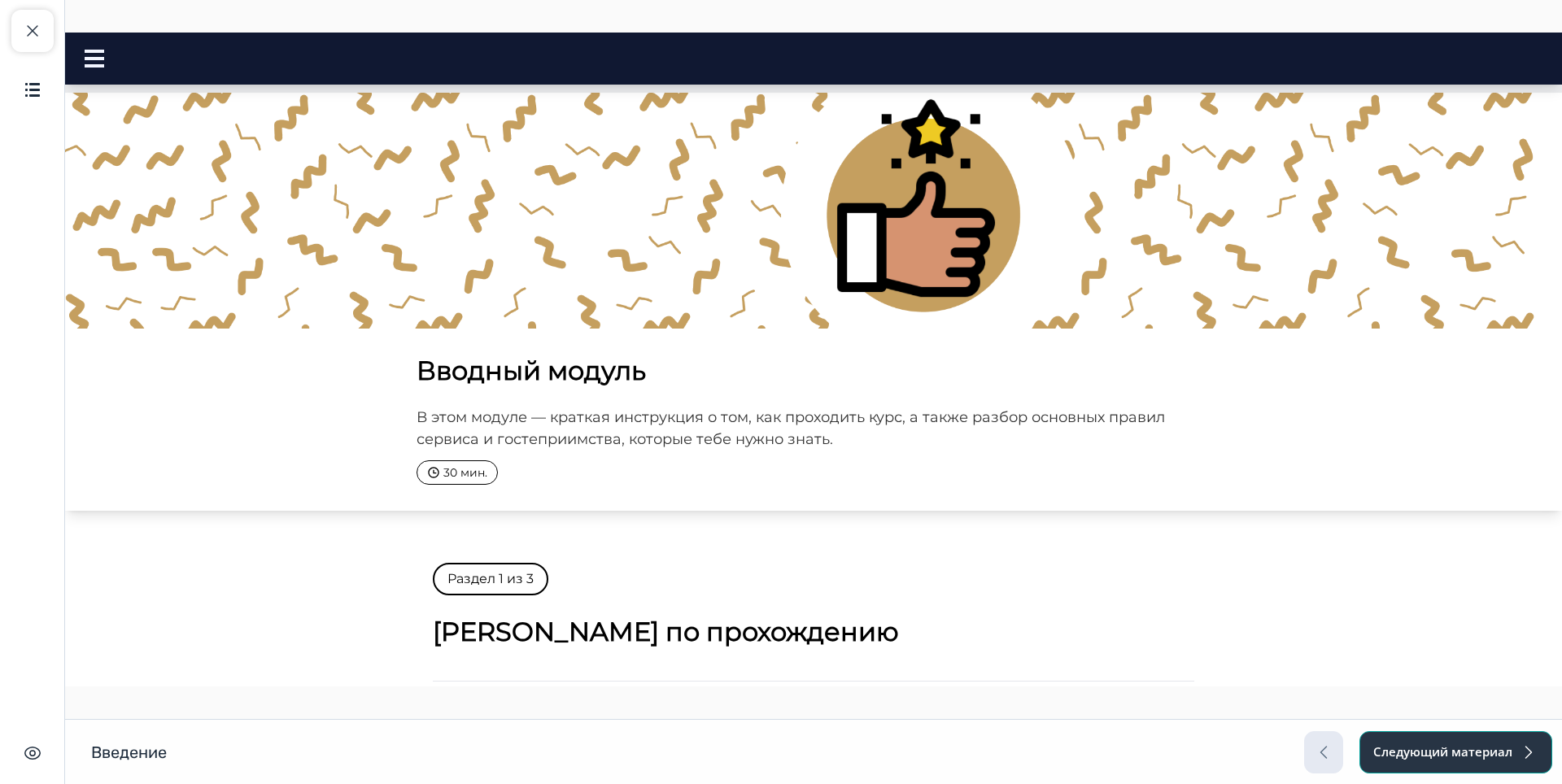
click at [1434, 738] on button "Следующий материал" at bounding box center [1456, 752] width 193 height 42
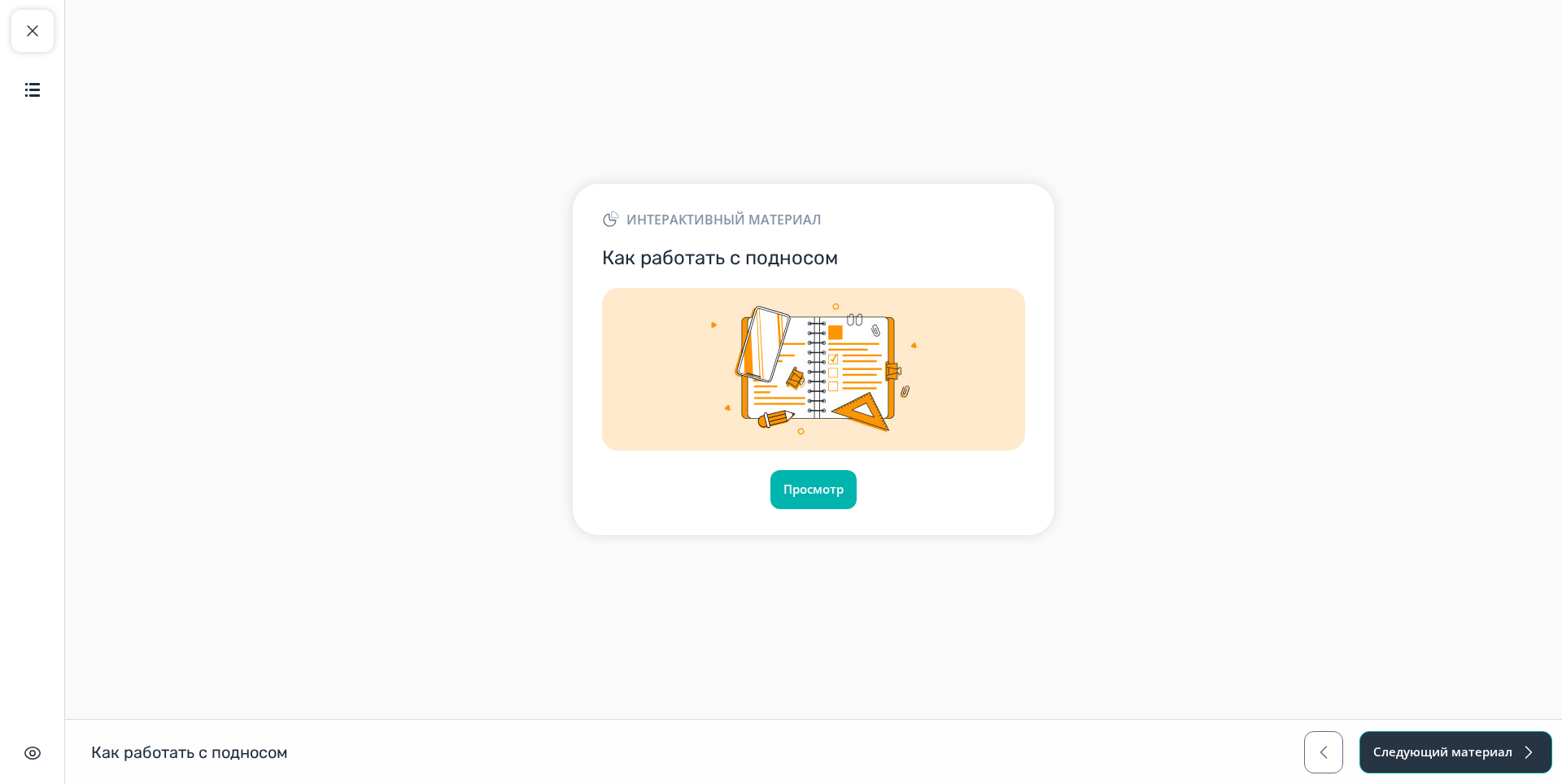
click at [1482, 758] on button "Следующий материал" at bounding box center [1456, 752] width 193 height 42
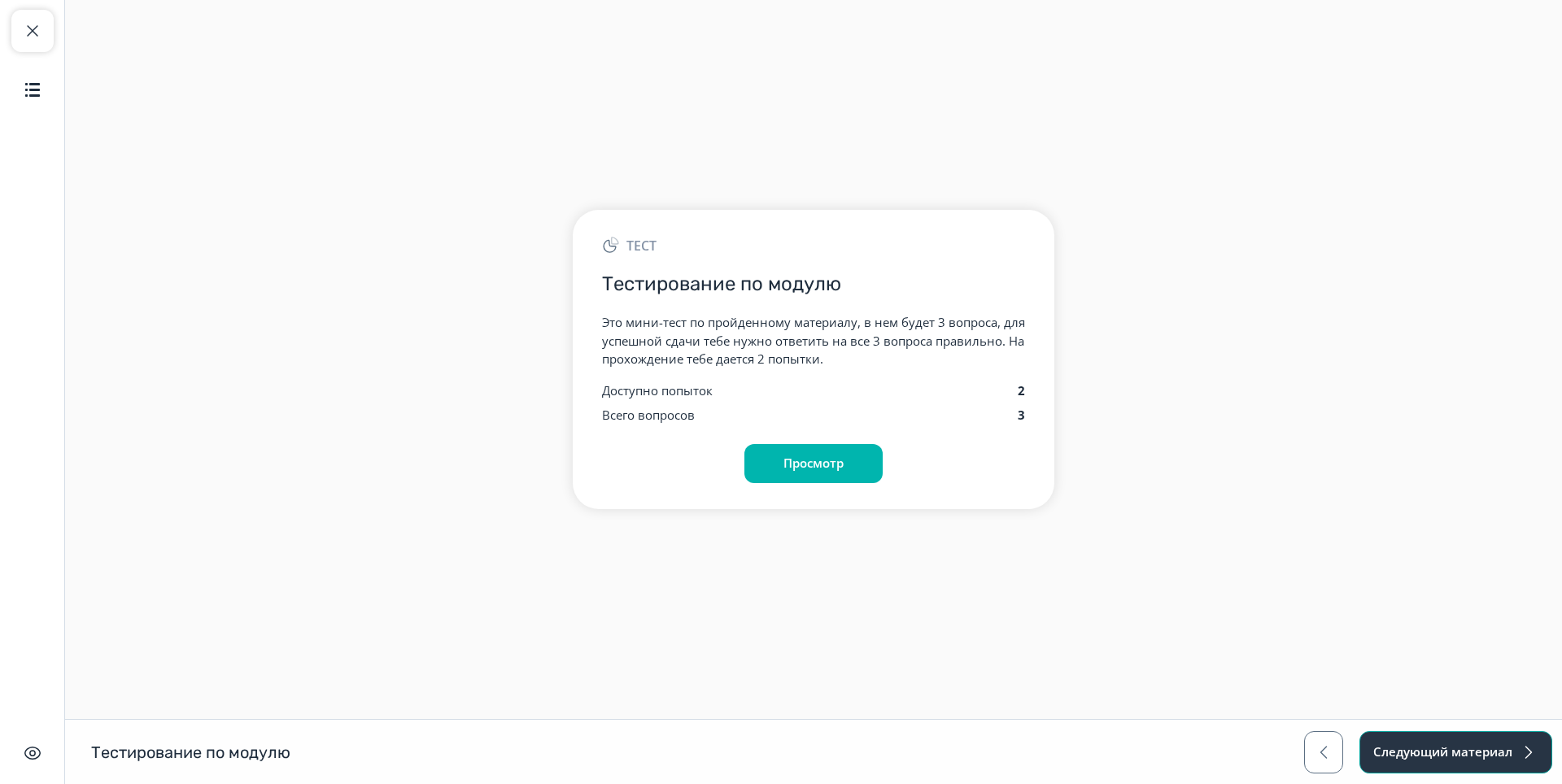
click at [1469, 760] on button "Следующий материал" at bounding box center [1456, 752] width 193 height 42
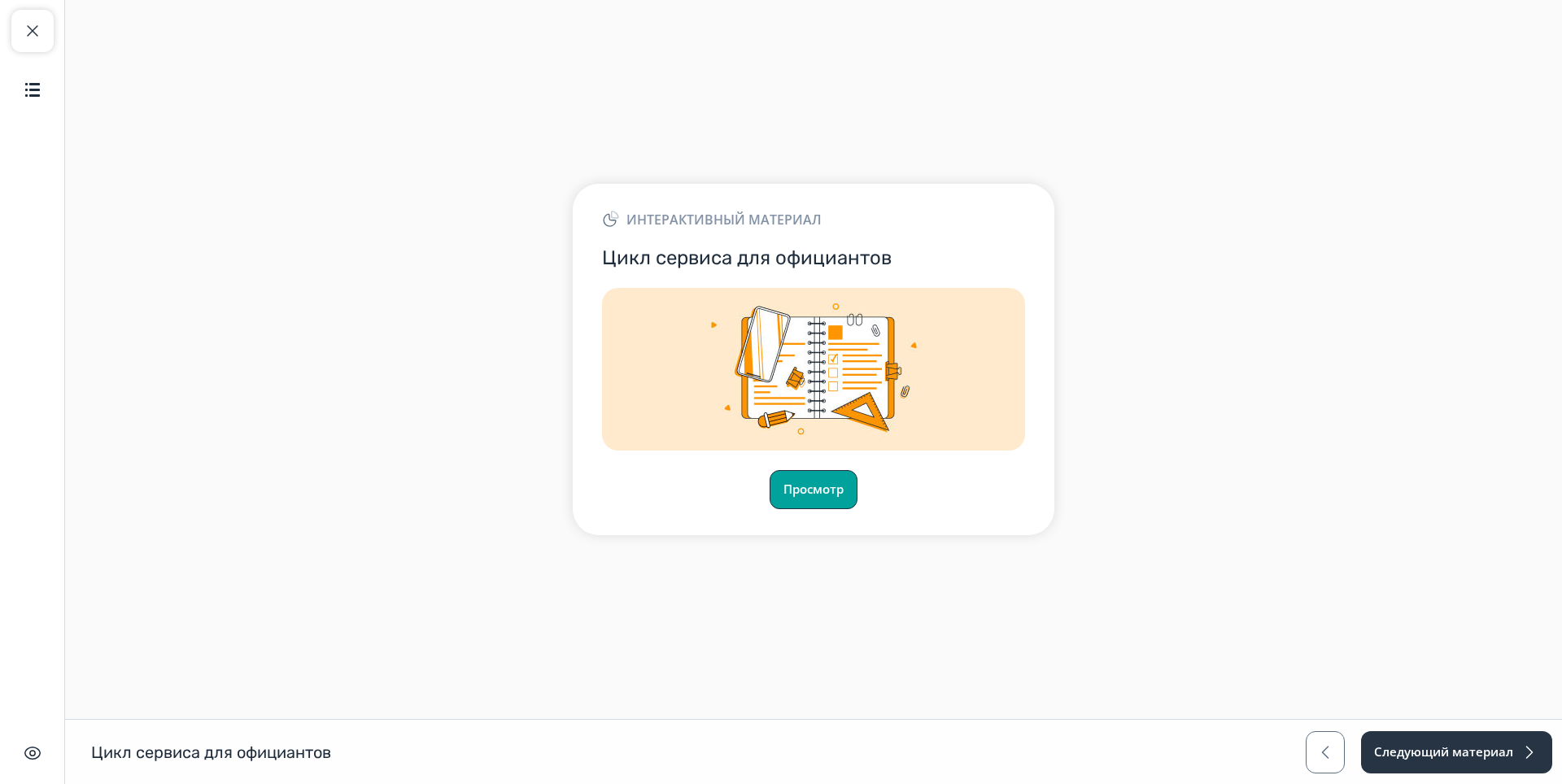
click at [851, 490] on button "Просмотр" at bounding box center [813, 490] width 88 height 39
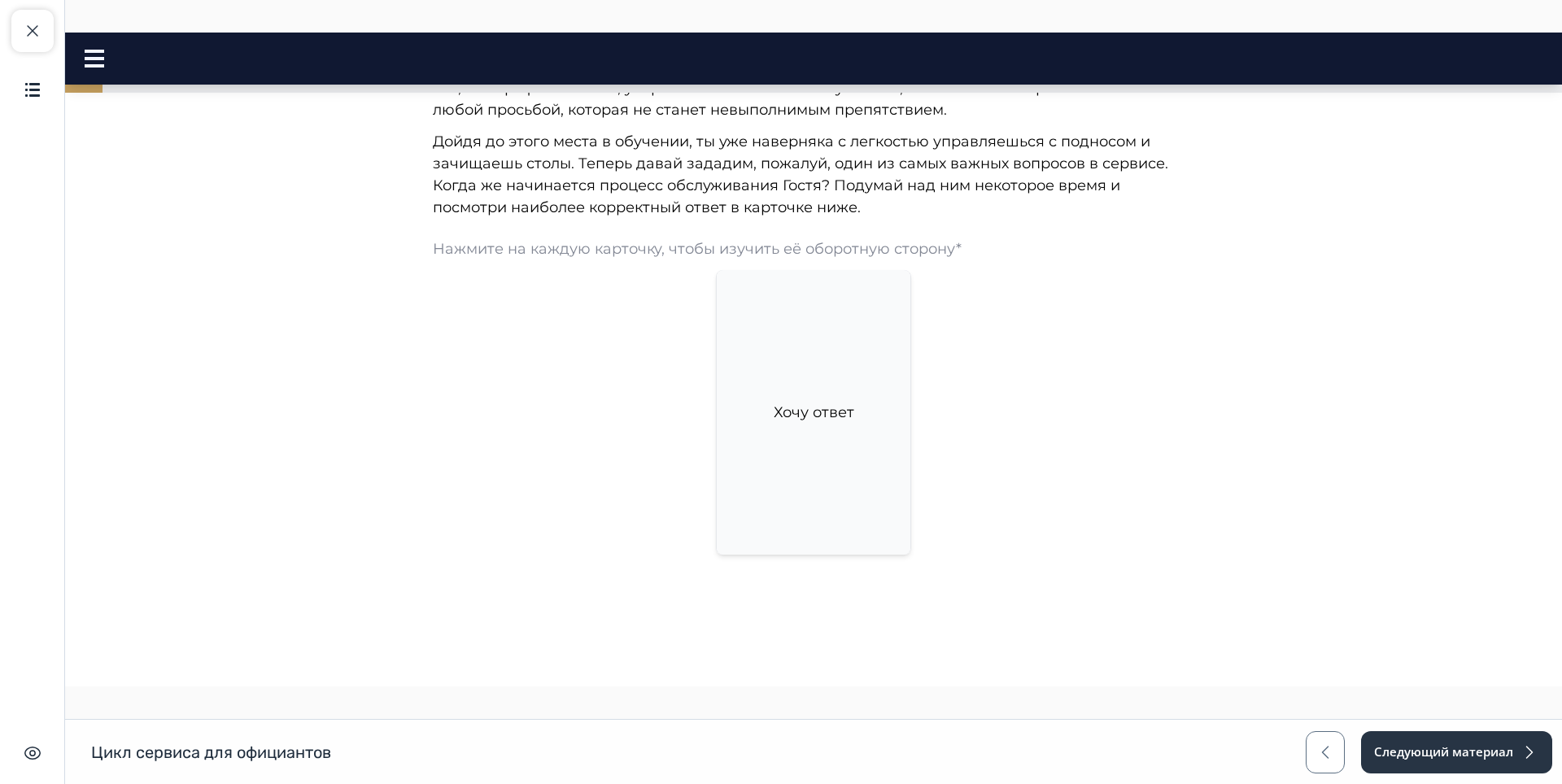
scroll to position [854, 0]
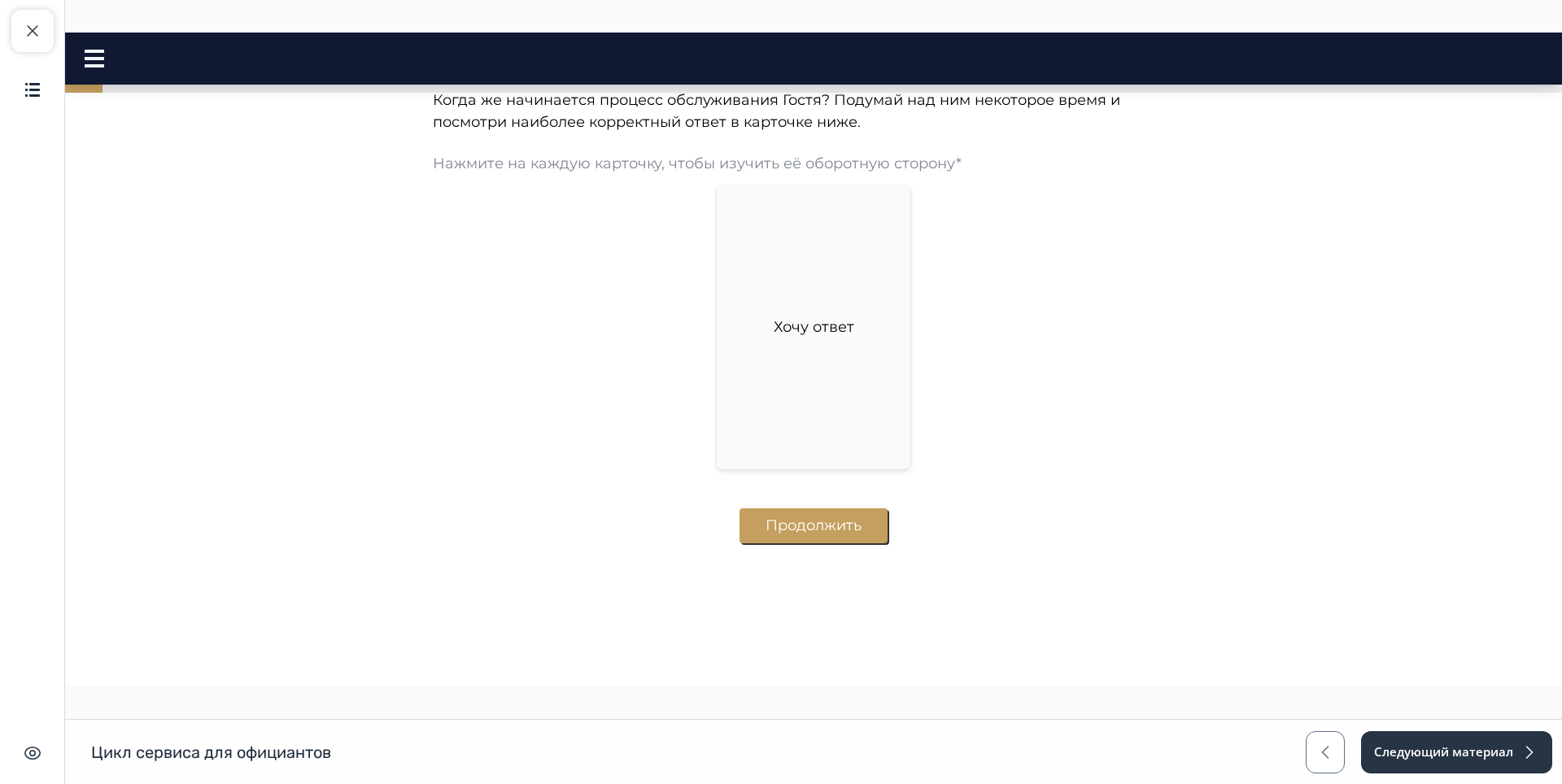
click at [771, 525] on button "Продолжить" at bounding box center [813, 525] width 148 height 35
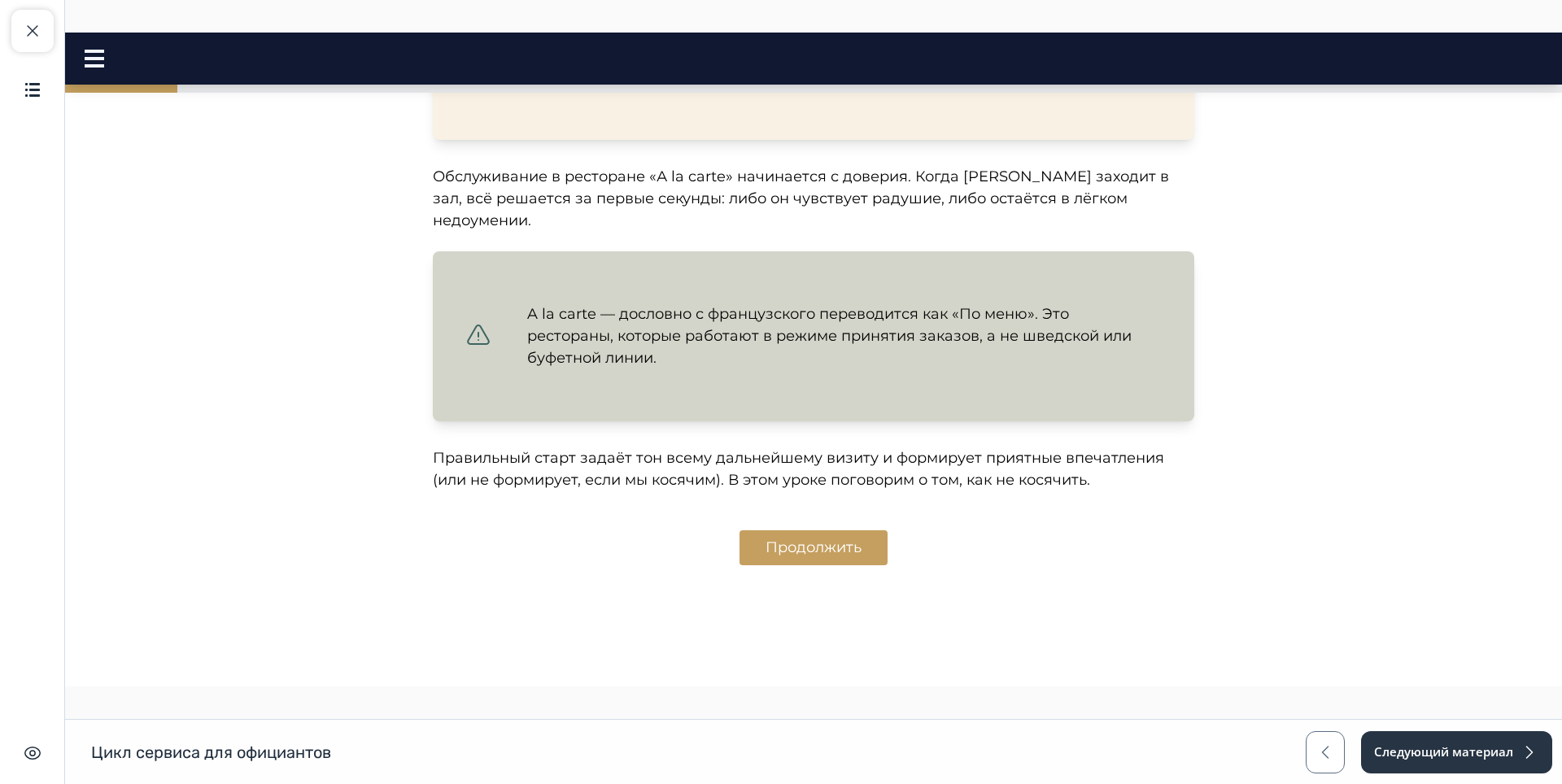
click at [771, 530] on button "Продолжить" at bounding box center [813, 548] width 148 height 35
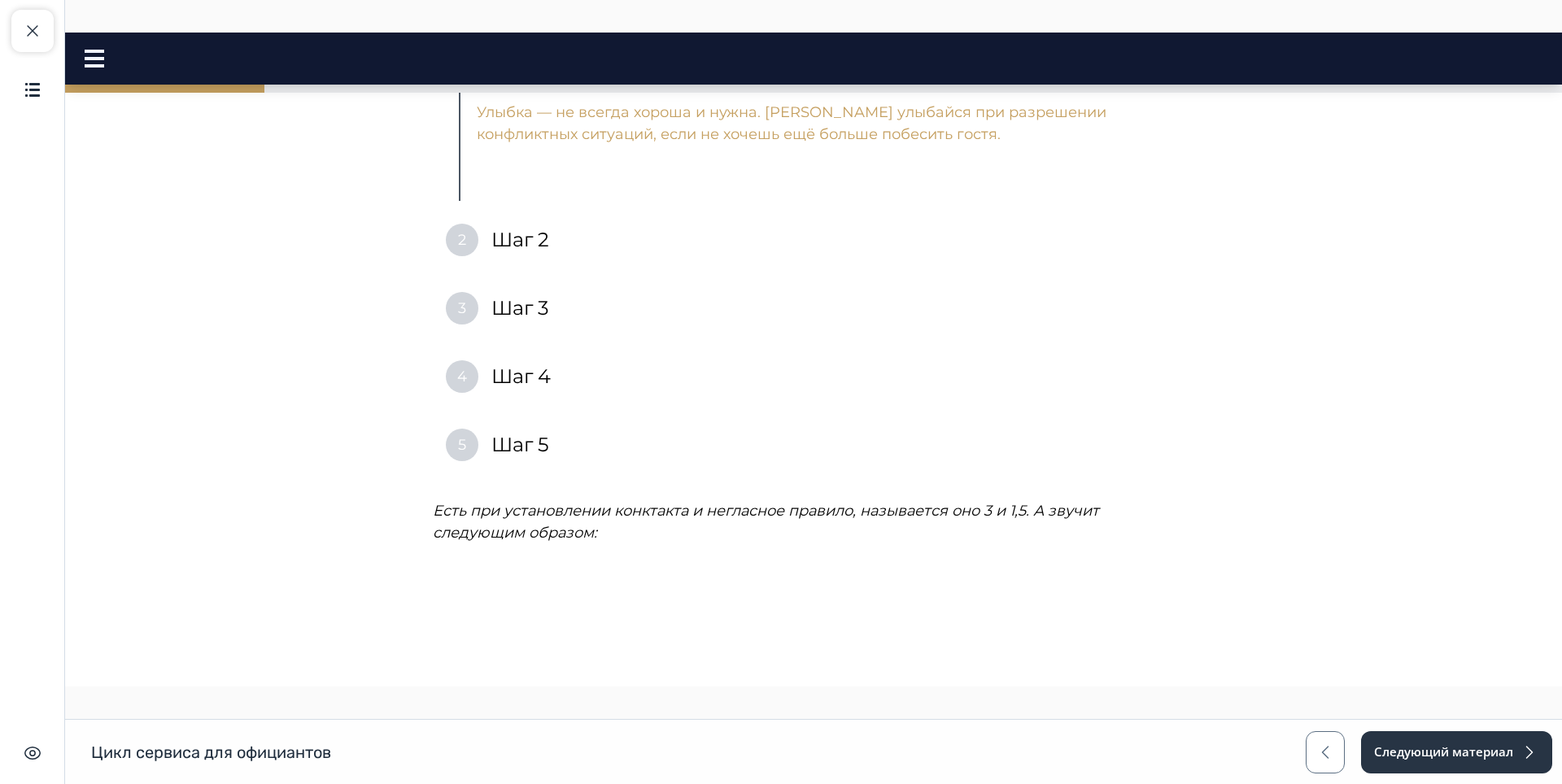
scroll to position [3126, 0]
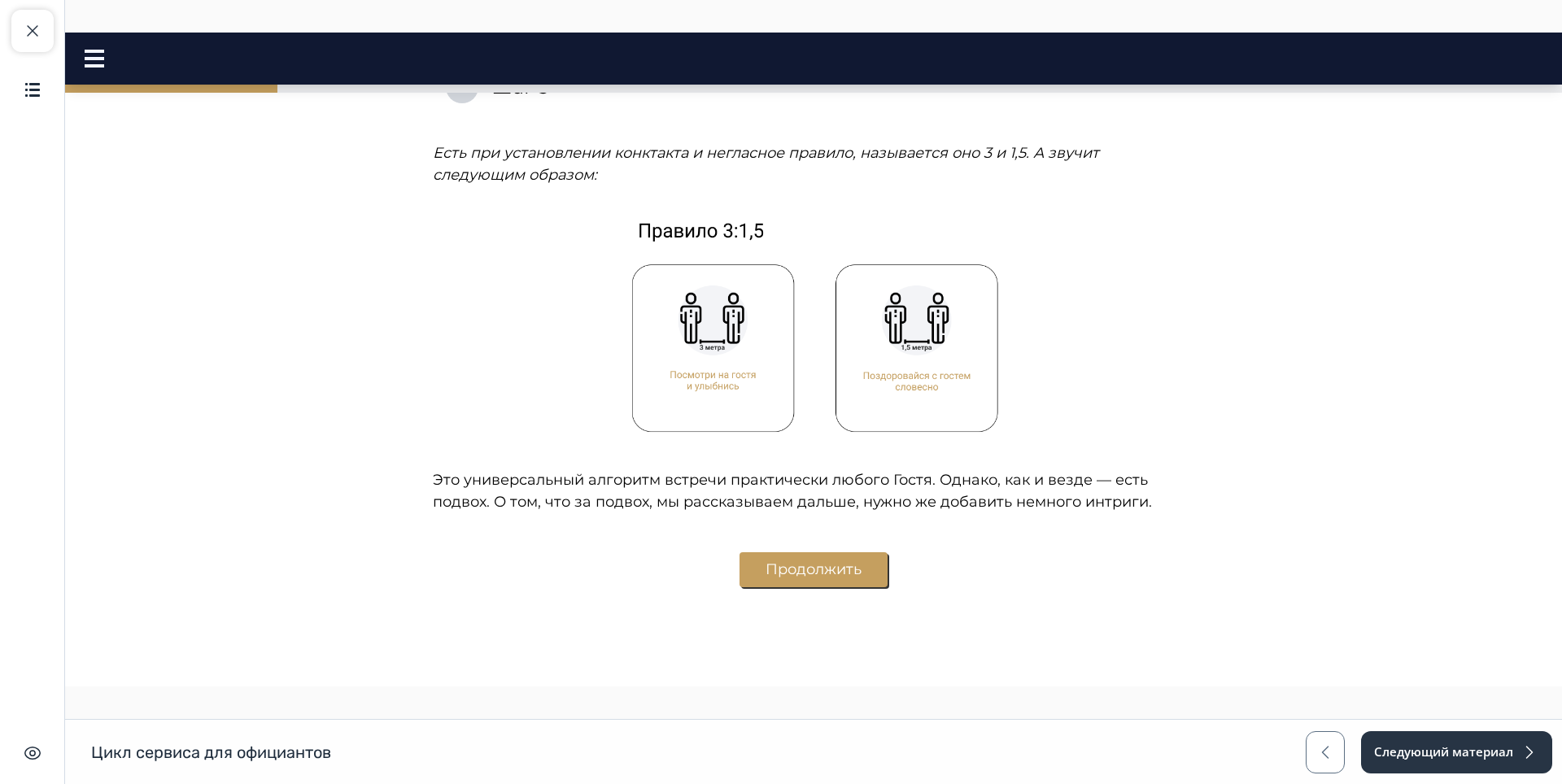
click at [778, 552] on button "Продолжить" at bounding box center [813, 570] width 148 height 35
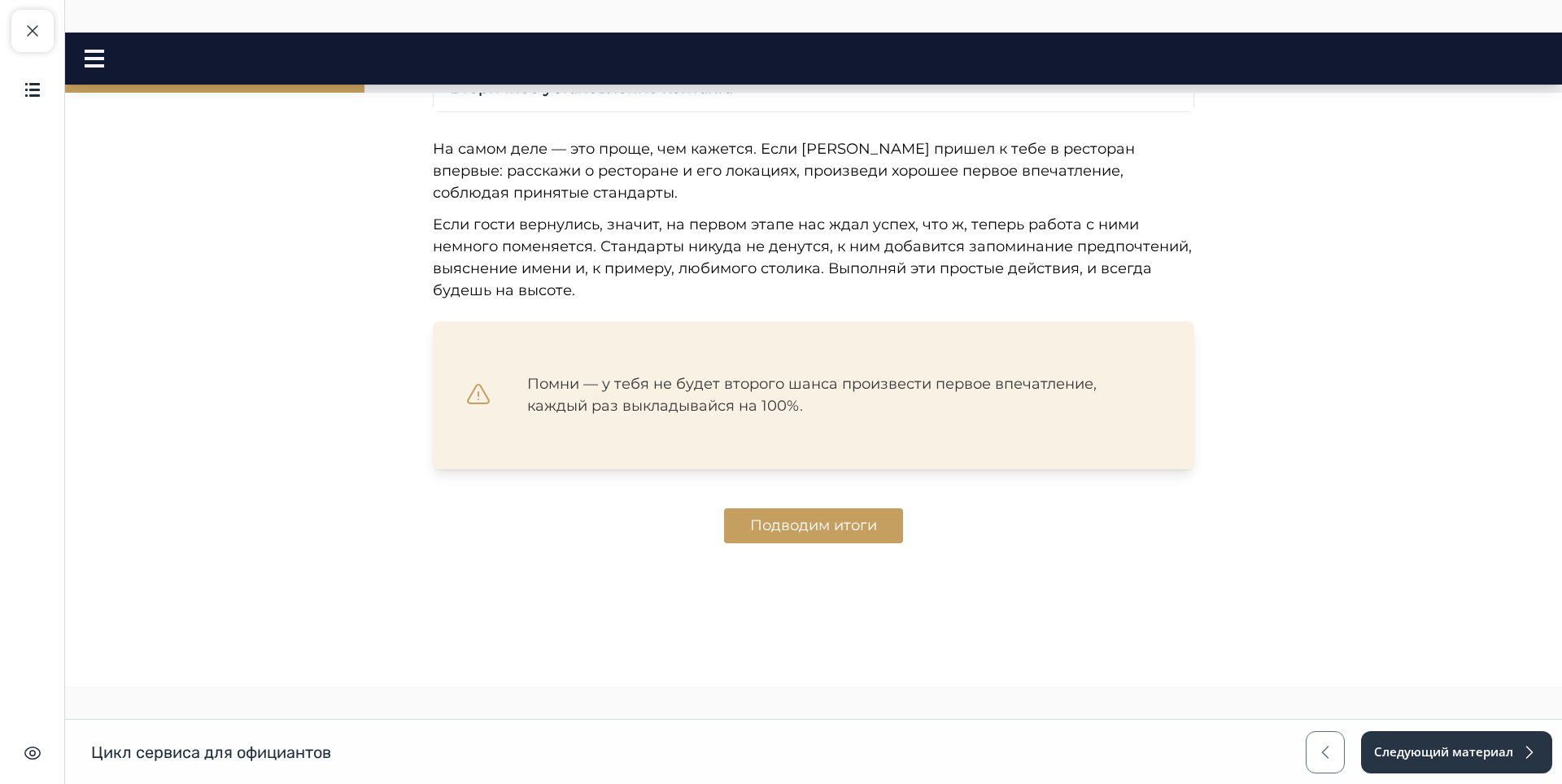
scroll to position [4261, 0]
click at [756, 530] on button "Подводим итоги" at bounding box center [813, 525] width 179 height 35
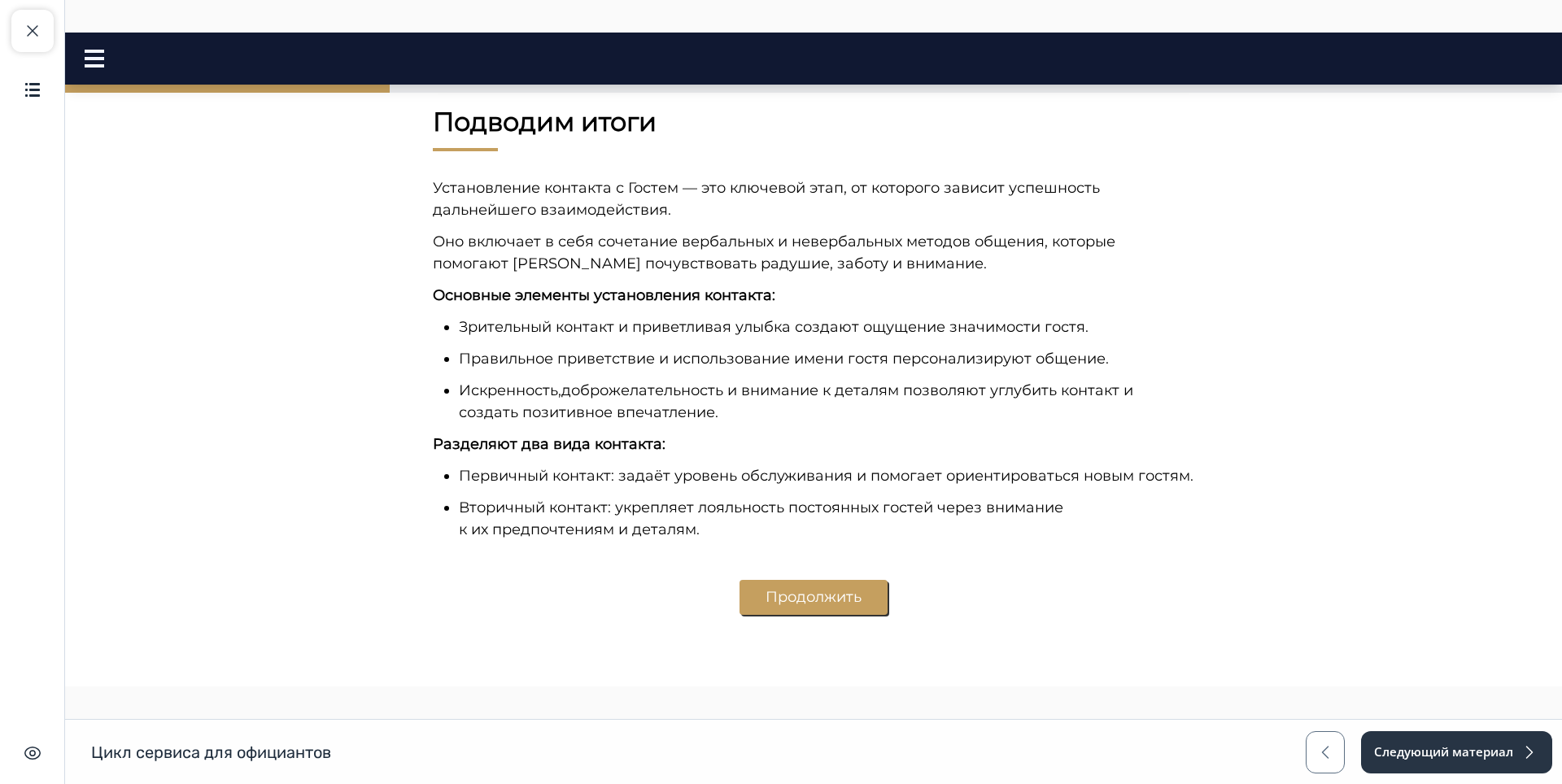
click at [771, 585] on button "Продолжить" at bounding box center [813, 597] width 148 height 35
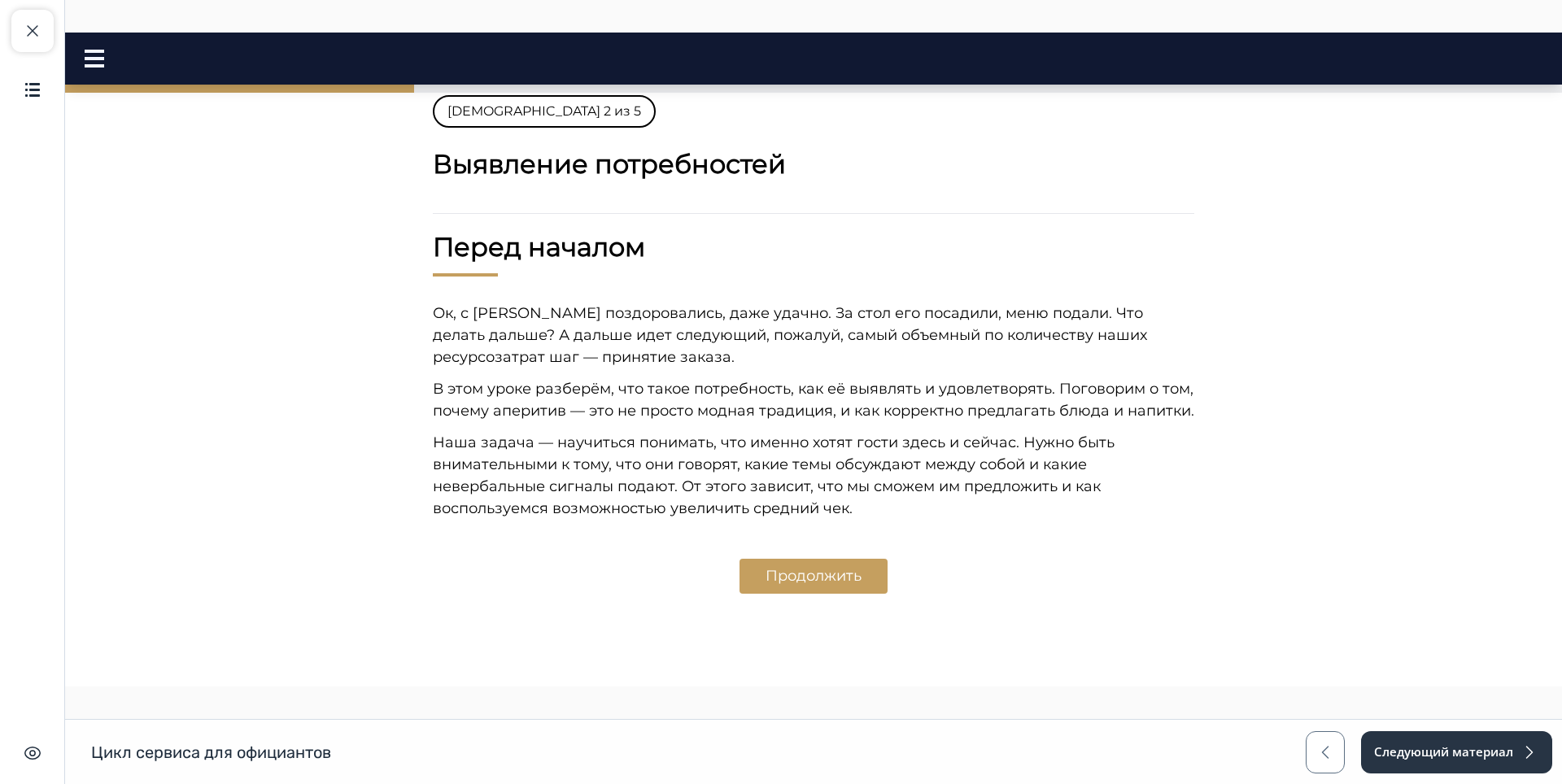
scroll to position [0, 0]
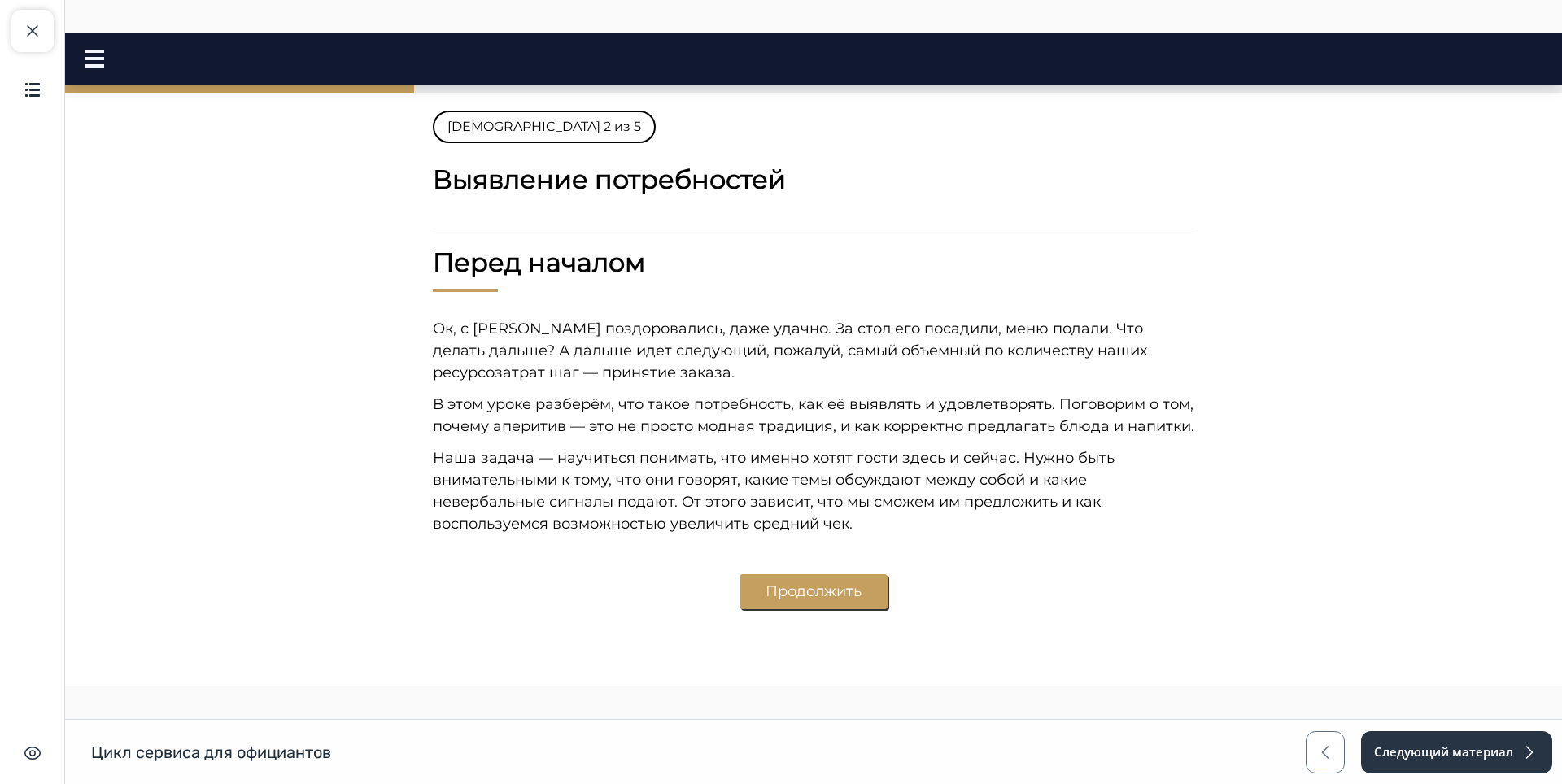
click at [808, 591] on button "Продолжить" at bounding box center [813, 591] width 148 height 35
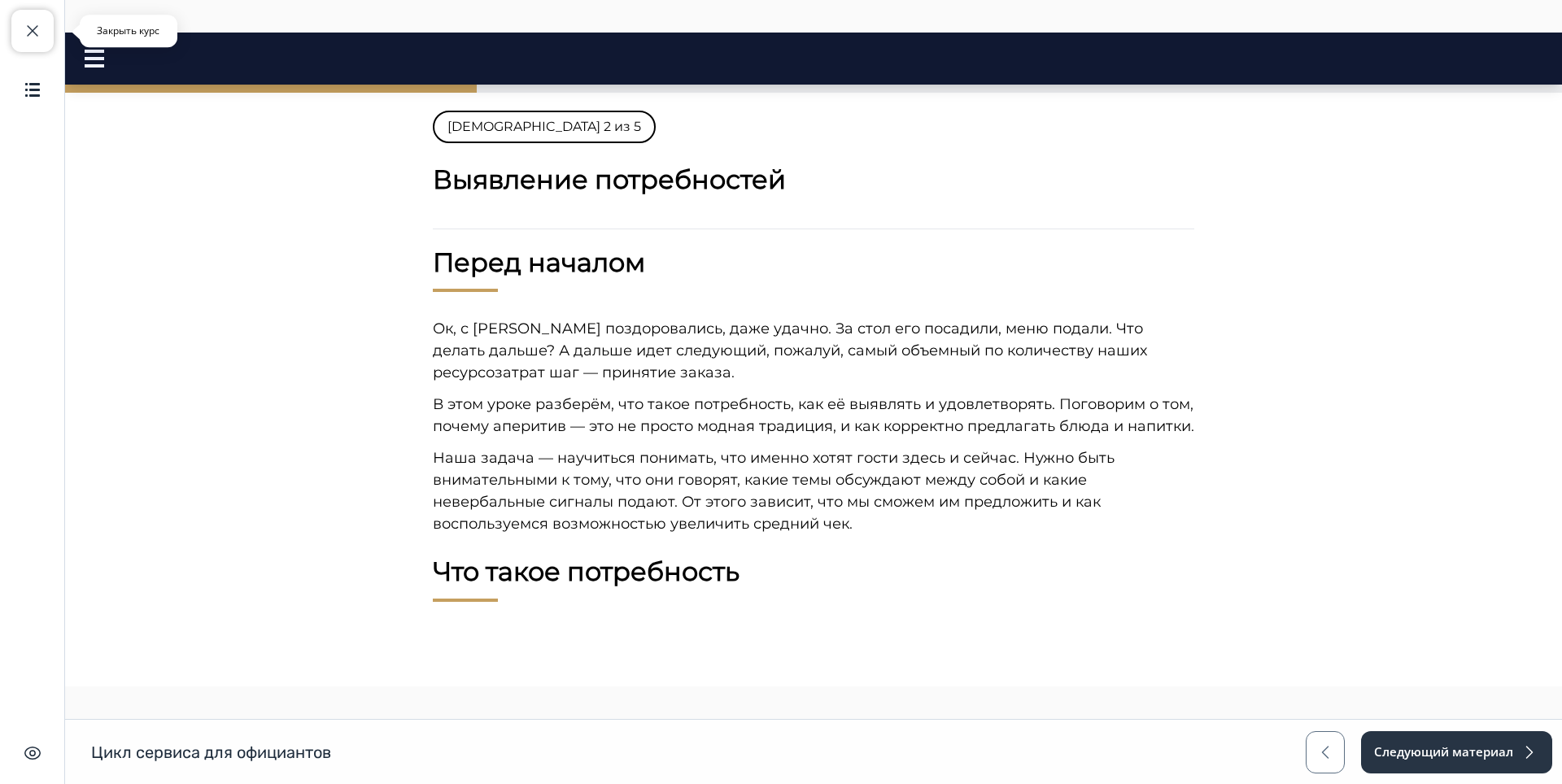
click at [45, 27] on button "Закрыть курс" at bounding box center [32, 30] width 42 height 42
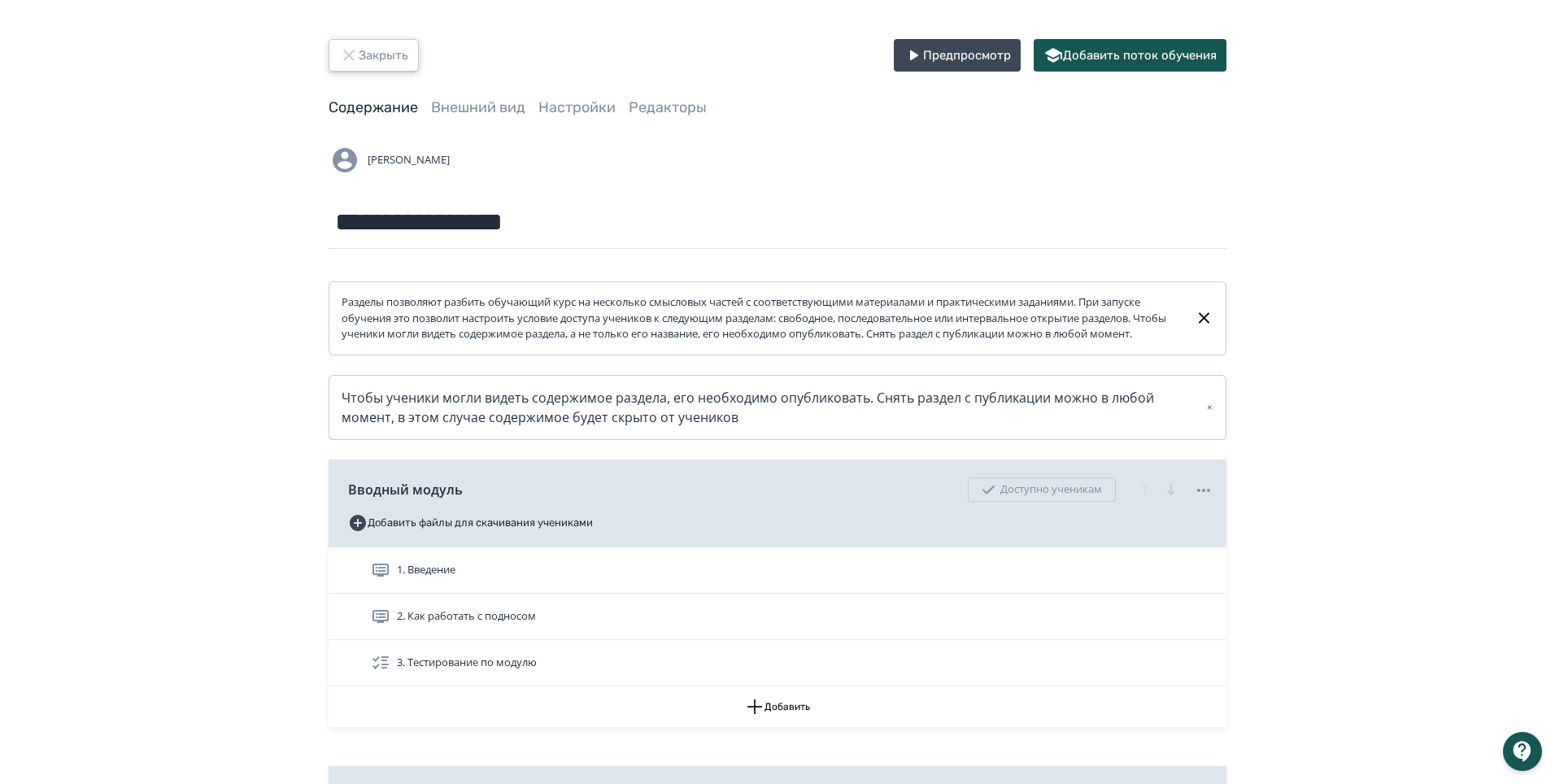
click at [355, 51] on icon "button" at bounding box center [349, 55] width 20 height 20
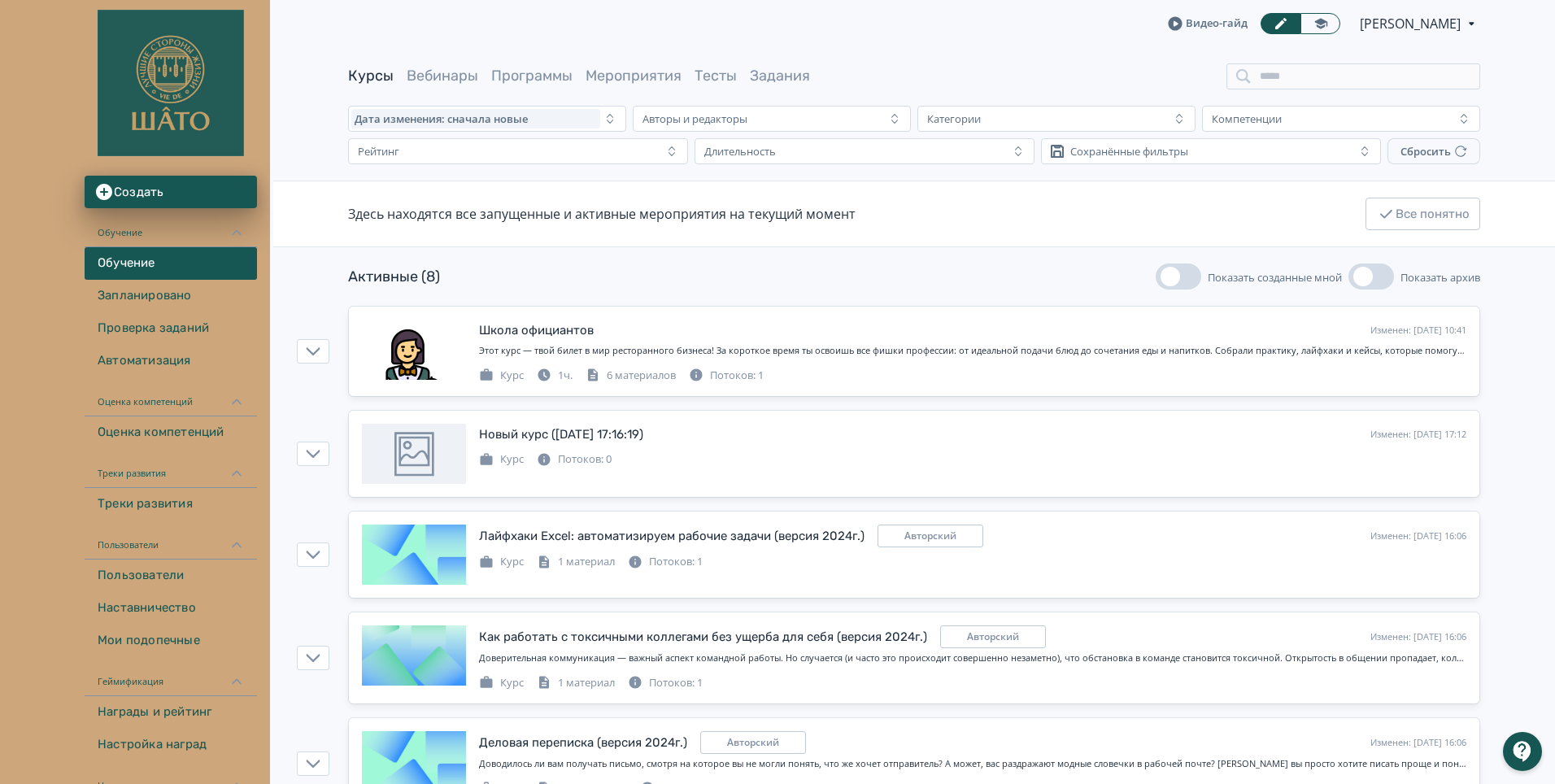
click at [1454, 29] on span "Полина Белендир" at bounding box center [1411, 24] width 103 height 20
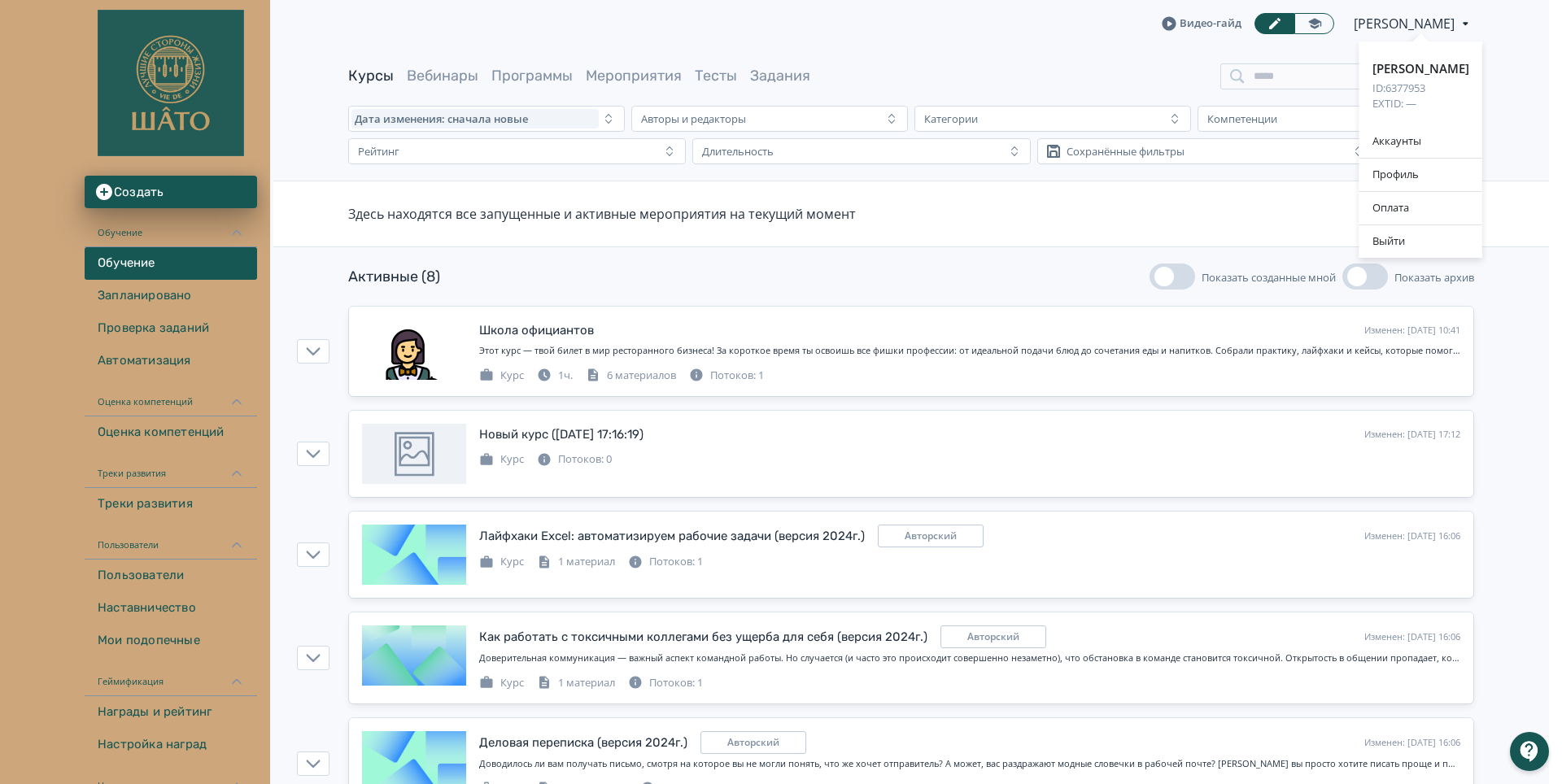
click at [158, 109] on div "Полина Белендир ID: 6377953 EXTID: — Аккаунты Профиль Оплата Выйти" at bounding box center [781, 392] width 1562 height 784
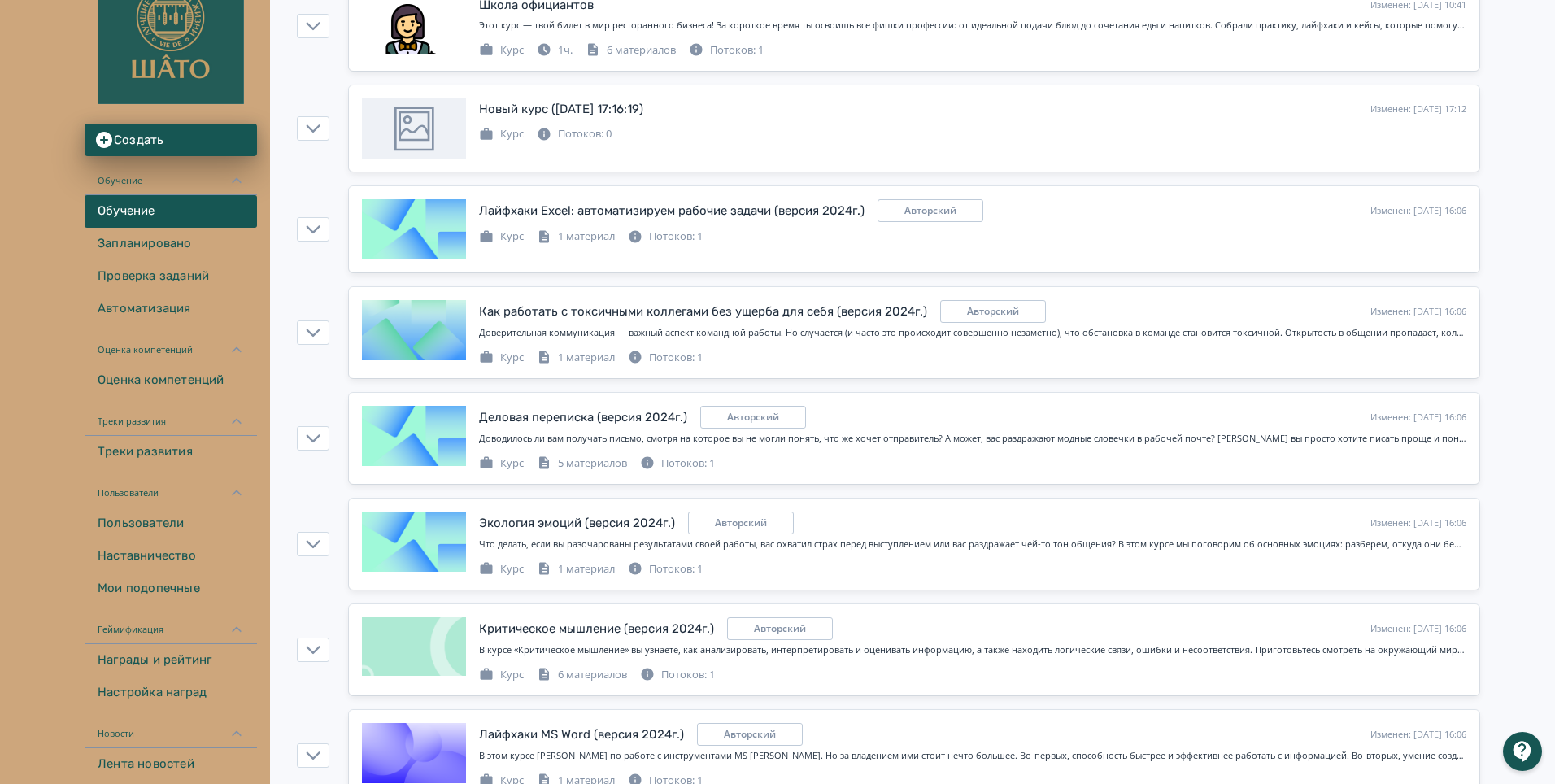
scroll to position [82, 0]
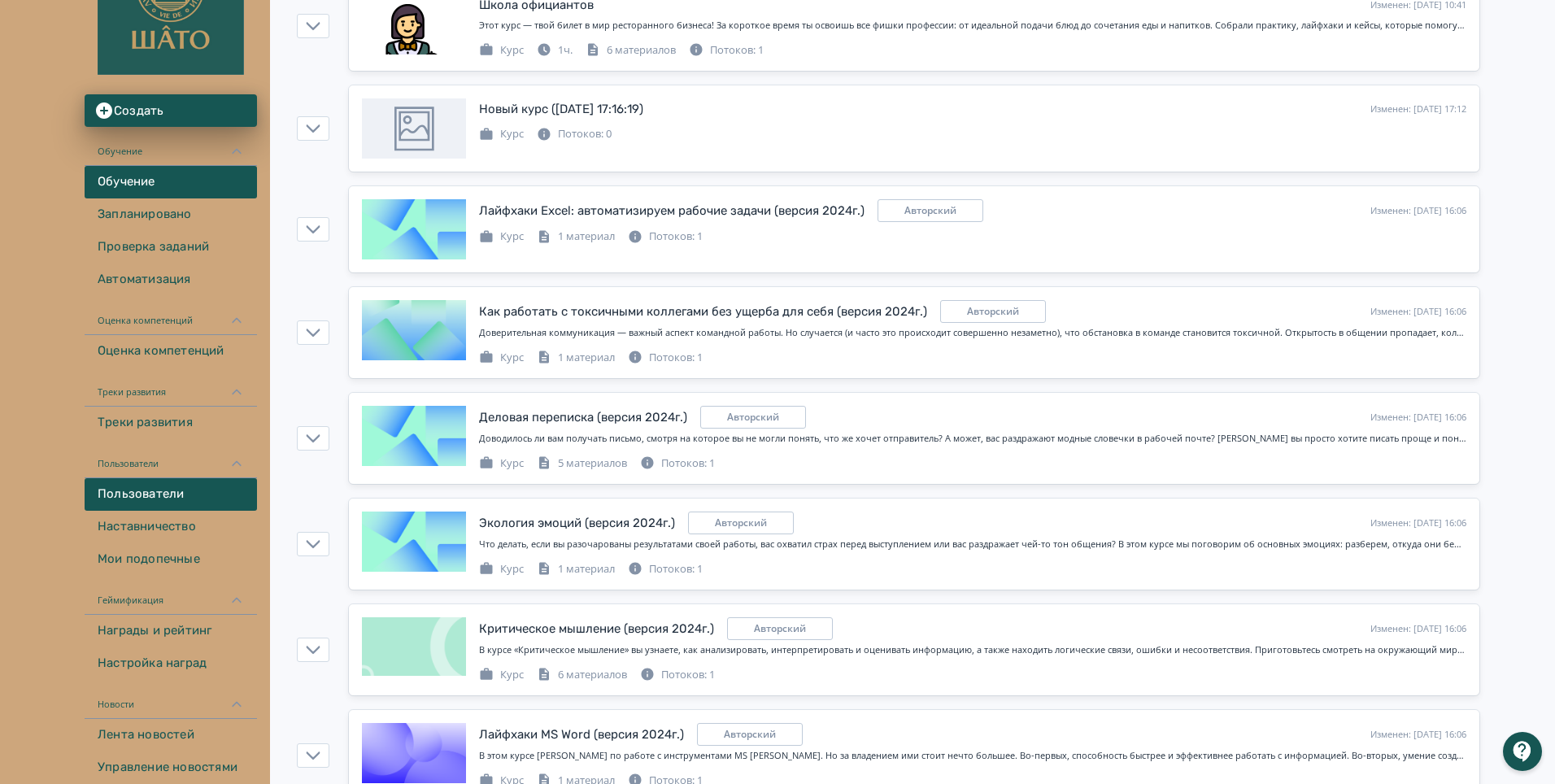
click at [125, 501] on link "Пользователи" at bounding box center [170, 494] width 172 height 32
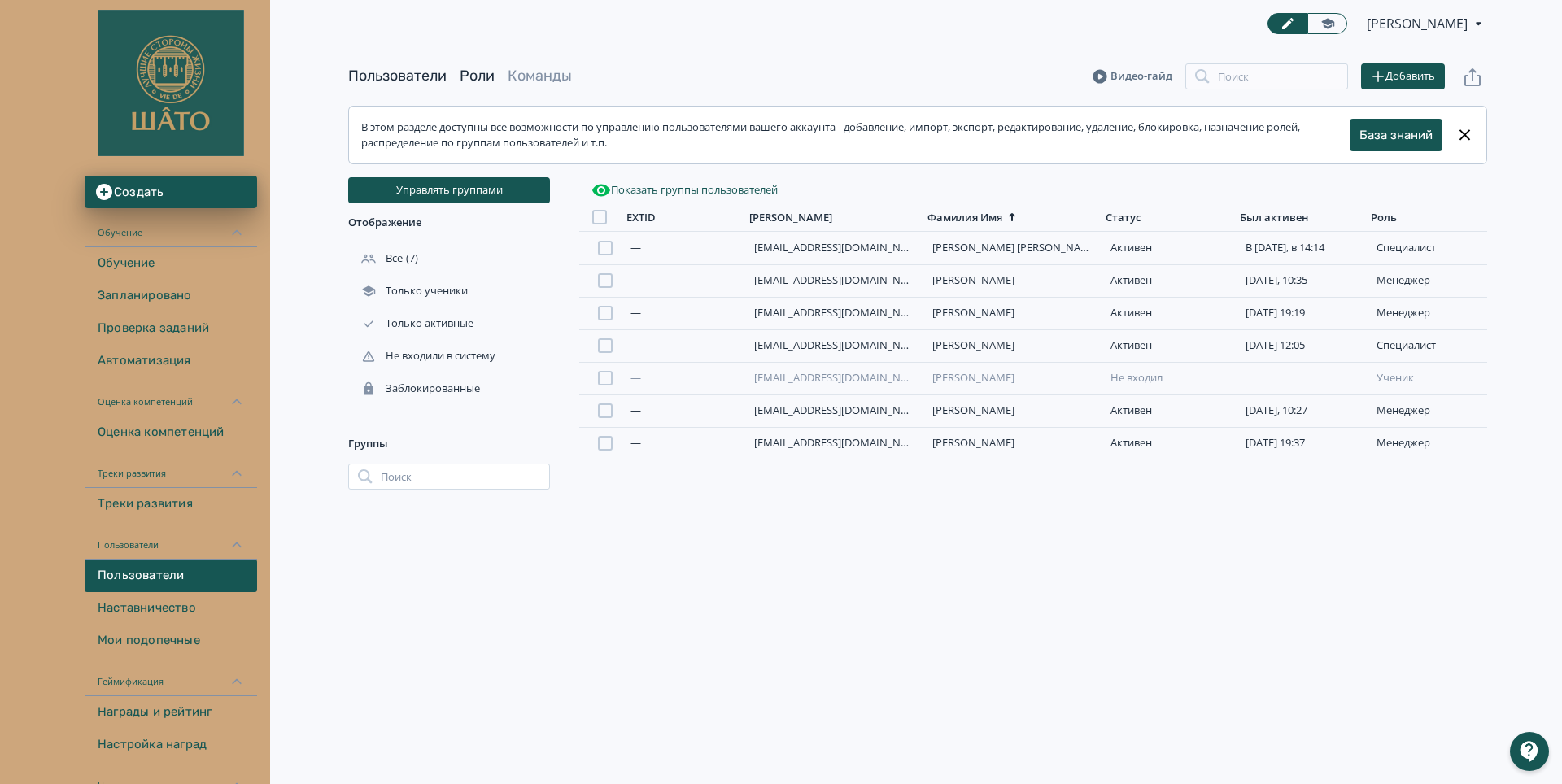
click at [471, 77] on link "Роли" at bounding box center [477, 76] width 35 height 18
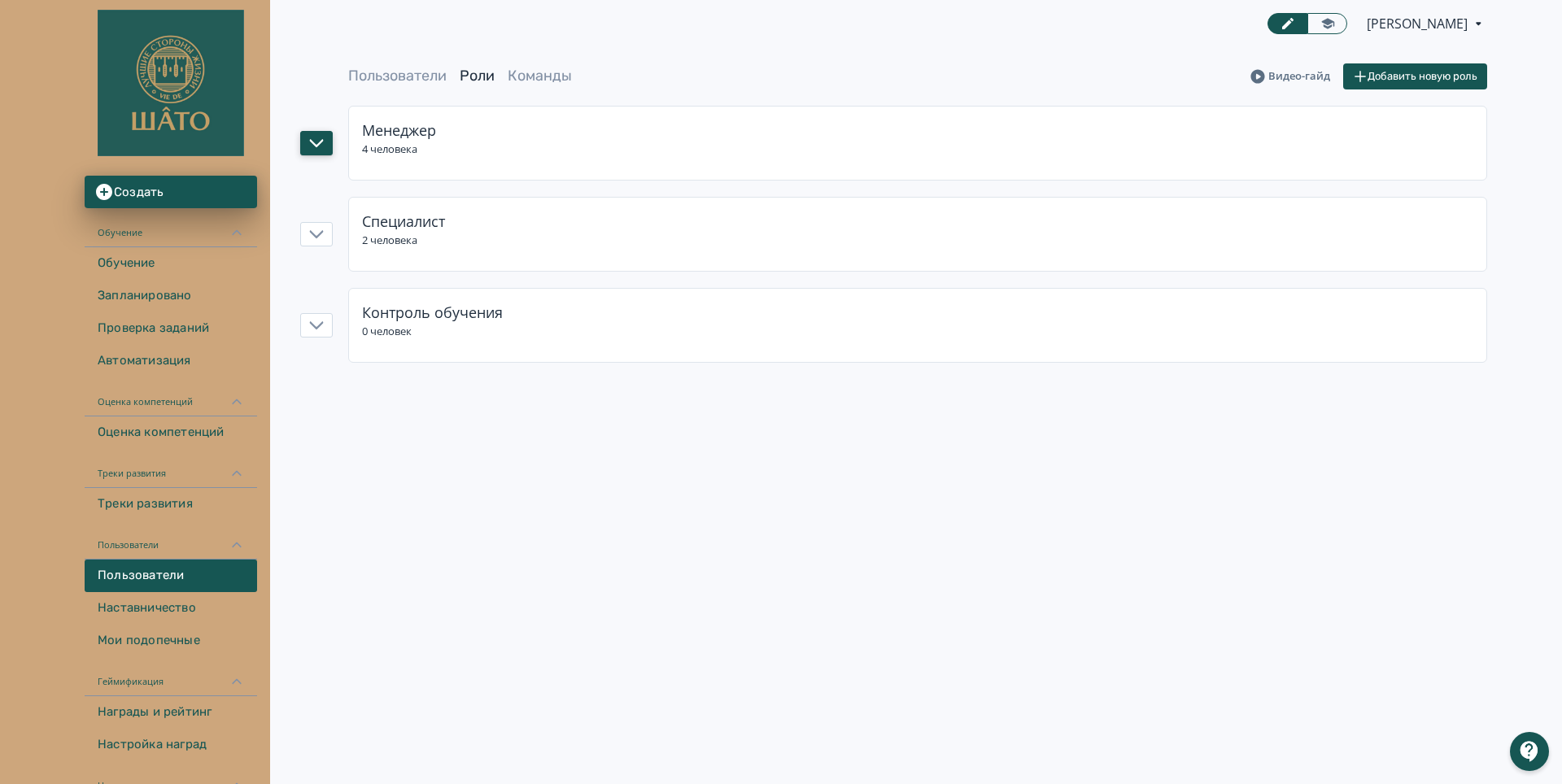
click at [322, 145] on icon "button" at bounding box center [316, 143] width 15 height 15
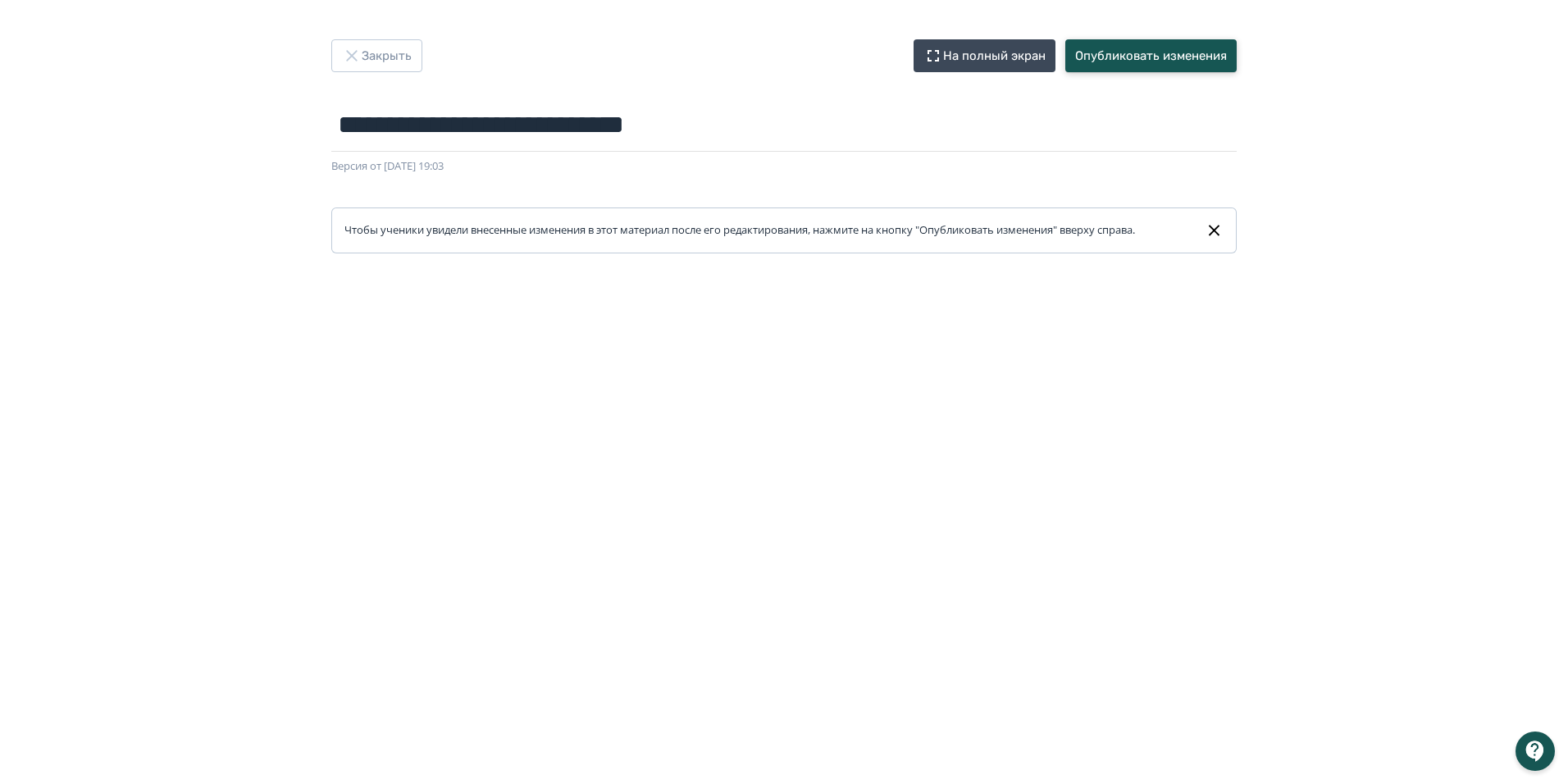
click at [1198, 60] on button "Опубликовать изменения" at bounding box center [1150, 56] width 172 height 33
